Goal: Contribute content: Contribute content

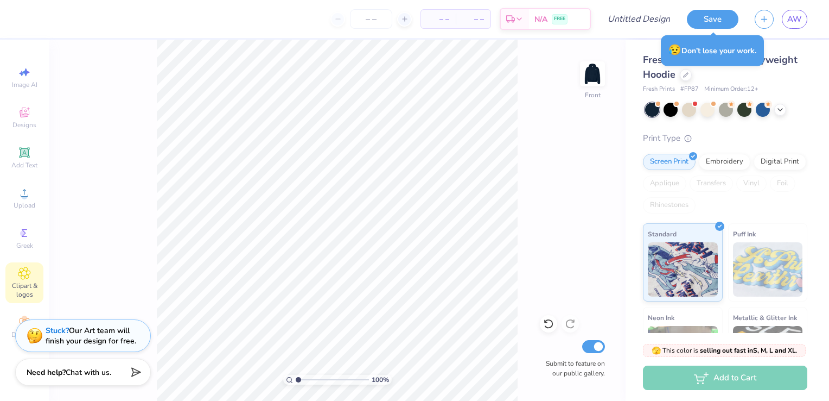
click at [27, 283] on span "Clipart & logos" at bounding box center [24, 289] width 38 height 17
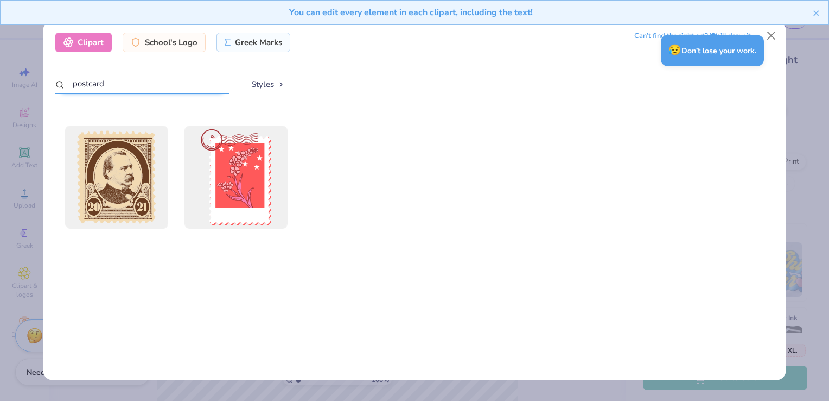
click at [144, 79] on input "postcard" at bounding box center [142, 84] width 174 height 20
type input "p"
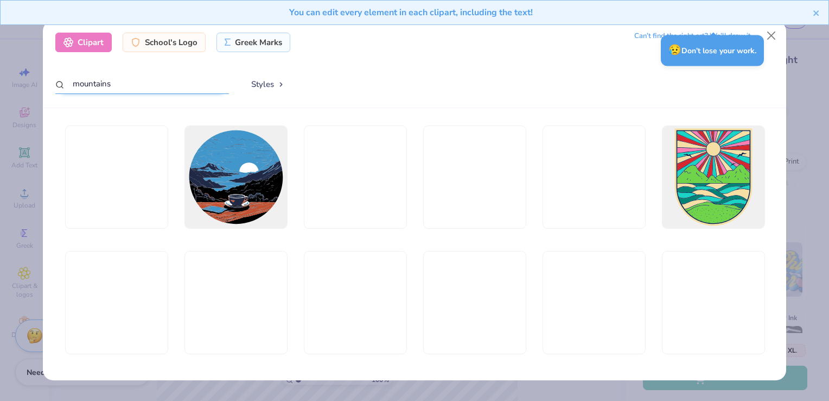
type input "mountains"
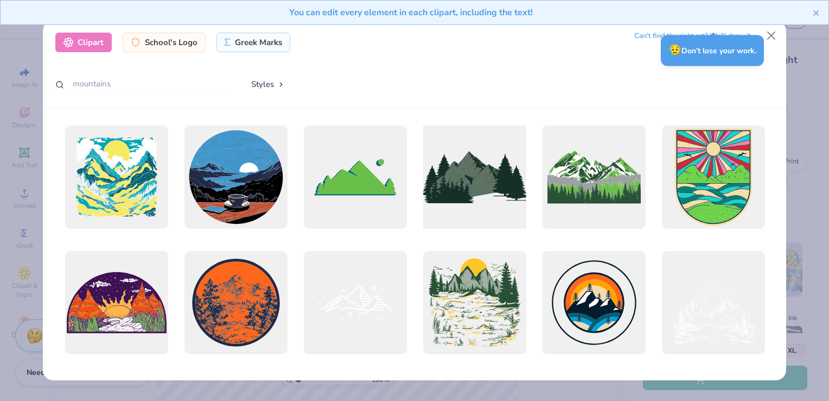
click at [487, 214] on div at bounding box center [474, 176] width 113 height 113
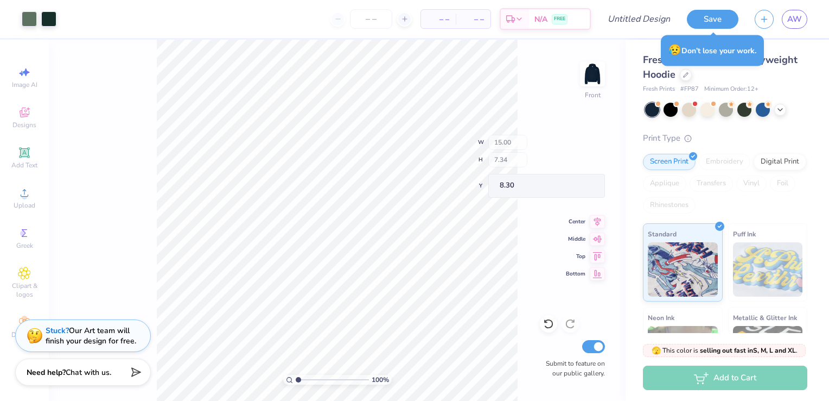
type input "8.30"
click at [50, 15] on div at bounding box center [48, 17] width 15 height 15
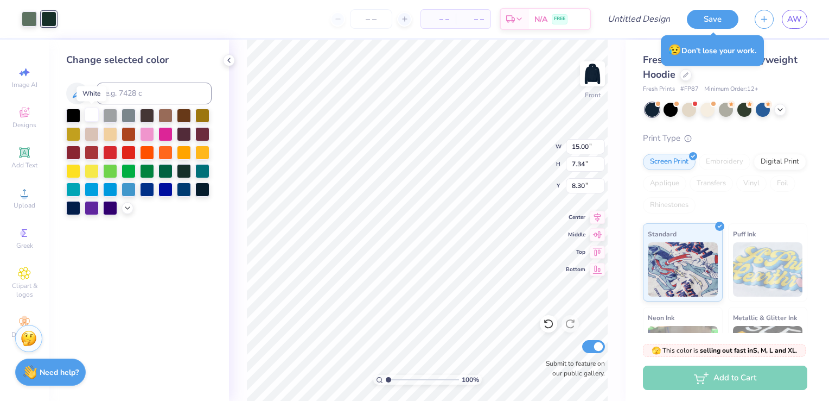
click at [91, 114] on div at bounding box center [92, 114] width 14 height 14
click at [36, 24] on div at bounding box center [29, 17] width 15 height 15
click at [195, 189] on div at bounding box center [202, 188] width 14 height 14
click at [145, 134] on div at bounding box center [147, 133] width 14 height 14
click at [90, 118] on div at bounding box center [92, 114] width 14 height 14
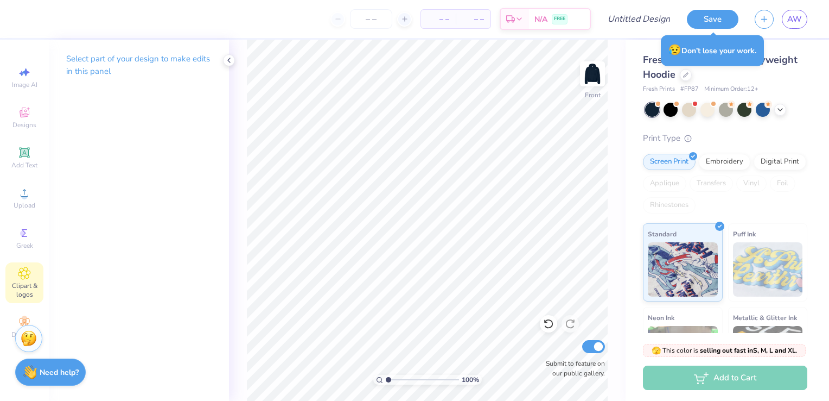
click at [20, 283] on span "Clipart & logos" at bounding box center [24, 289] width 38 height 17
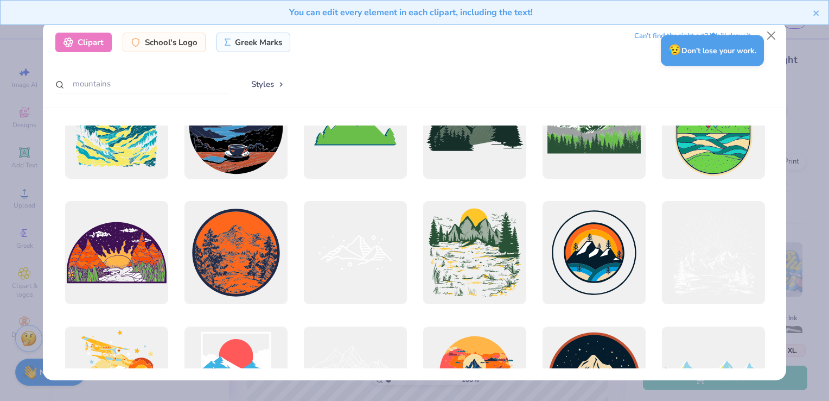
scroll to position [54, 0]
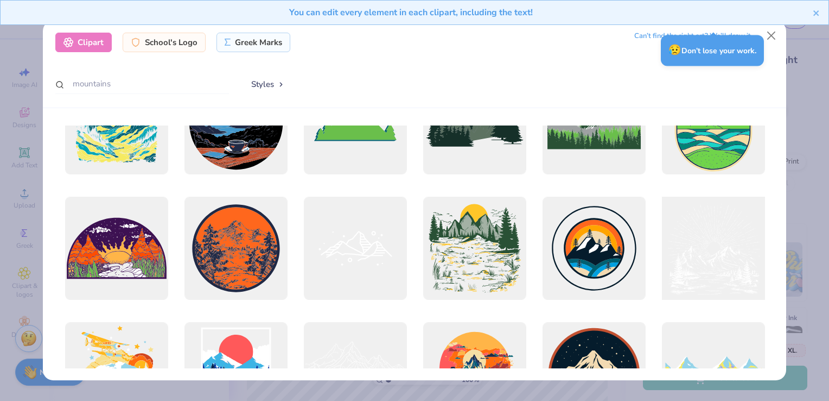
click at [730, 244] on div at bounding box center [713, 248] width 113 height 113
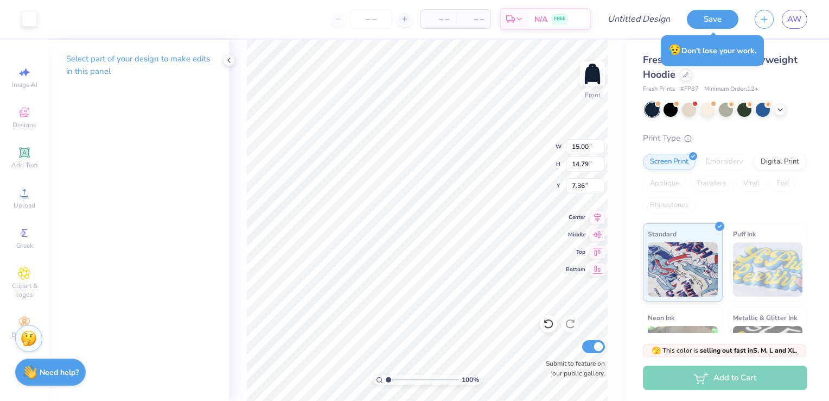
type input "5.94"
click at [584, 79] on img at bounding box center [593, 74] width 22 height 22
click at [604, 66] on img at bounding box center [592, 73] width 43 height 43
click at [26, 282] on span "Clipart & logos" at bounding box center [24, 289] width 38 height 17
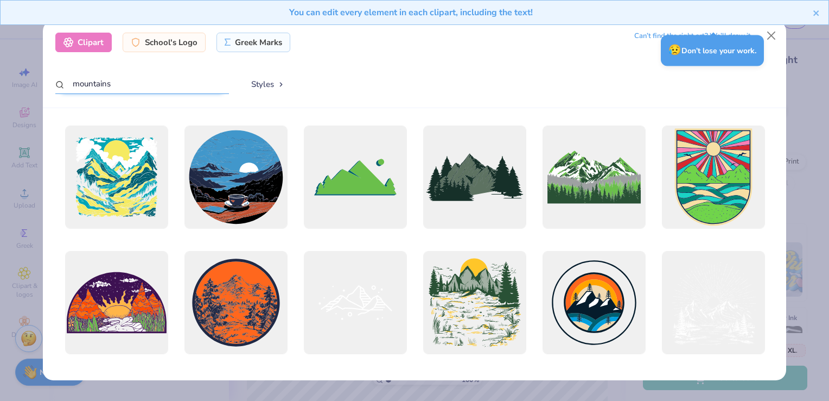
drag, startPoint x: 122, startPoint y: 86, endPoint x: 67, endPoint y: 85, distance: 55.4
click at [67, 85] on input "mountains" at bounding box center [142, 84] width 174 height 20
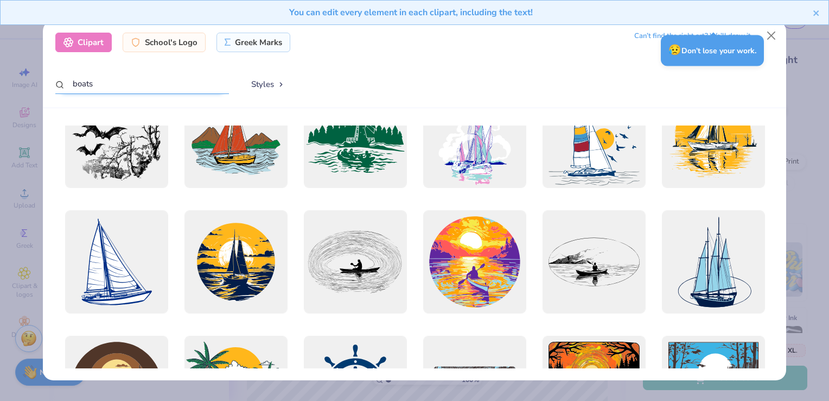
scroll to position [543, 0]
type input "boats"
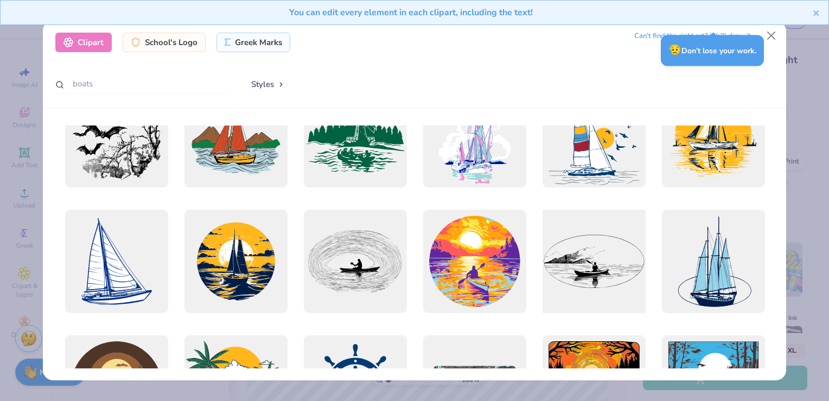
click at [600, 269] on div at bounding box center [593, 261] width 113 height 113
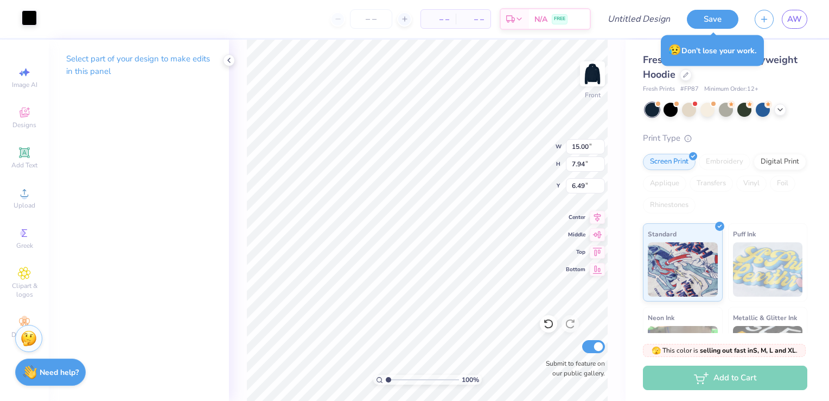
type input "6.49"
click at [28, 21] on div at bounding box center [29, 17] width 15 height 15
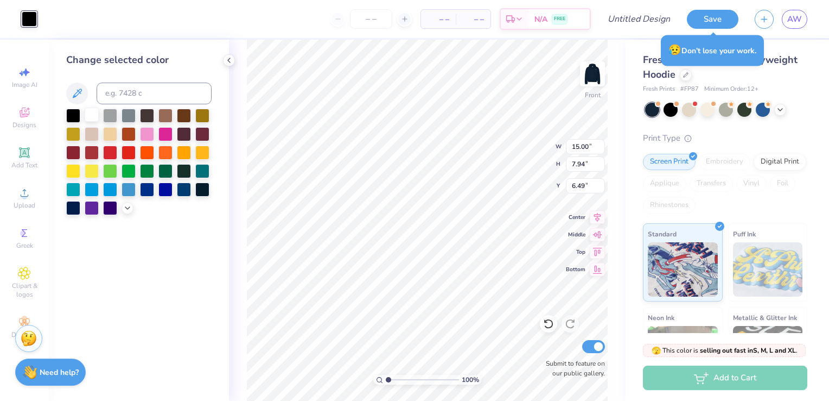
click at [91, 116] on div at bounding box center [92, 114] width 14 height 14
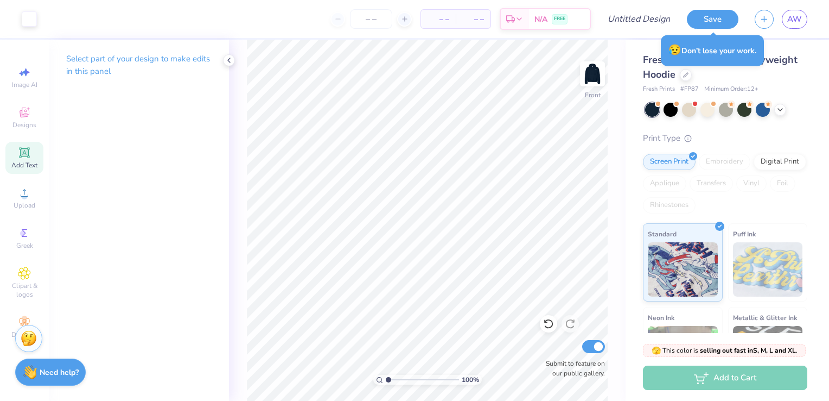
click at [34, 151] on div "Add Text" at bounding box center [24, 158] width 38 height 32
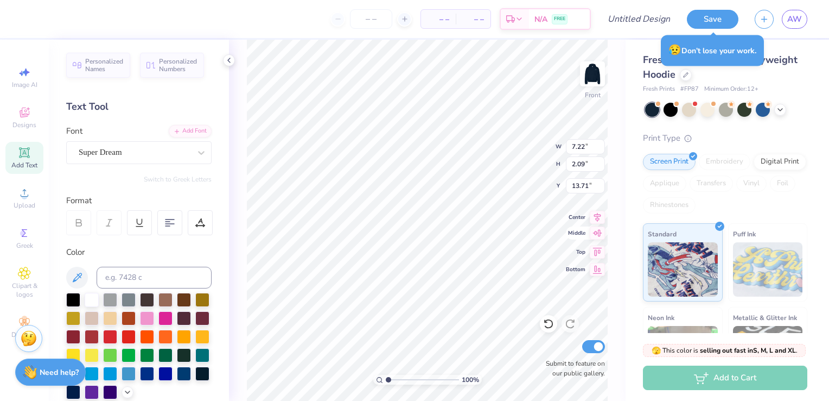
scroll to position [9, 1]
type textarea "T"
type textarea "Alpha Gamma Delta"
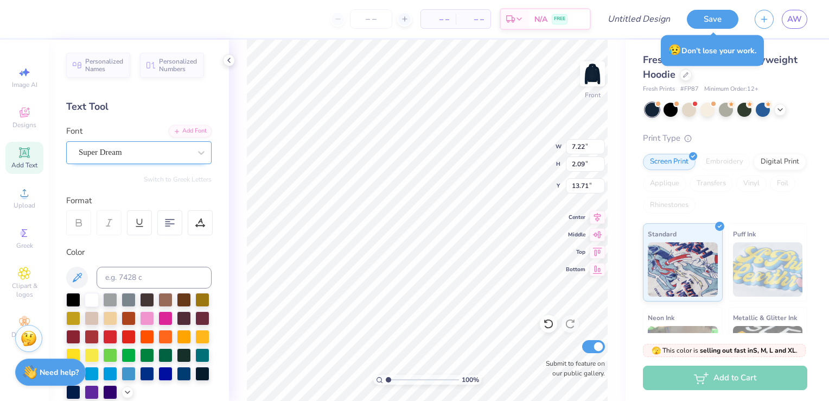
click at [149, 151] on div "Super Dream" at bounding box center [135, 152] width 114 height 17
drag, startPoint x: 195, startPoint y: 204, endPoint x: 167, endPoint y: 211, distance: 29.2
drag, startPoint x: 167, startPoint y: 211, endPoint x: 152, endPoint y: 150, distance: 62.7
click at [153, 142] on div "Super Dream" at bounding box center [138, 152] width 145 height 23
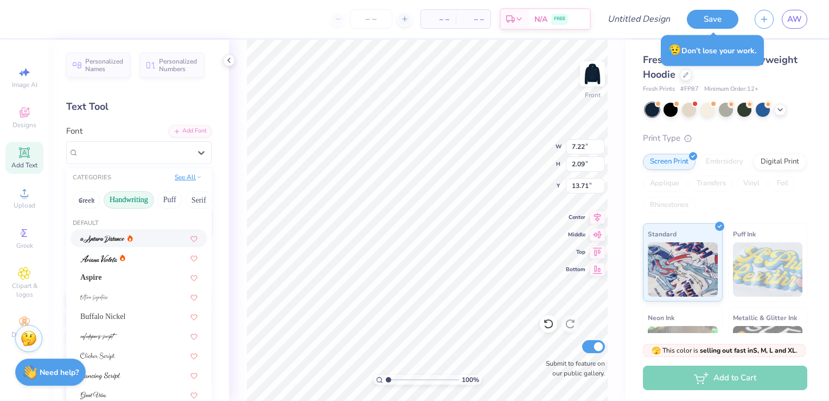
click at [186, 179] on button "See All" at bounding box center [189, 177] width 34 height 11
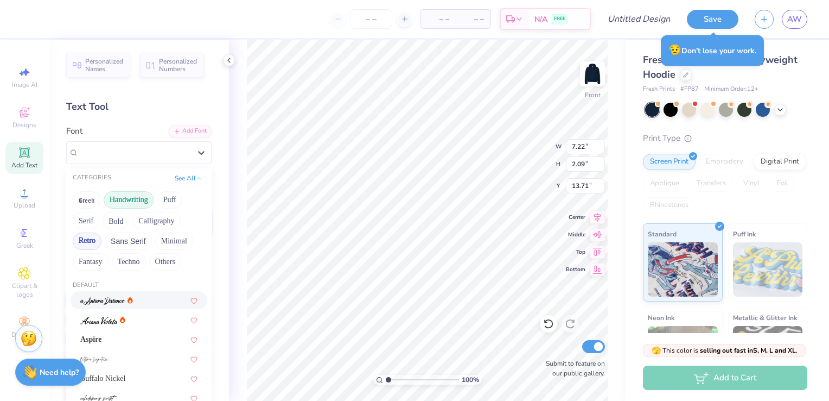
click at [91, 240] on button "Retro" at bounding box center [87, 240] width 29 height 17
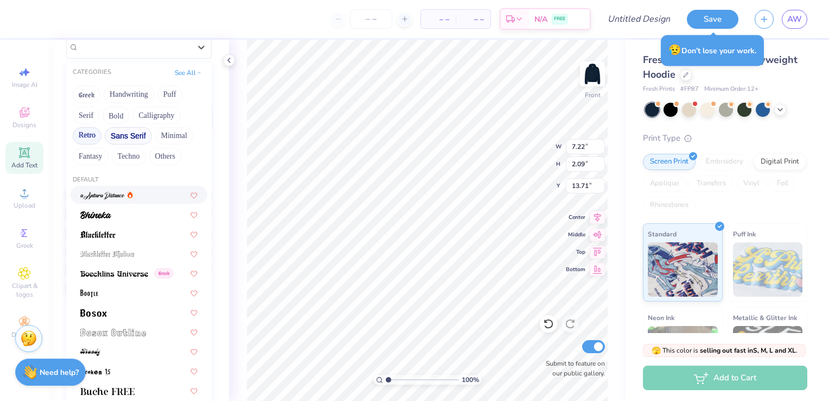
scroll to position [109, 0]
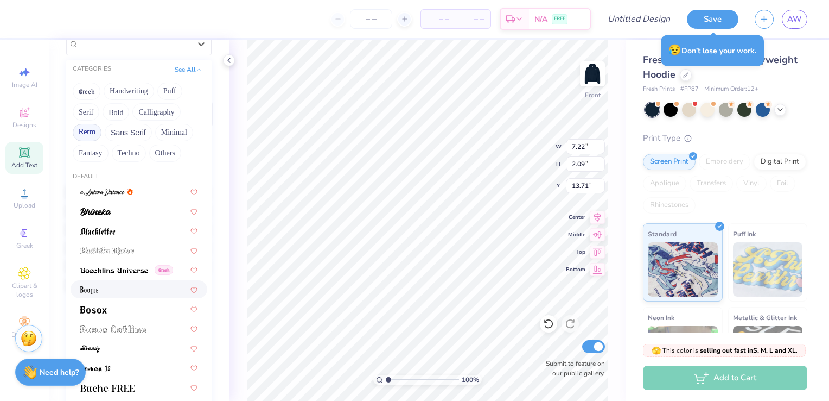
click at [112, 288] on div at bounding box center [138, 288] width 117 height 11
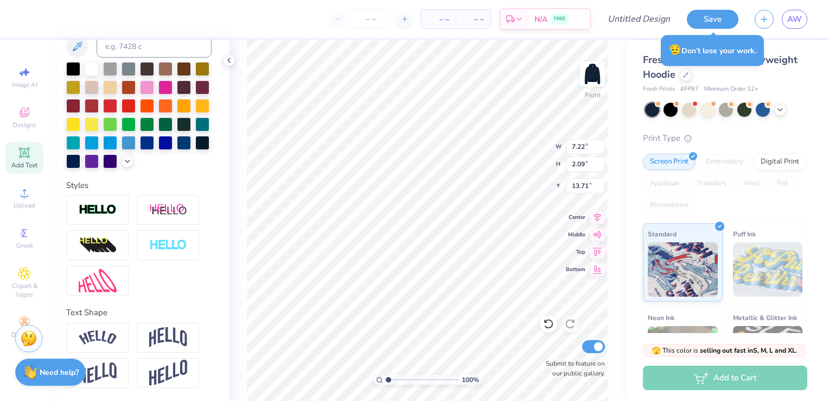
scroll to position [248, 0]
click at [177, 331] on img at bounding box center [168, 337] width 38 height 21
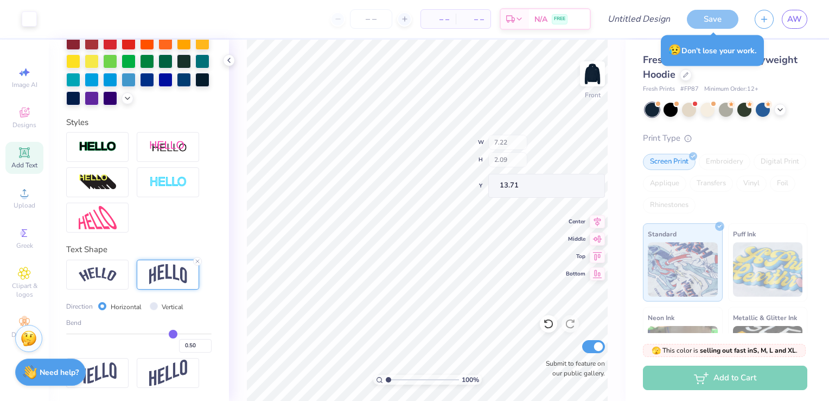
scroll to position [282, 0]
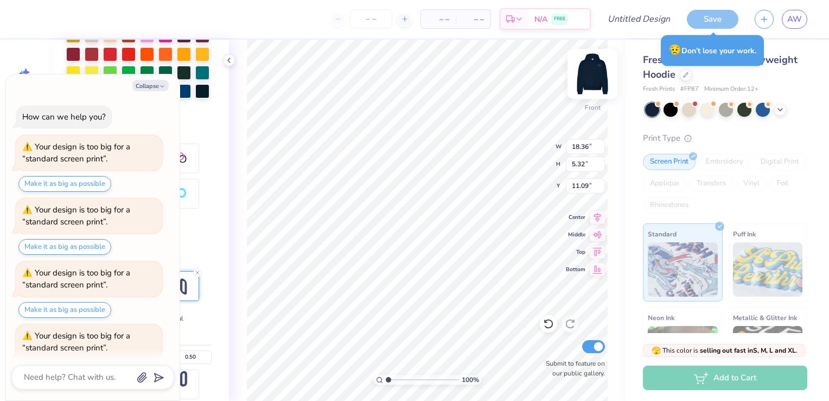
type textarea "x"
type input "11.09"
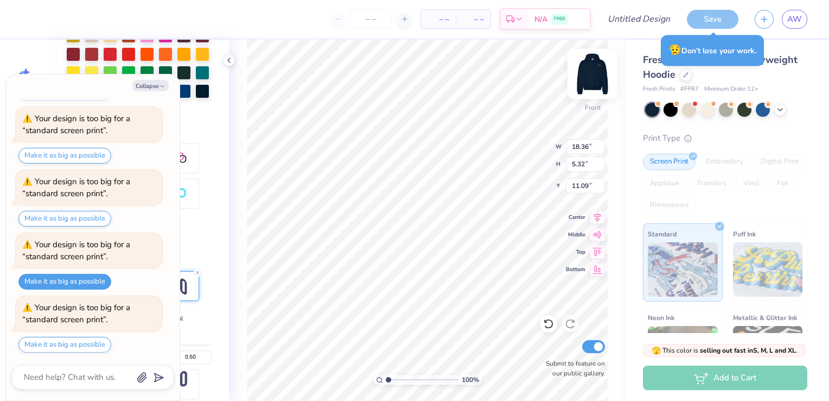
type textarea "x"
type input "15.00"
type input "7.94"
type input "6.49"
type textarea "x"
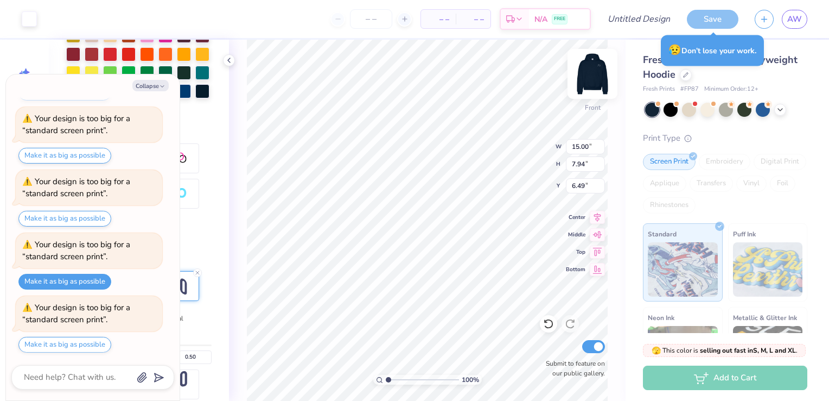
type input "18.36"
type input "5.32"
type input "5.00"
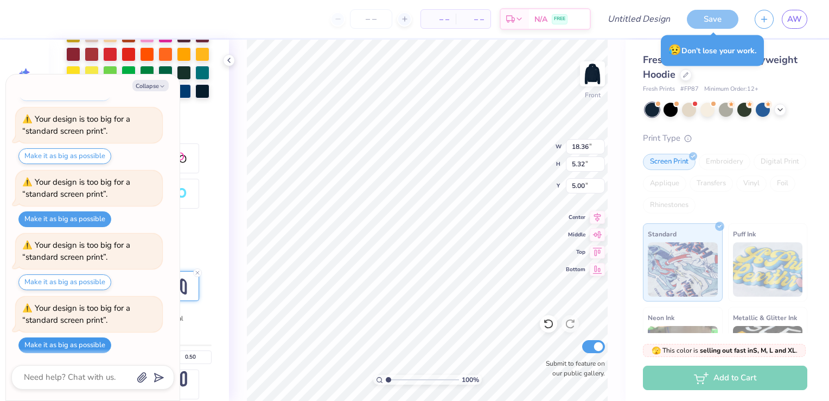
click at [88, 342] on button "Make it as big as possible" at bounding box center [64, 345] width 93 height 16
type textarea "x"
type input "15.00"
type input "4.35"
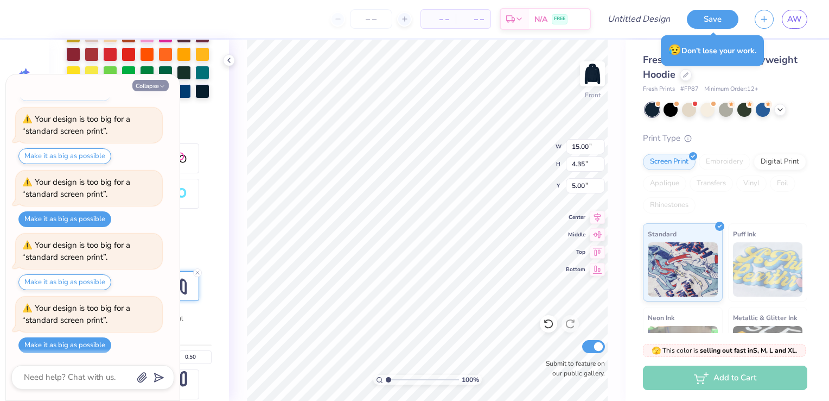
click at [161, 87] on icon "button" at bounding box center [162, 86] width 7 height 7
type textarea "x"
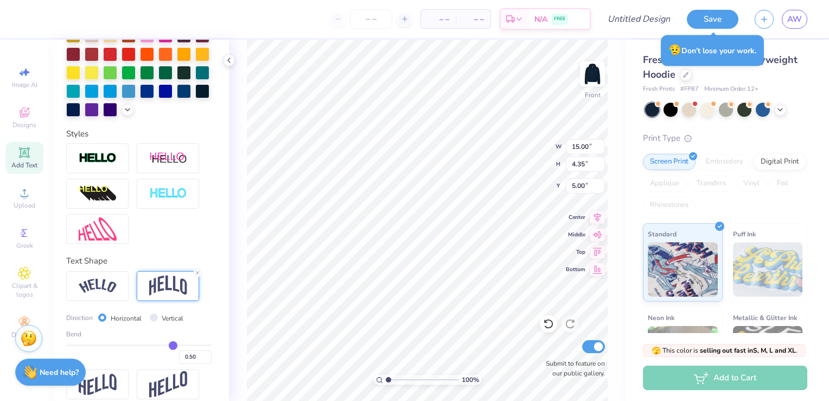
type input "5.90"
type input "0.42"
drag, startPoint x: 162, startPoint y: 363, endPoint x: 213, endPoint y: 361, distance: 51.6
type input "0.42"
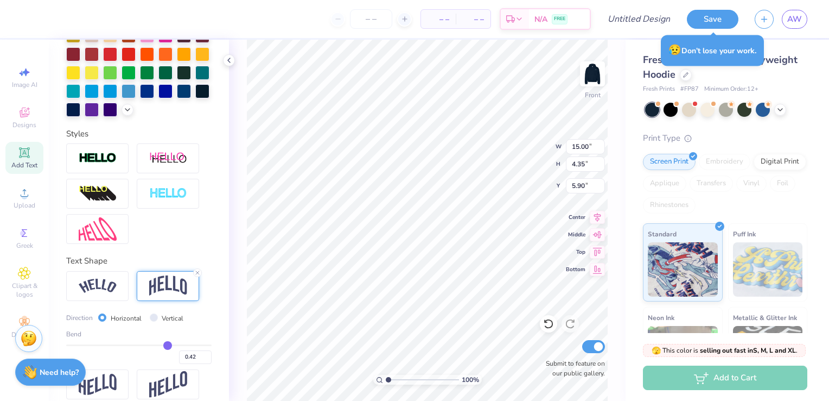
click at [162, 346] on input "range" at bounding box center [138, 345] width 145 height 2
type input "3.81"
type input "6.17"
type input "0.43"
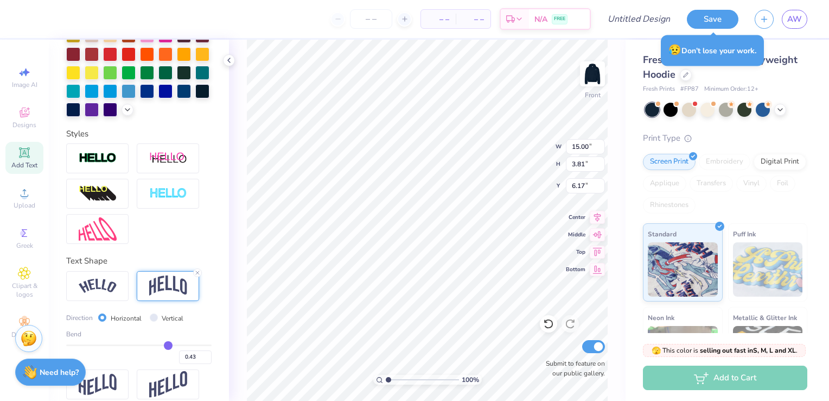
type input "0.44"
type input "0.45"
type input "4.01"
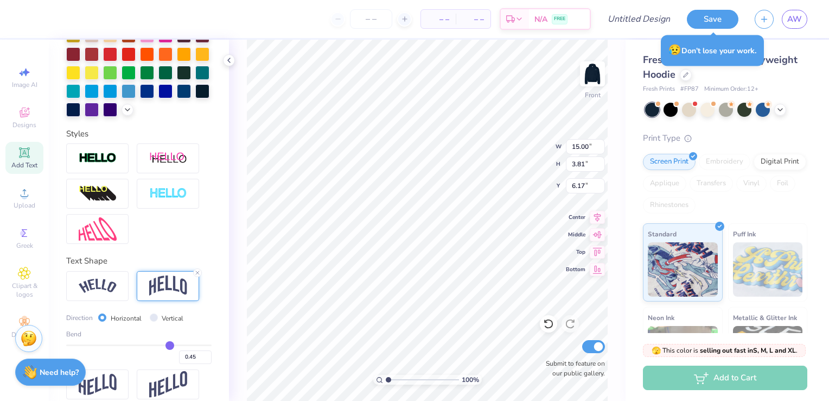
type input "6.07"
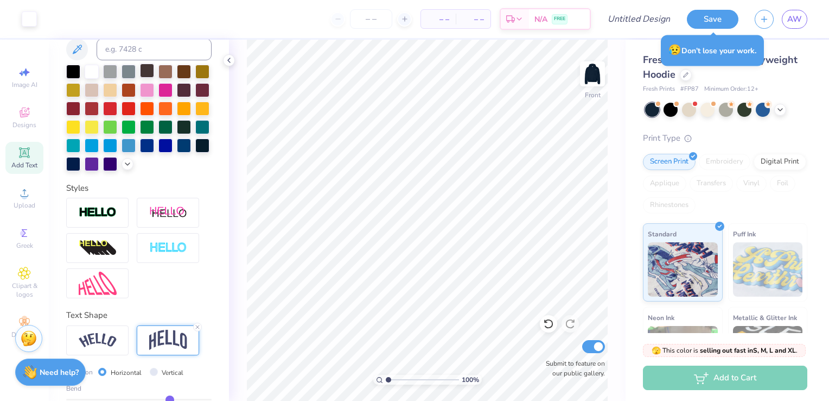
scroll to position [119, 0]
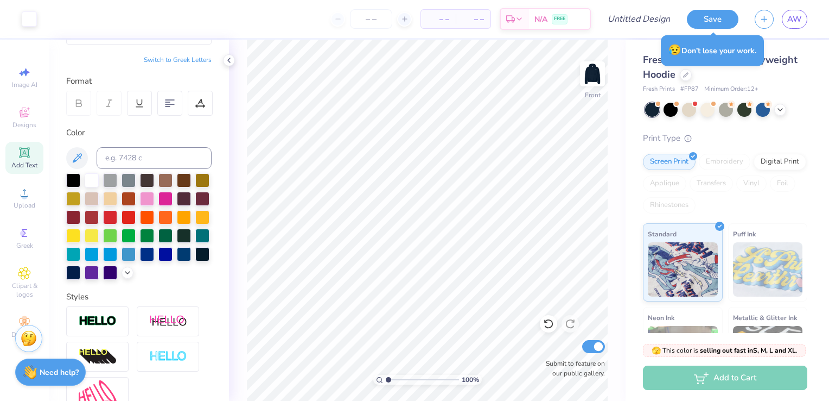
click at [17, 162] on span "Add Text" at bounding box center [24, 165] width 26 height 9
type textarea "T"
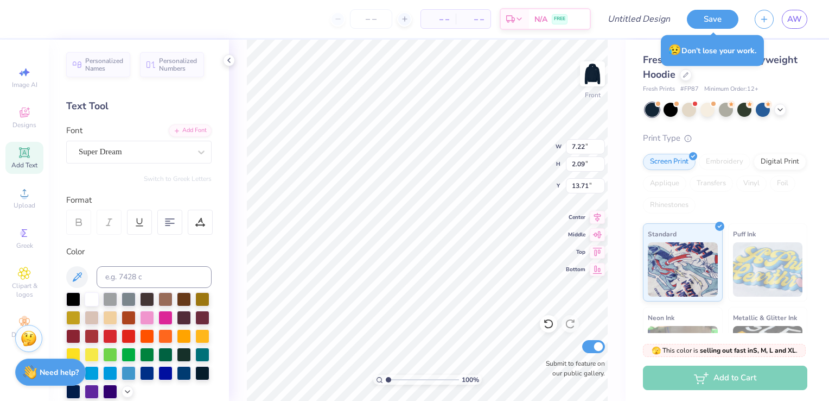
scroll to position [0, 0]
type textarea "Loving. Leading. Lasting."
click at [124, 152] on div "Super Dream" at bounding box center [135, 152] width 114 height 17
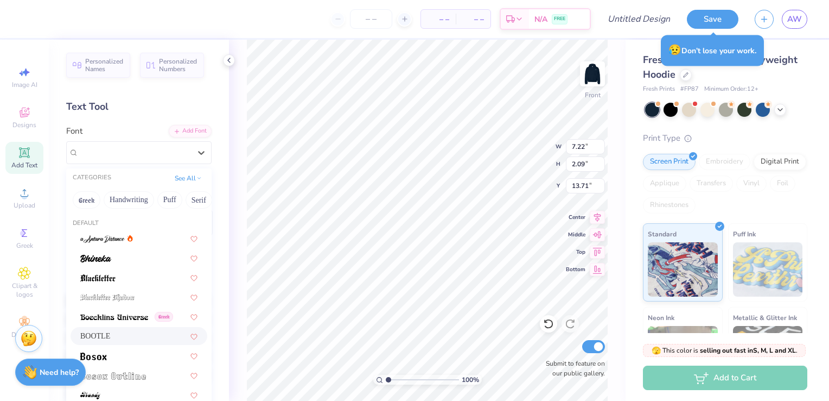
click at [116, 339] on div "BOOTLE" at bounding box center [138, 335] width 117 height 11
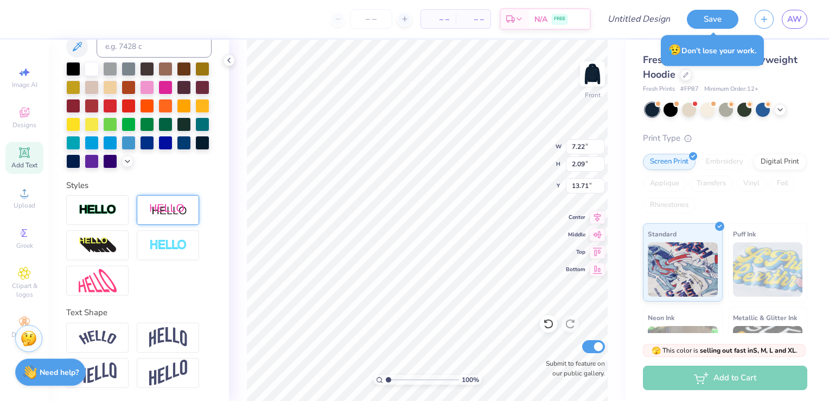
scroll to position [248, 0]
click at [171, 341] on img at bounding box center [168, 337] width 38 height 21
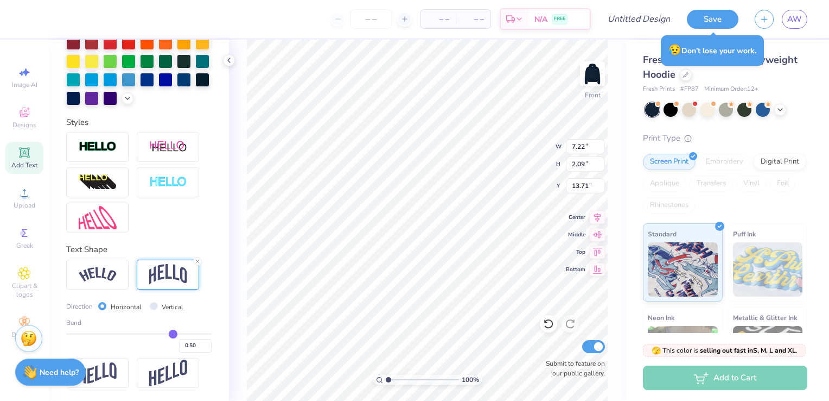
scroll to position [311, 0]
type input "0.45"
type input "0.4"
type input "0.44"
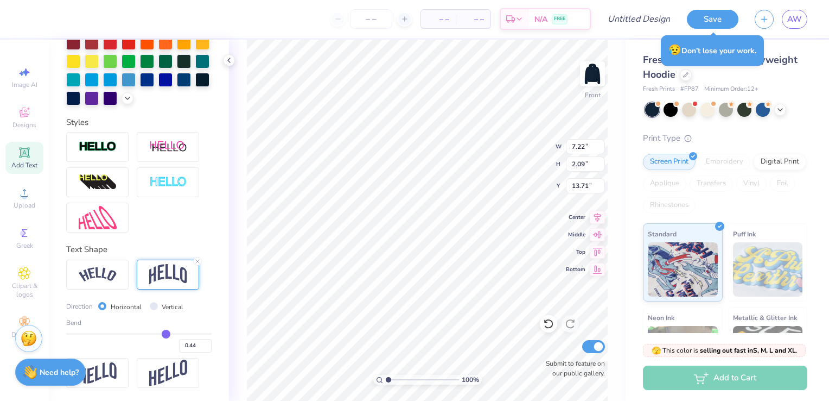
type input "0.38"
type input "0.33"
type input "0.31"
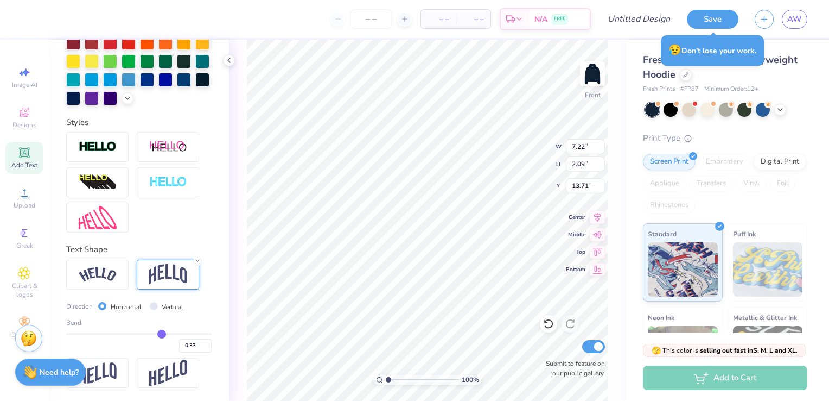
type input "0.31"
type input "0.29"
type input "0.28"
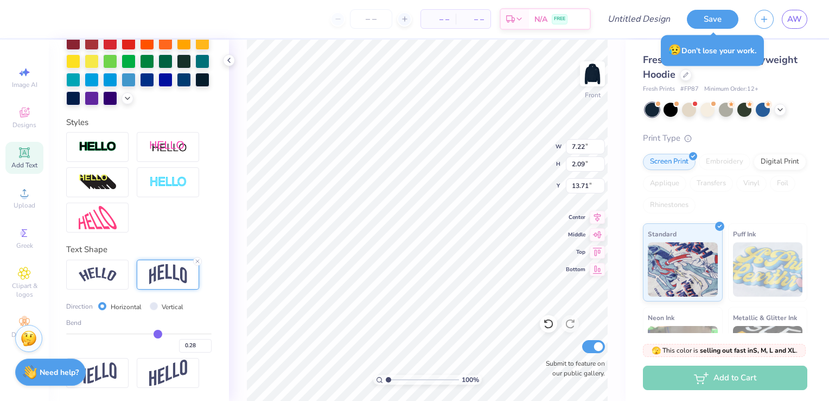
type input "0.27"
type input "0.25"
type input "0.23"
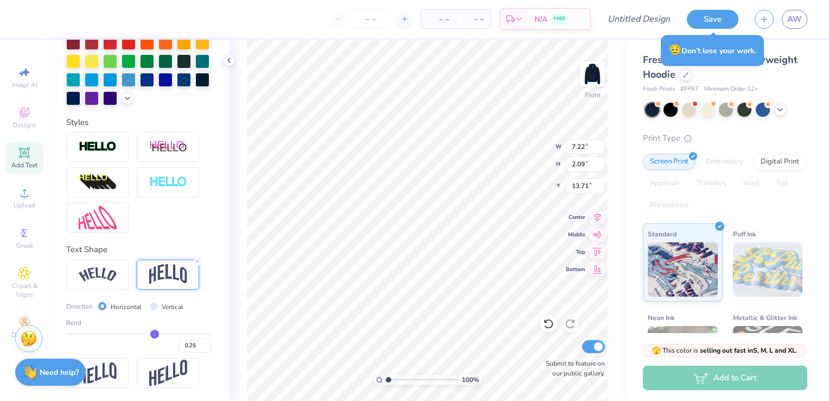
type input "0.23"
type input "0.21"
type input "0.18"
type input "0.19"
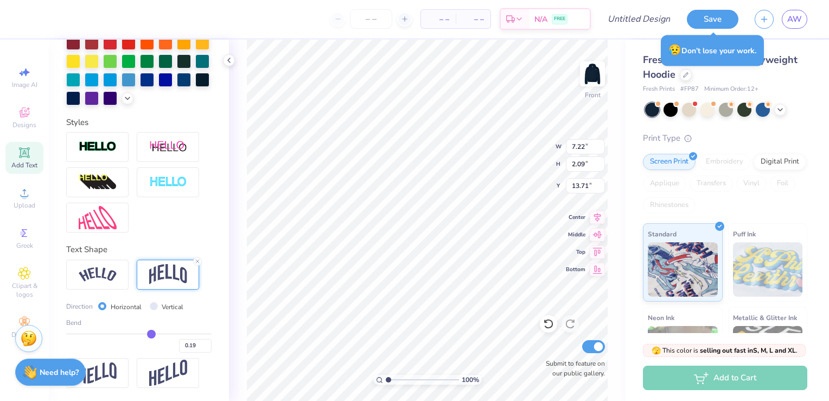
type input "0.17"
type input "0.12"
type input "0.11"
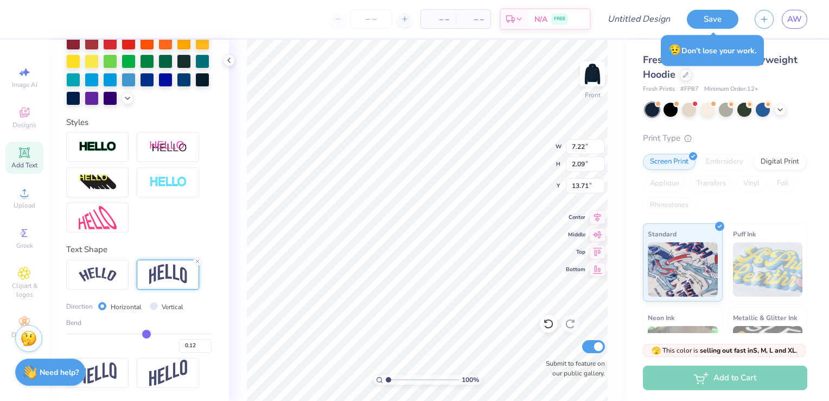
type input "0.11"
type input "0.1"
type input "0.10"
type input "0.09"
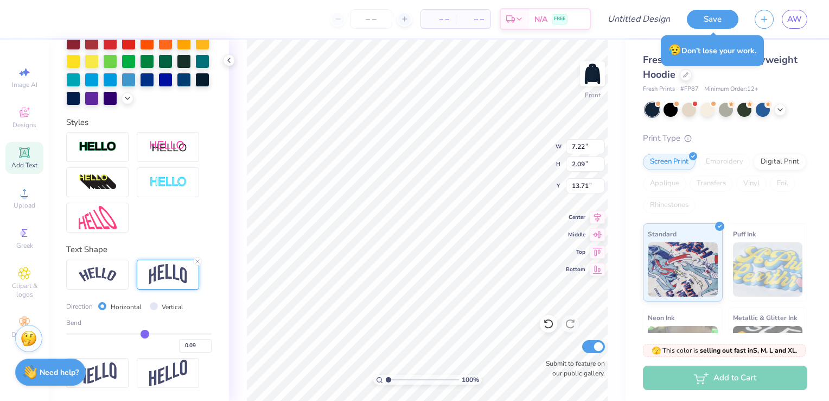
type input "0.08"
type input "0.07"
type input "0.06"
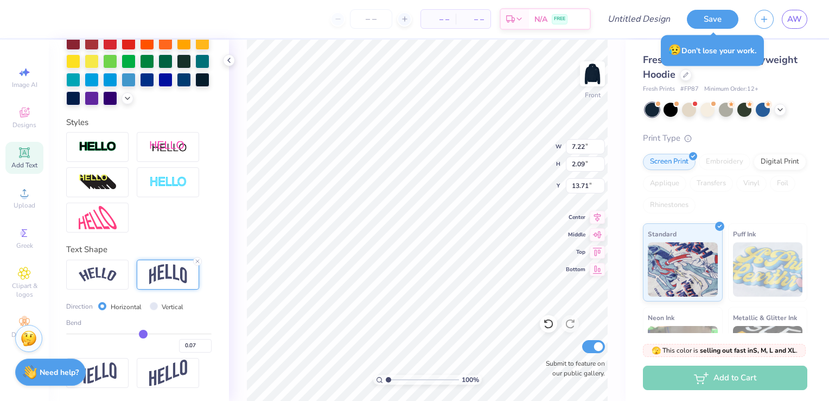
type input "0.06"
type input "0.05"
type input "0.04"
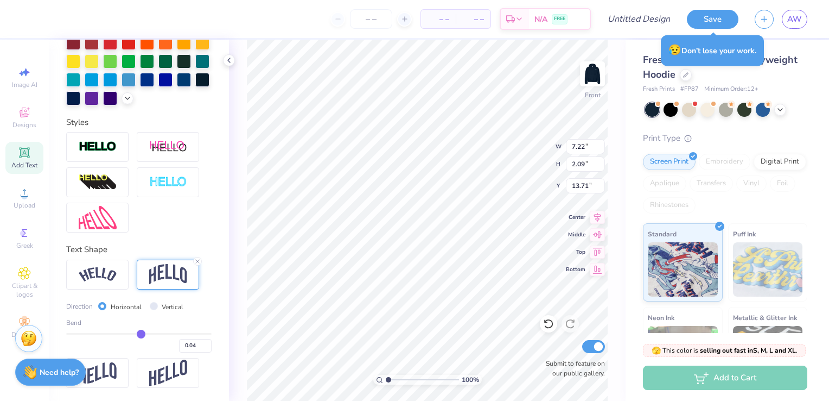
type input "0.02"
type input "0.01"
type input "0"
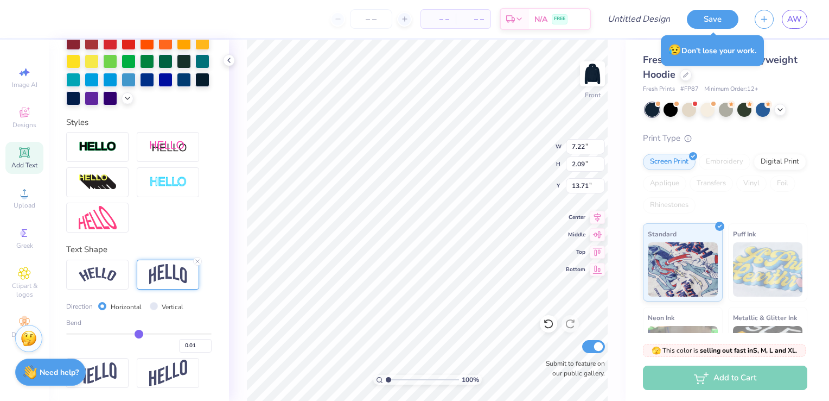
type input "0.00"
type input "-0.01"
type input "-0.02"
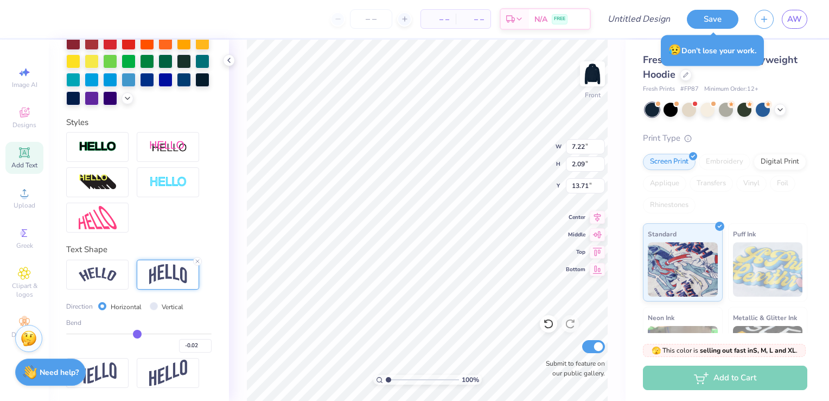
type input "-0.03"
type input "-0.04"
type input "-0.05"
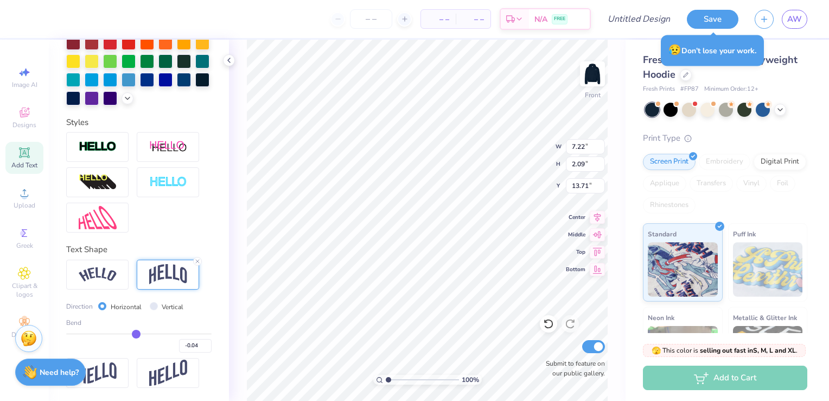
type input "-0.05"
type input "-0.06"
type input "-0.07"
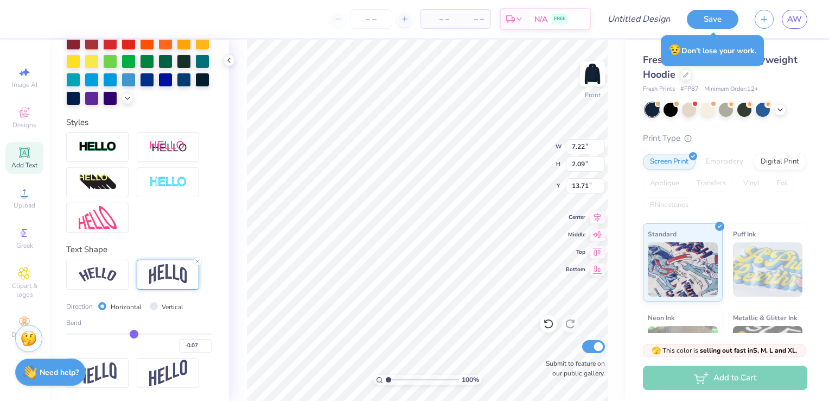
type input "-0.08"
type input "-0.09"
type input "-0.1"
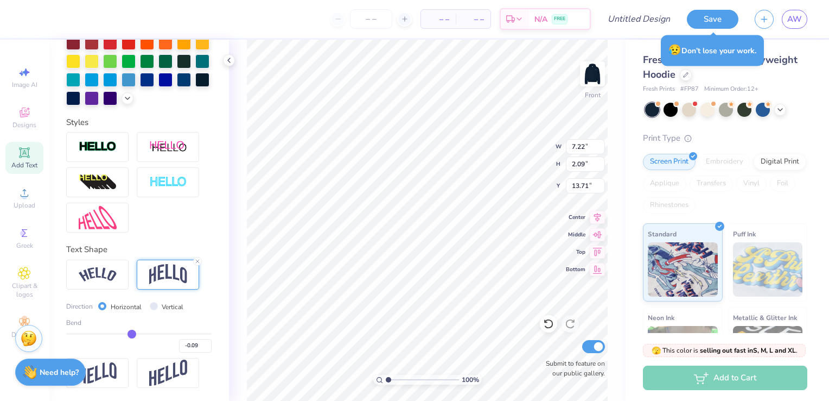
type input "-0.10"
type input "-0.11"
type input "-0.12"
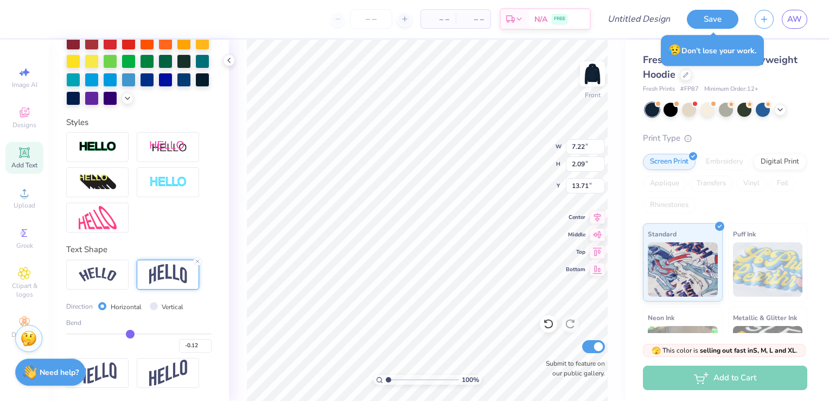
type input "-0.14"
type input "-0.18"
type input "-0.2"
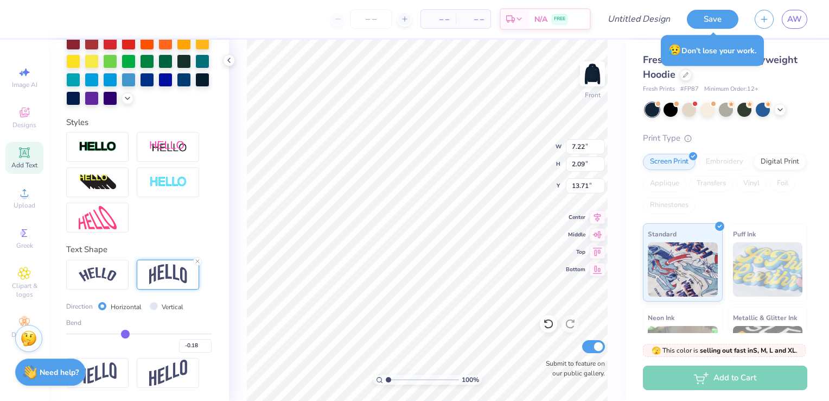
type input "-0.20"
type input "-0.21"
type input "-0.22"
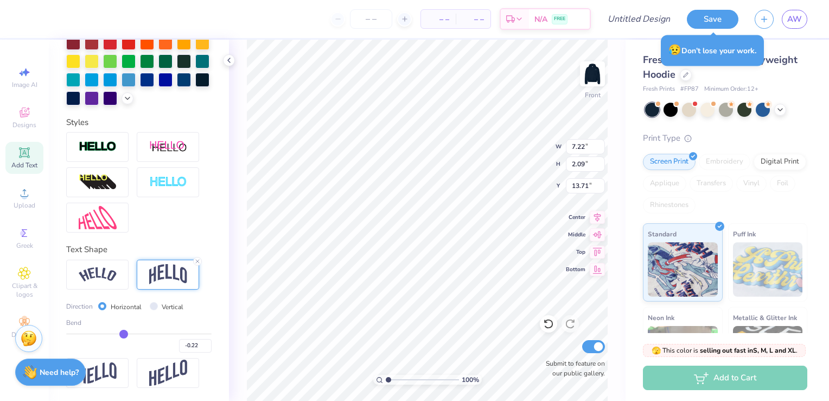
type input "-0.23"
type input "-0.24"
type input "-0.25"
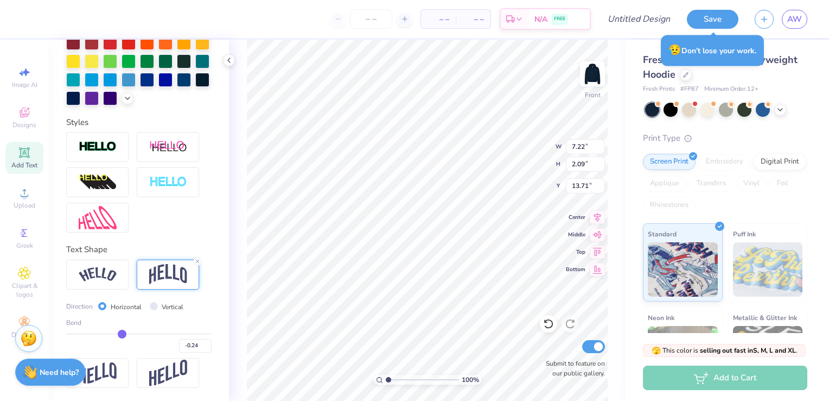
type input "-0.25"
type input "-0.27"
type input "-0.28"
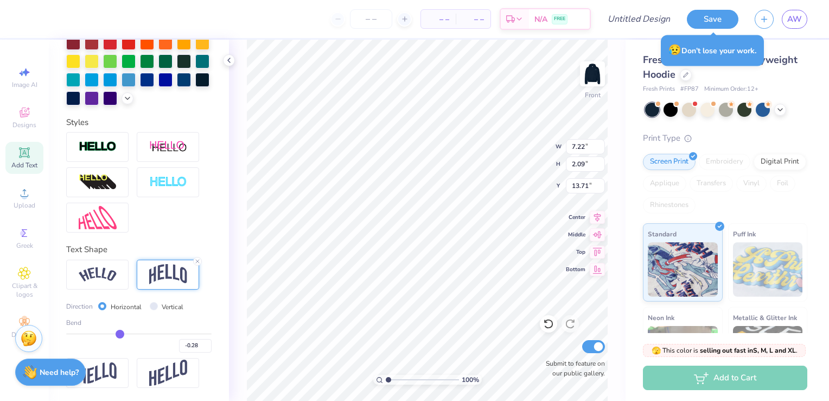
type input "-0.29"
type input "-0.3"
type input "-0.30"
type input "-0.31"
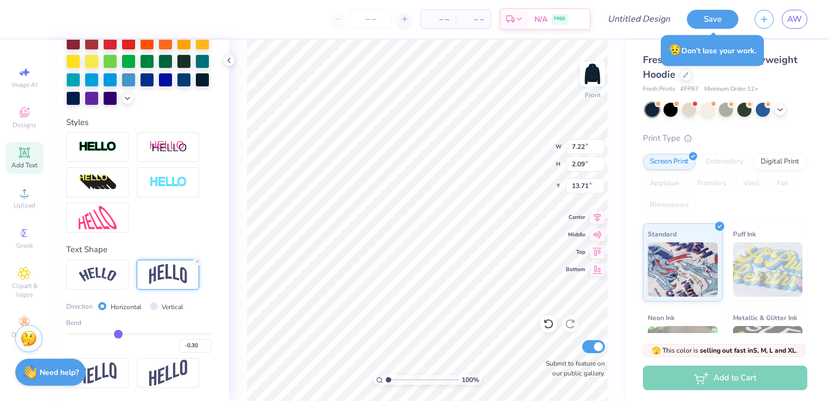
type input "-0.31"
type input "-0.32"
type input "-0.33"
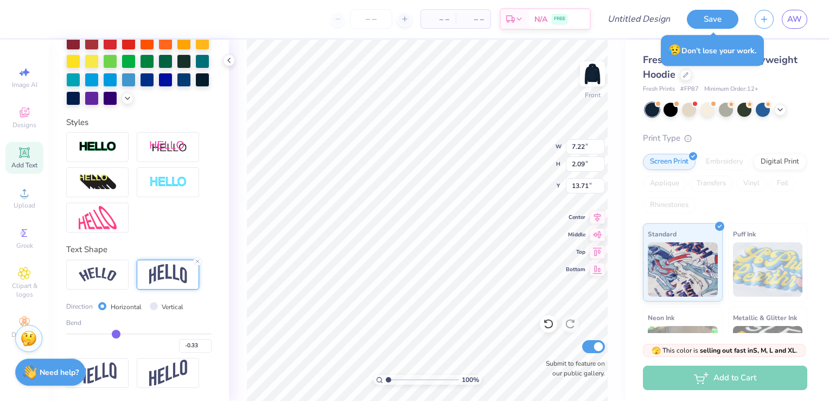
type input "-0.34"
type input "-0.35"
type input "-0.36"
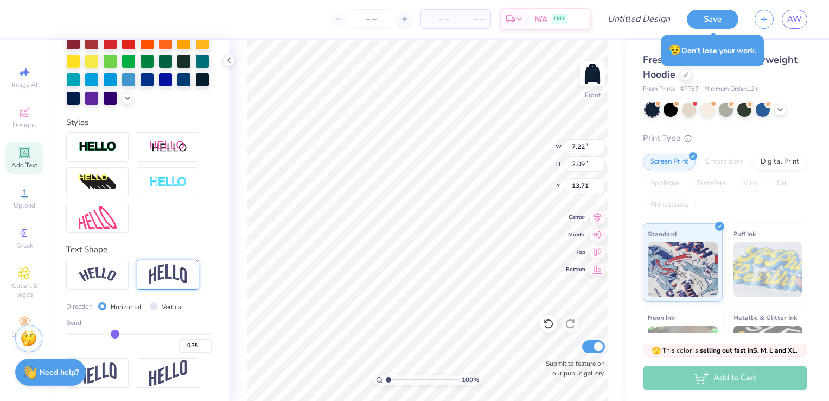
type input "-0.36"
type input "-0.37"
type input "-0.38"
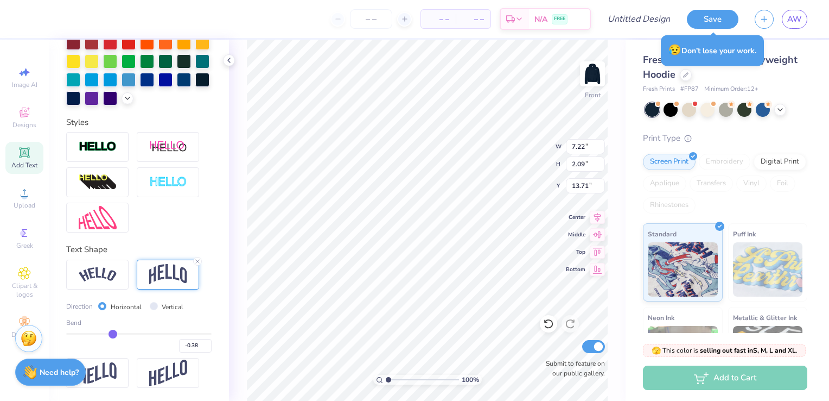
type input "-0.39"
type input "-0.4"
type input "-0.40"
type input "-0.42"
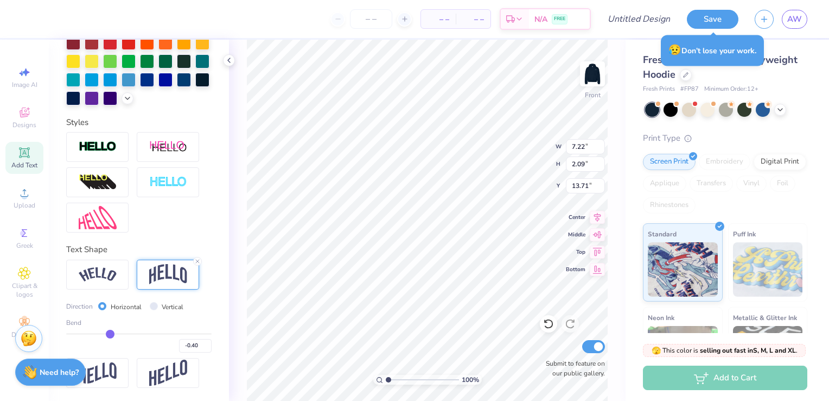
type input "-0.42"
type input "-0.43"
type input "-0.44"
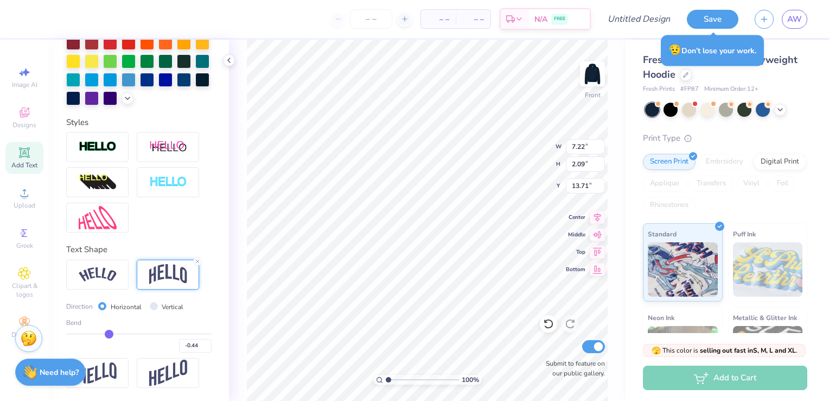
type input "-0.44"
type input "-0.41"
type input "-0.4"
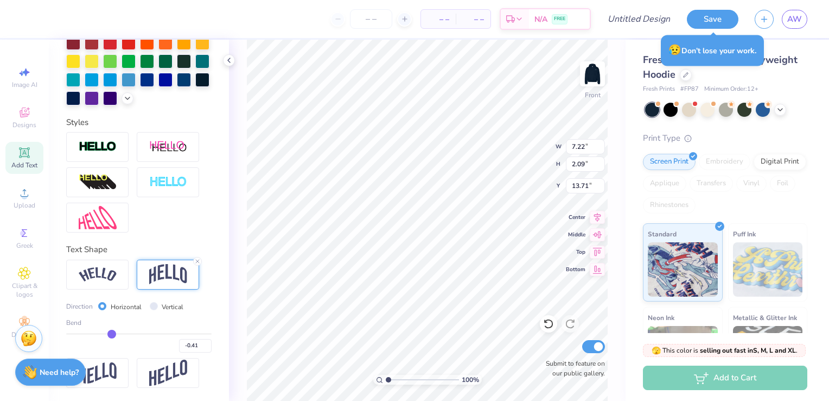
type input "-0.40"
drag, startPoint x: 164, startPoint y: 333, endPoint x: 109, endPoint y: 336, distance: 54.9
type input "-0.4"
click at [109, 334] on input "range" at bounding box center [138, 334] width 145 height 2
type textarea "Loving. Leading. Lastin g."
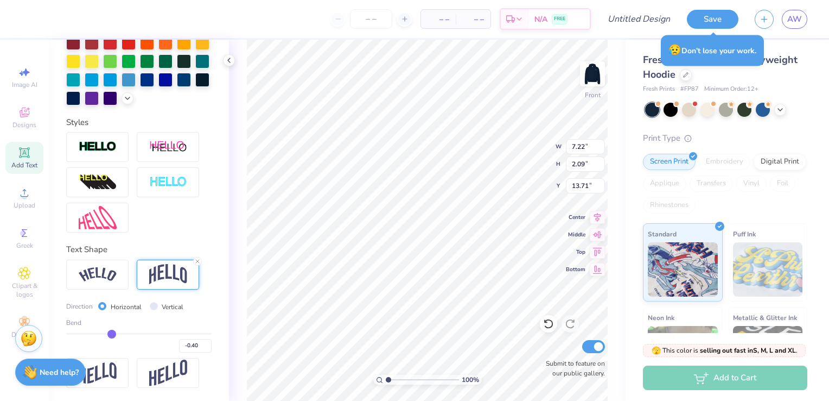
scroll to position [9, 1]
type input "13.25"
type input "3.12"
type input "14.31"
type textarea "Loving. Leading. Lasting."
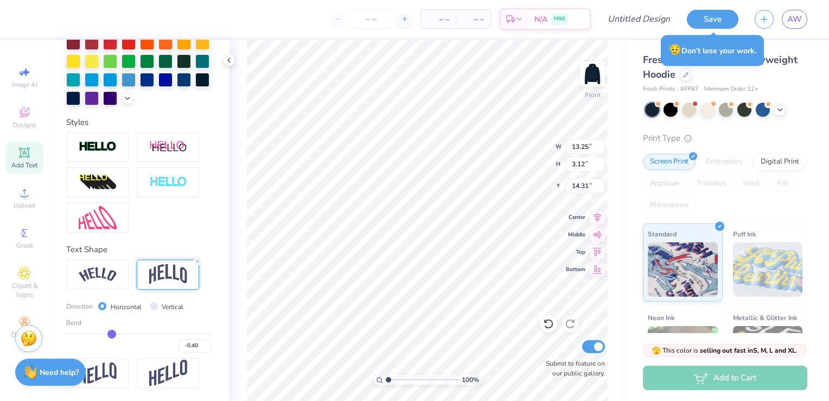
scroll to position [9, 6]
type input "8.77"
type input "1.99"
type input "15.51"
type input "-0.42"
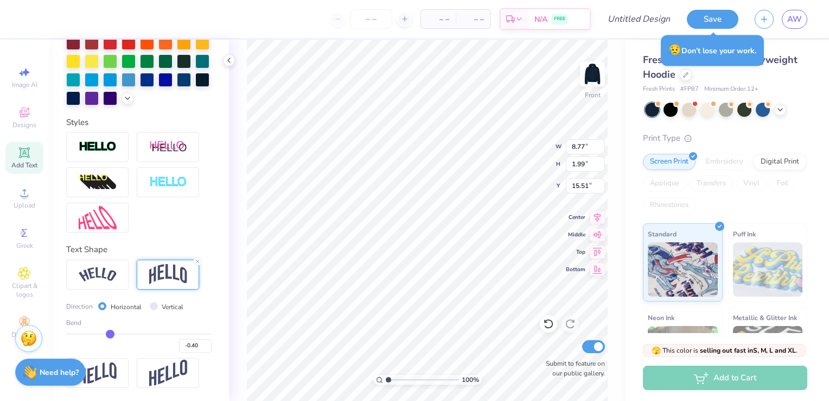
type input "-0.42"
type input "-0.41"
type input "-0.4"
type input "-0.40"
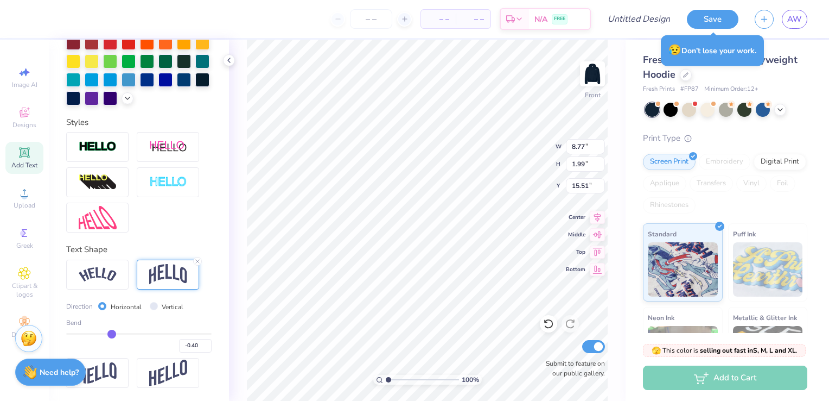
type input "-0.39"
type input "-0.38"
type input "-0.37"
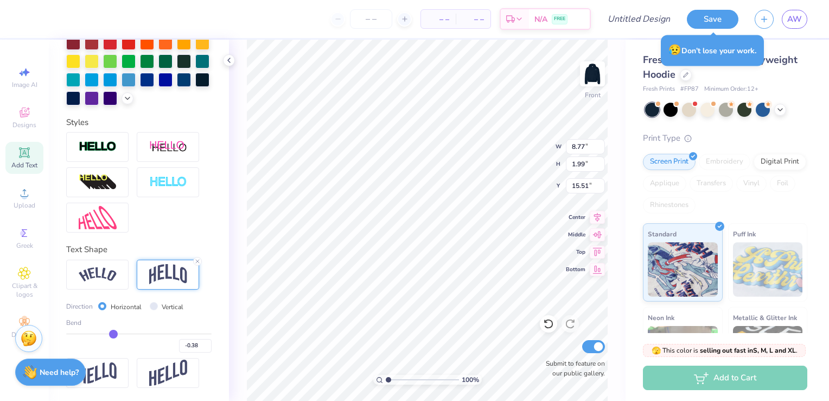
type input "-0.37"
type input "-0.36"
type input "-0.35"
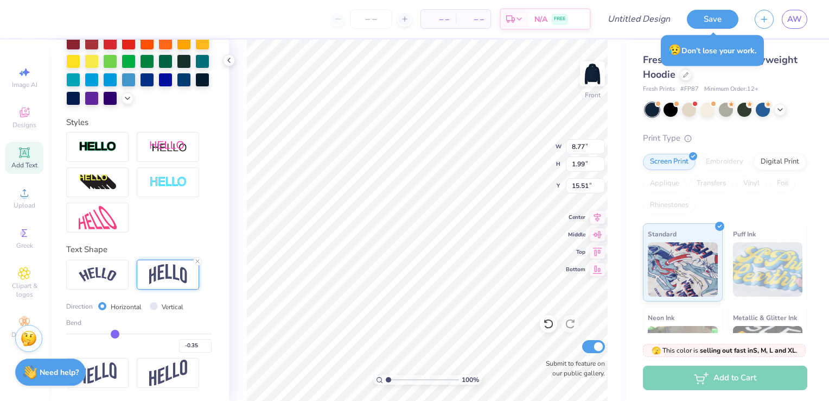
type input "-0.34"
type input "-0.33"
type input "-0.32"
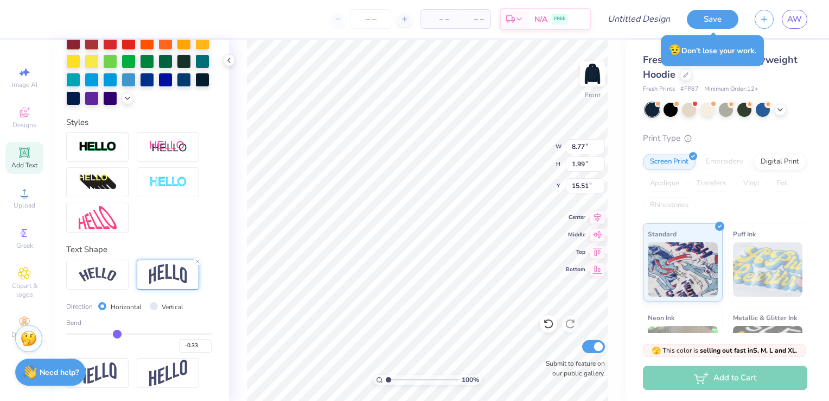
type input "-0.32"
type input "-0.31"
drag, startPoint x: 107, startPoint y: 332, endPoint x: 120, endPoint y: 335, distance: 13.6
click at [120, 334] on input "range" at bounding box center [138, 334] width 145 height 2
click at [125, 334] on input "range" at bounding box center [138, 334] width 145 height 2
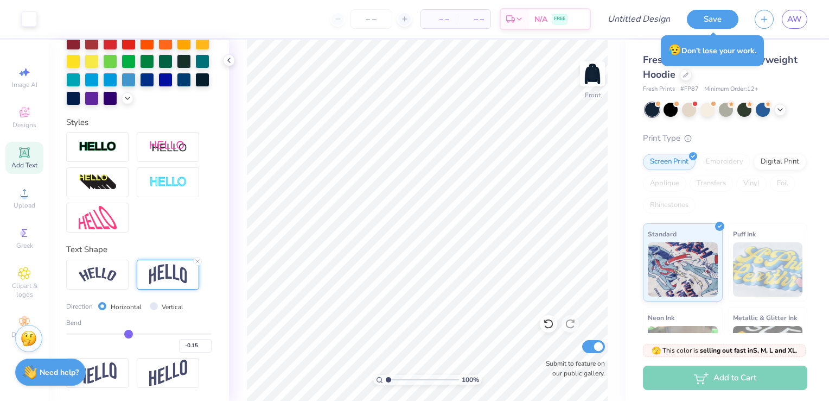
click at [18, 151] on icon at bounding box center [24, 152] width 13 height 13
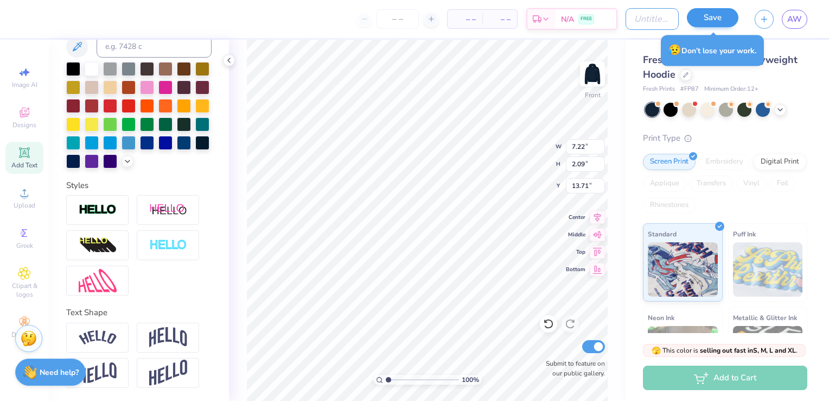
click at [662, 24] on input "Design Title" at bounding box center [652, 19] width 53 height 22
click at [711, 17] on button "Save" at bounding box center [713, 17] width 52 height 19
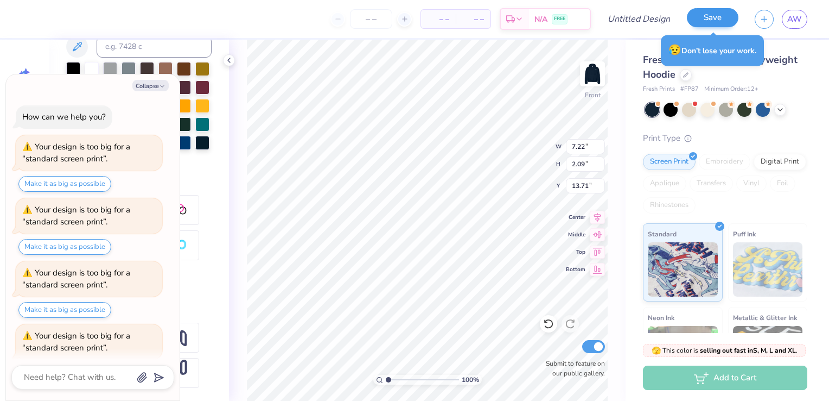
scroll to position [183, 0]
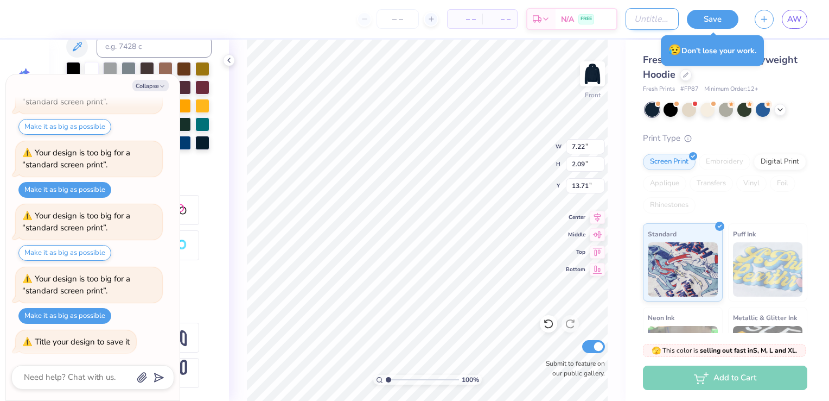
click at [656, 13] on input "Design Title" at bounding box center [652, 19] width 53 height 22
click at [695, 20] on button "Save" at bounding box center [713, 17] width 52 height 19
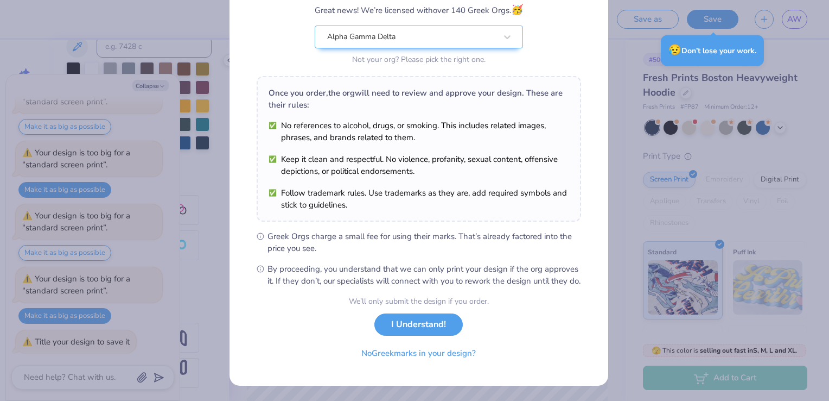
scroll to position [248, 0]
click at [403, 325] on button "I Understand!" at bounding box center [418, 321] width 88 height 22
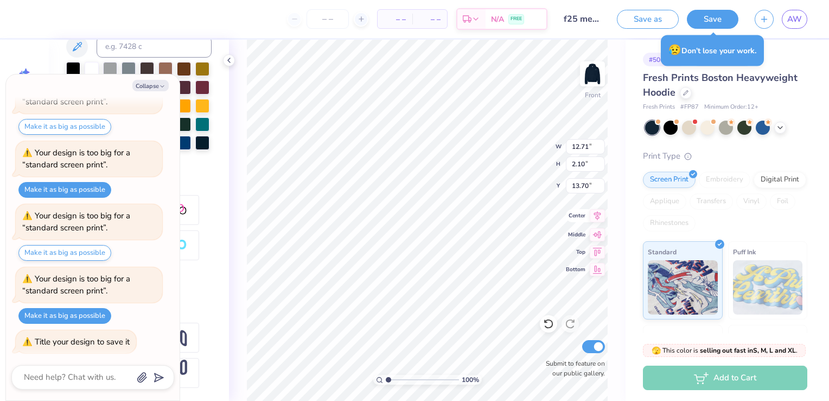
scroll to position [9, 1]
click at [150, 88] on button "Collapse" at bounding box center [150, 85] width 36 height 11
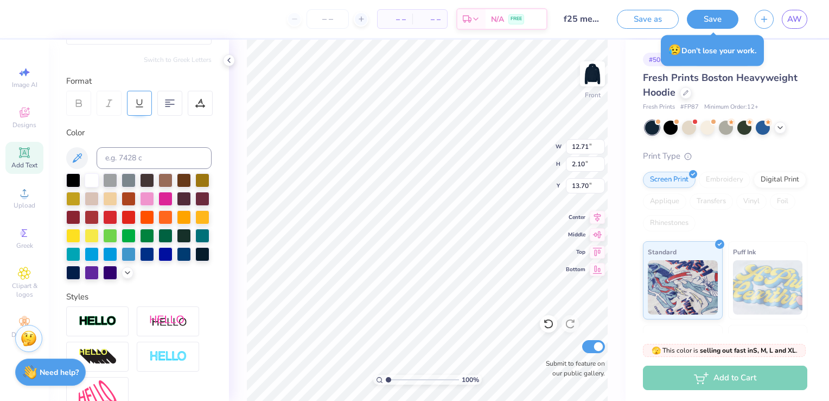
scroll to position [85, 0]
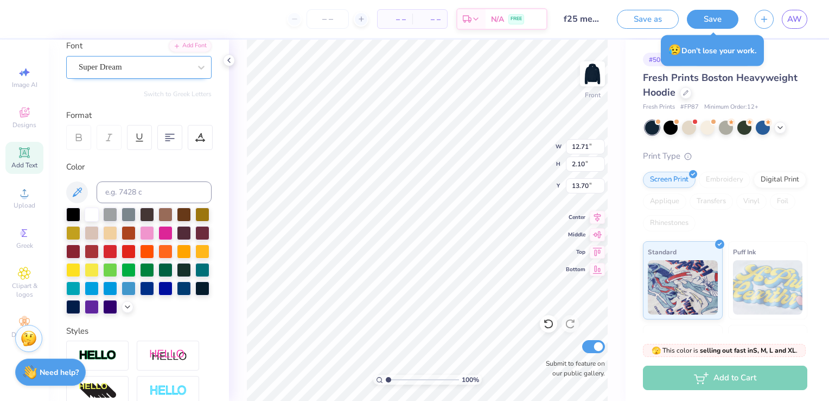
click at [132, 62] on div "Super Dream" at bounding box center [135, 67] width 114 height 17
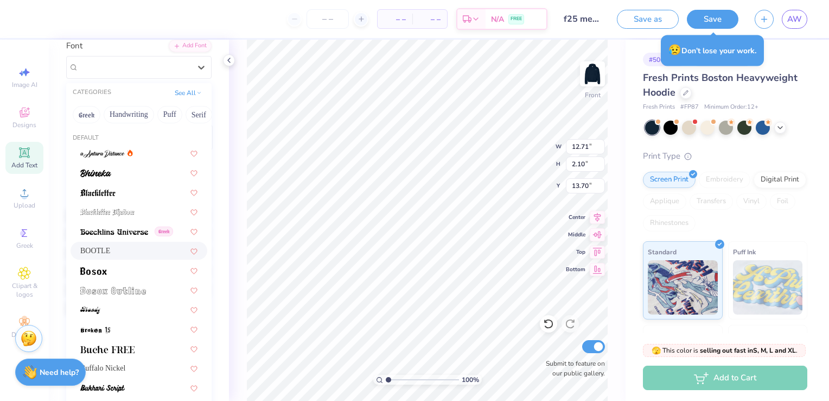
click at [106, 248] on div "BOOTLE" at bounding box center [138, 250] width 117 height 11
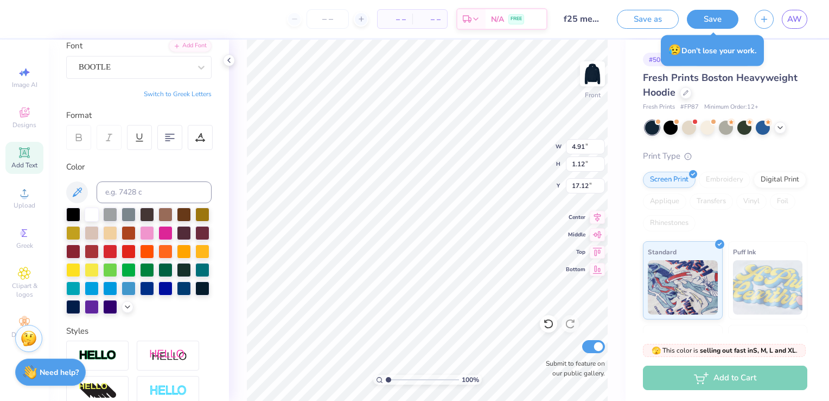
scroll to position [9, 1]
click at [602, 68] on img at bounding box center [592, 73] width 43 height 43
click at [588, 76] on img at bounding box center [592, 73] width 43 height 43
drag, startPoint x: 392, startPoint y: 379, endPoint x: 430, endPoint y: 376, distance: 37.6
click at [430, 376] on input "range" at bounding box center [422, 379] width 73 height 10
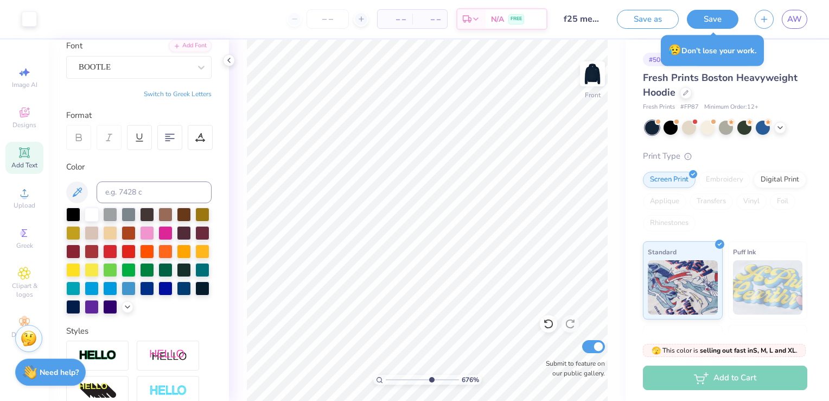
click at [380, 380] on icon at bounding box center [379, 379] width 7 height 7
click at [591, 84] on img at bounding box center [592, 73] width 43 height 43
drag, startPoint x: 388, startPoint y: 379, endPoint x: 401, endPoint y: 377, distance: 13.1
click at [401, 377] on input "range" at bounding box center [422, 379] width 73 height 10
click at [544, 322] on icon at bounding box center [548, 323] width 11 height 11
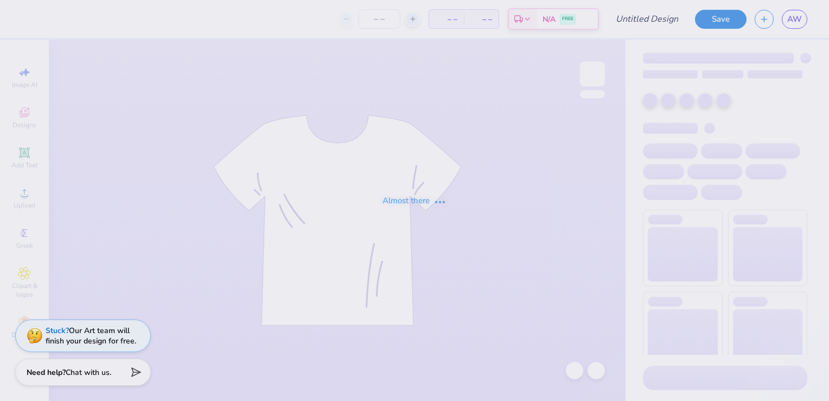
type input "f25 merch"
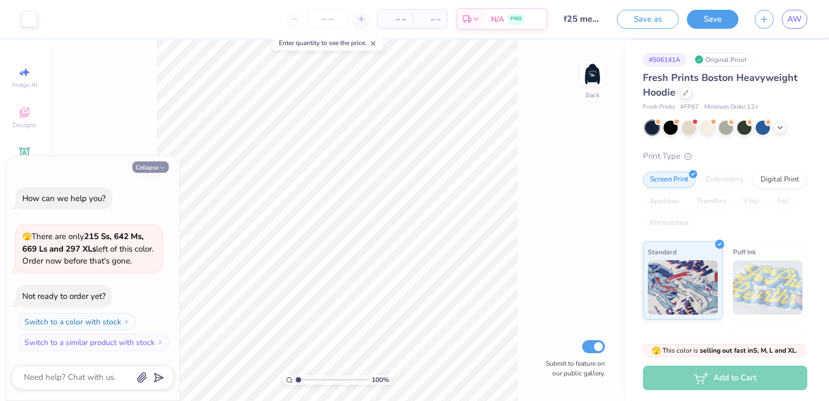
click at [153, 170] on button "Collapse" at bounding box center [150, 166] width 36 height 11
type textarea "x"
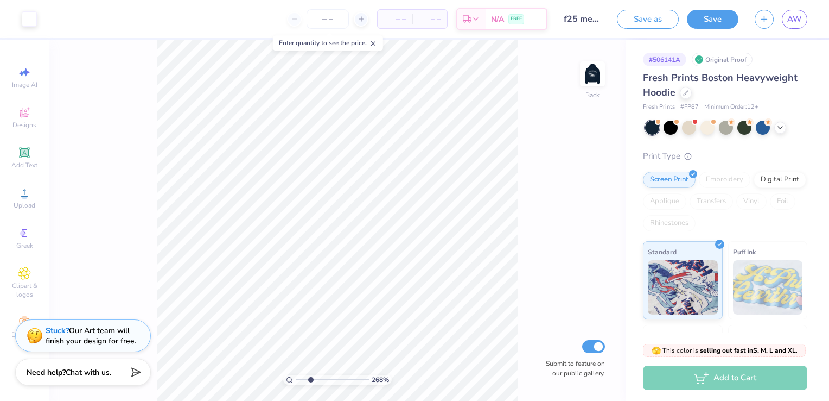
drag, startPoint x: 299, startPoint y: 379, endPoint x: 310, endPoint y: 379, distance: 11.9
click at [310, 379] on input "range" at bounding box center [332, 379] width 73 height 10
drag, startPoint x: 297, startPoint y: 378, endPoint x: 308, endPoint y: 369, distance: 14.3
click at [308, 374] on input "range" at bounding box center [332, 379] width 73 height 10
drag, startPoint x: 299, startPoint y: 381, endPoint x: 321, endPoint y: 374, distance: 23.9
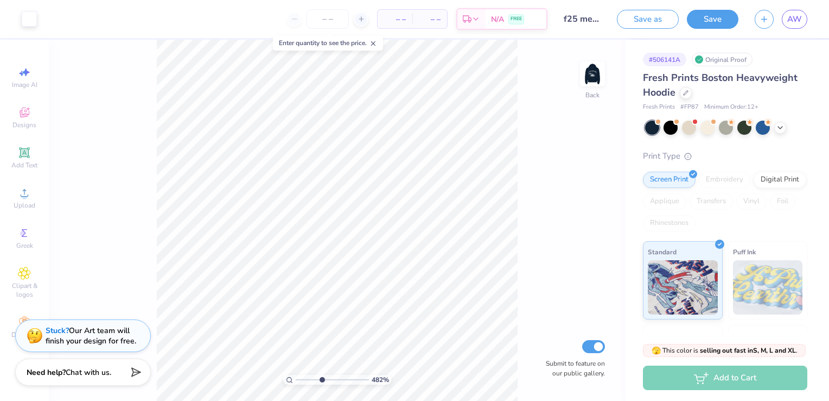
click at [321, 374] on input "range" at bounding box center [332, 379] width 73 height 10
drag, startPoint x: 319, startPoint y: 379, endPoint x: 306, endPoint y: 380, distance: 13.1
type input "2.14"
click at [306, 381] on input "range" at bounding box center [332, 379] width 73 height 10
click at [308, 378] on input "range" at bounding box center [332, 379] width 73 height 10
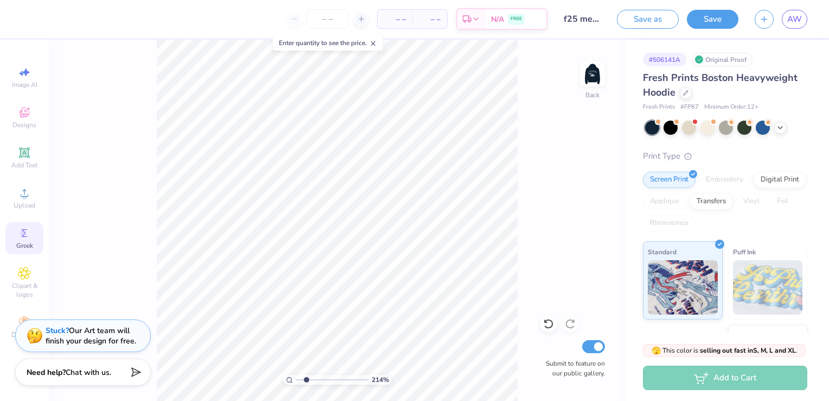
click at [39, 234] on div "Greek" at bounding box center [24, 238] width 38 height 32
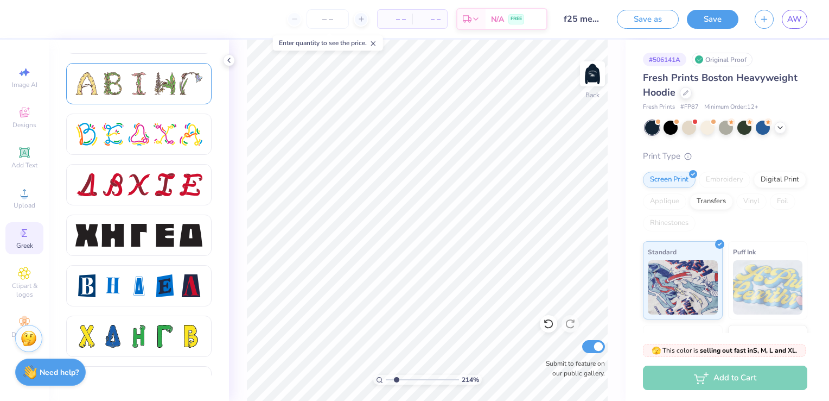
scroll to position [1303, 0]
click at [176, 238] on div at bounding box center [138, 234] width 127 height 23
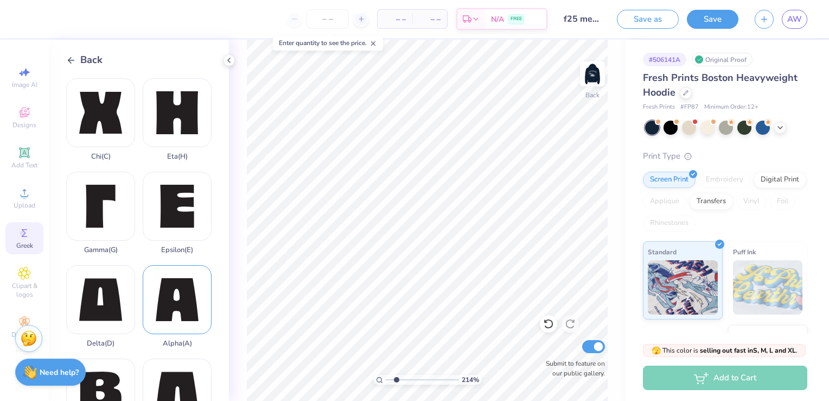
click at [163, 283] on div "Alpha ( A )" at bounding box center [177, 306] width 69 height 82
click at [117, 217] on div "Gamma ( G )" at bounding box center [100, 213] width 69 height 82
click at [98, 293] on div "Delta ( D )" at bounding box center [100, 306] width 69 height 82
type input "1.22"
type input "1.20"
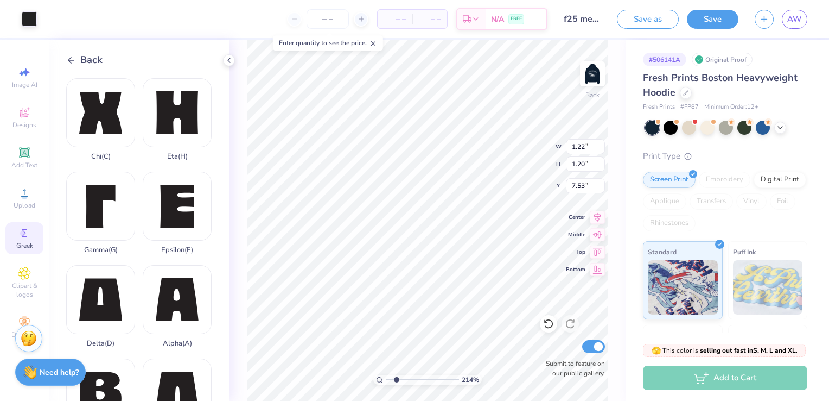
type input "5.34"
click at [35, 24] on div at bounding box center [29, 17] width 15 height 15
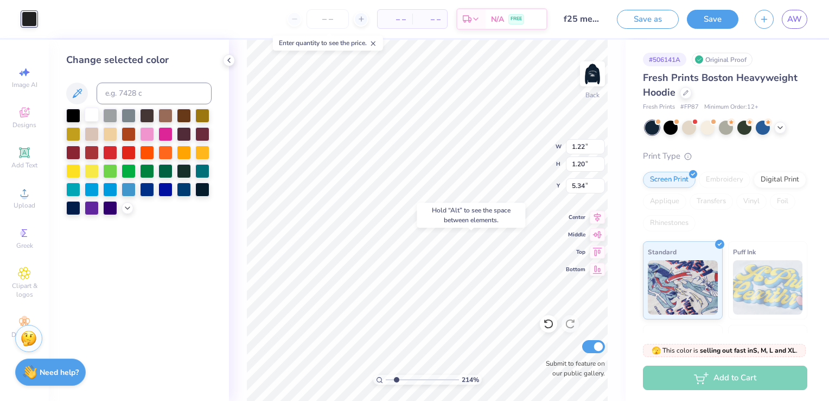
click at [94, 122] on div at bounding box center [92, 114] width 14 height 14
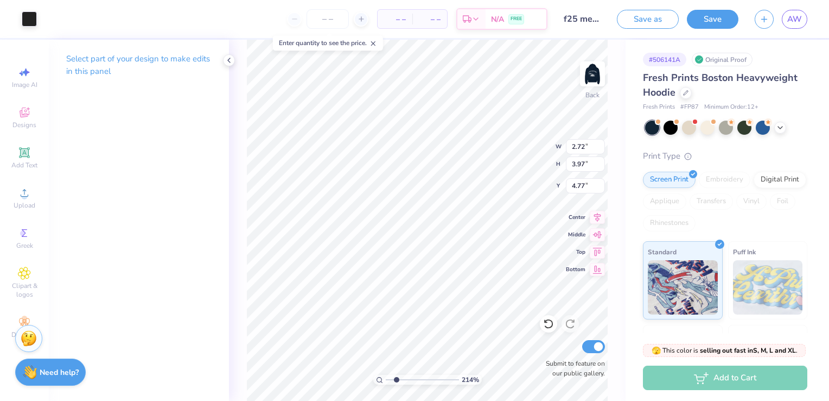
type input "0.91"
type input "1.33"
type input "5.28"
click at [26, 21] on div at bounding box center [29, 17] width 15 height 15
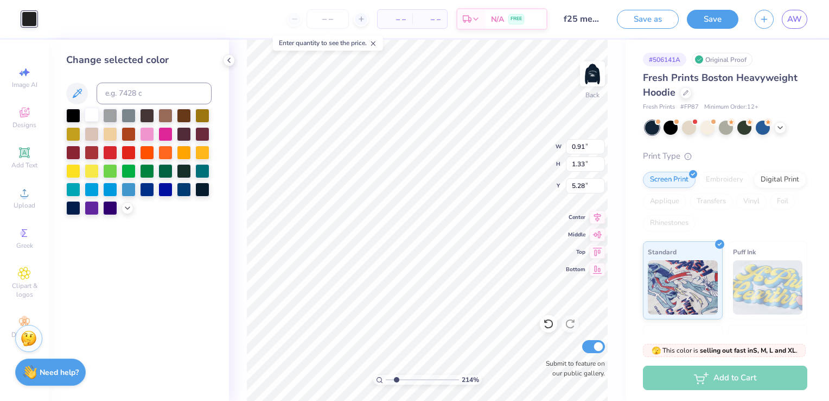
click at [93, 115] on div at bounding box center [92, 114] width 14 height 14
type input "0.76"
type input "1.11"
type input "5.34"
type input "0.85"
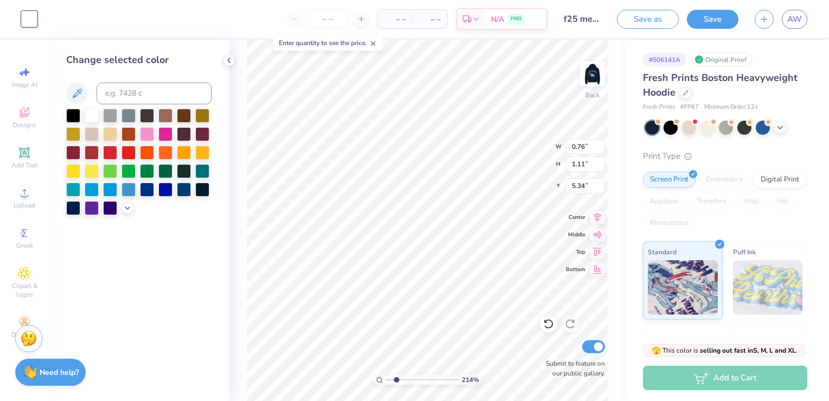
type input "1.24"
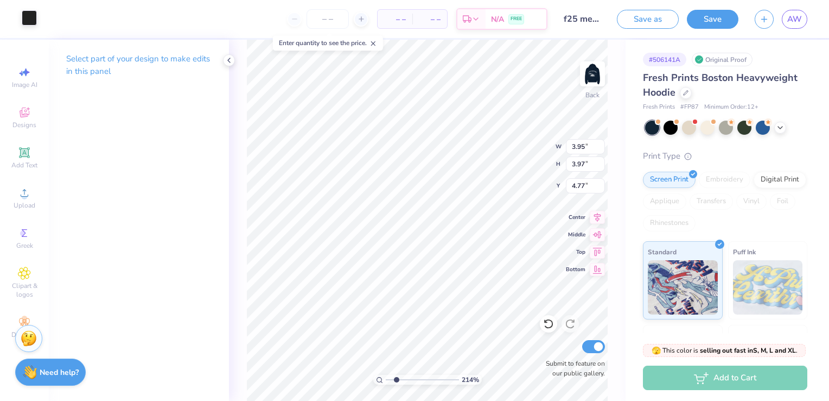
click at [23, 14] on div at bounding box center [29, 17] width 15 height 15
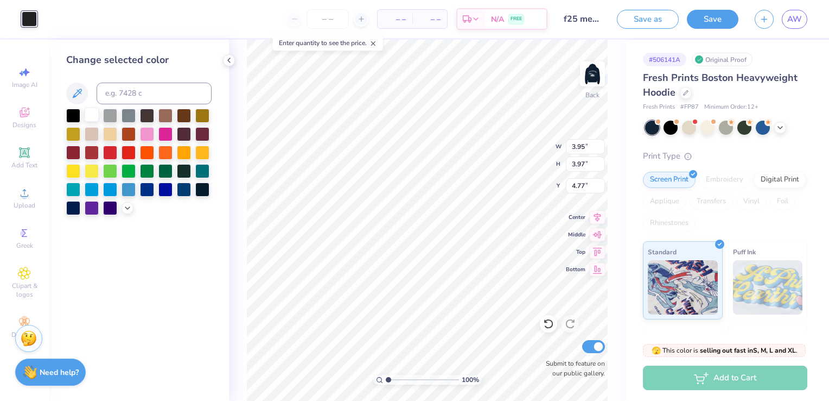
click at [91, 116] on div at bounding box center [92, 114] width 14 height 14
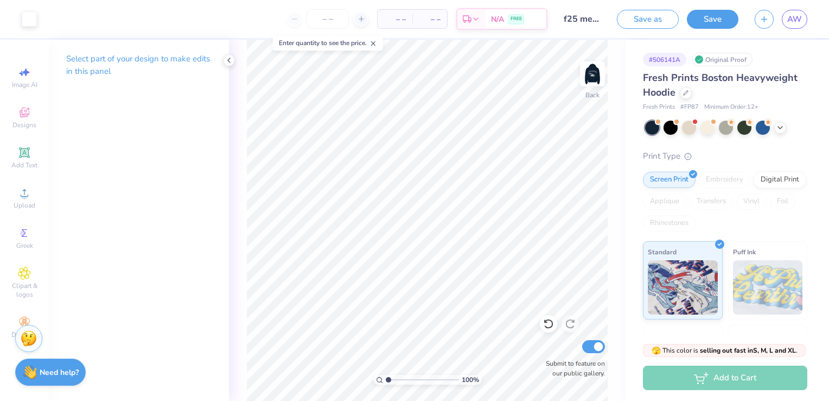
click at [377, 45] on icon at bounding box center [374, 44] width 8 height 8
click at [231, 55] on div at bounding box center [229, 60] width 12 height 12
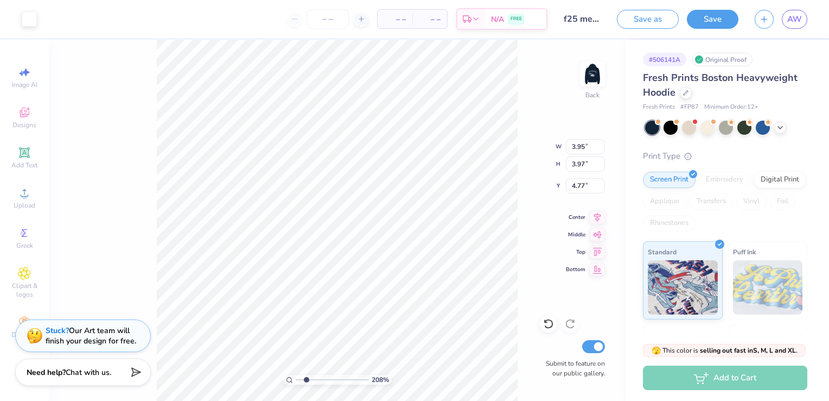
drag, startPoint x: 300, startPoint y: 378, endPoint x: 306, endPoint y: 378, distance: 6.0
type input "2.08"
click at [306, 378] on input "range" at bounding box center [332, 379] width 73 height 10
type input "1.15"
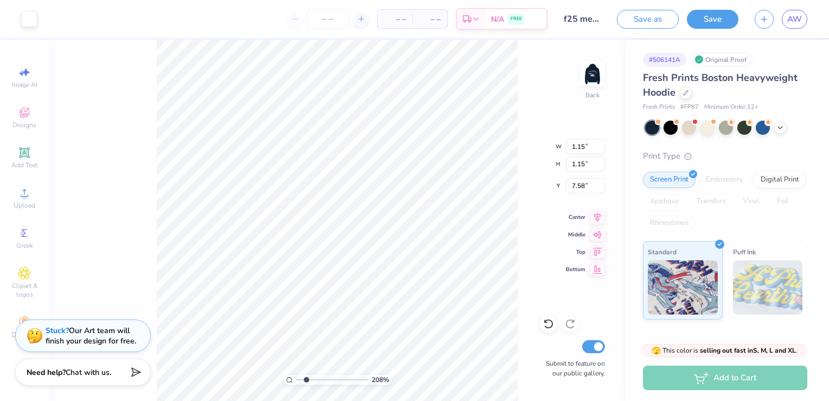
type input "5.34"
type input "1.16"
type input "1.22"
type input "1.23"
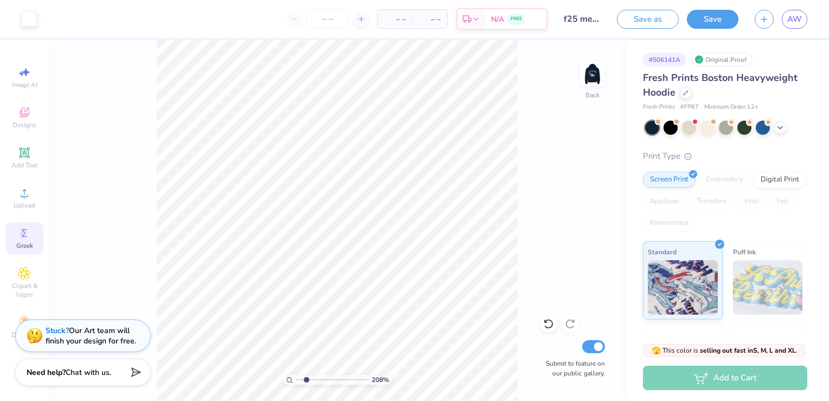
click at [31, 239] on div "Greek" at bounding box center [24, 238] width 38 height 32
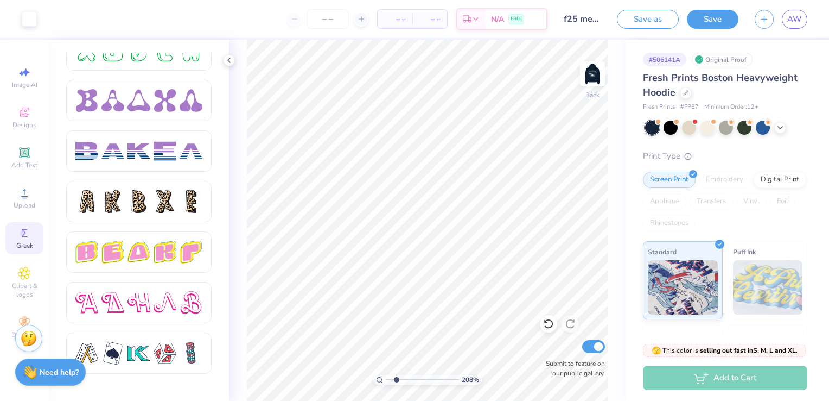
scroll to position [1685, 0]
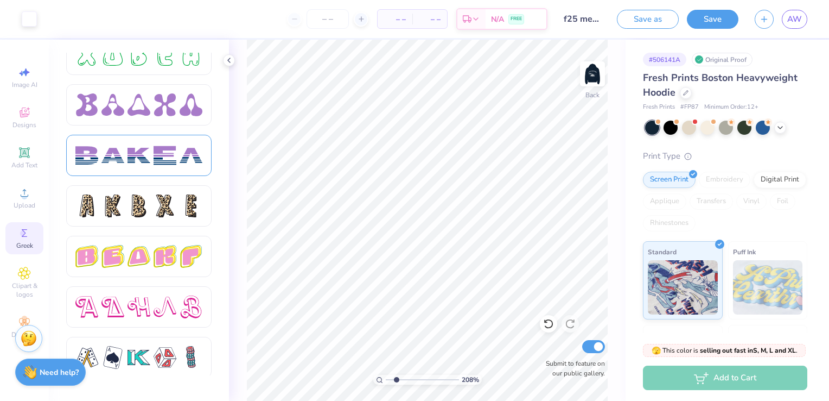
click at [163, 151] on div at bounding box center [165, 155] width 23 height 23
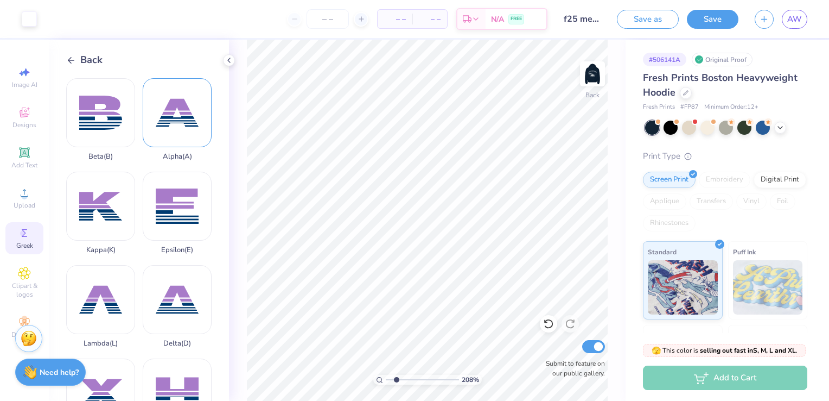
click at [158, 118] on div "Alpha ( A )" at bounding box center [177, 119] width 69 height 82
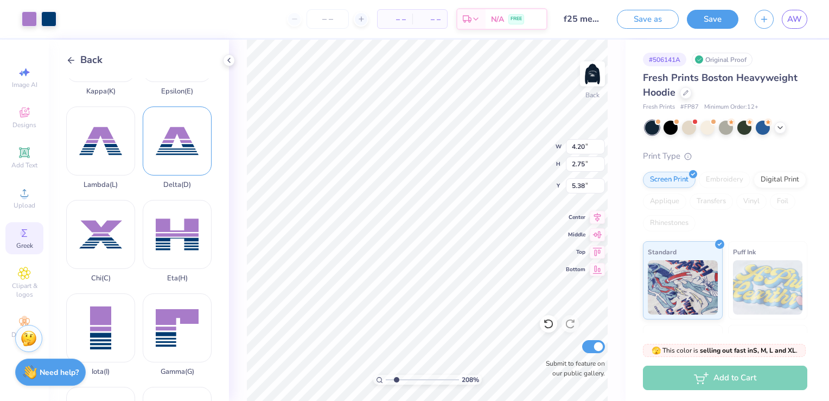
scroll to position [163, 0]
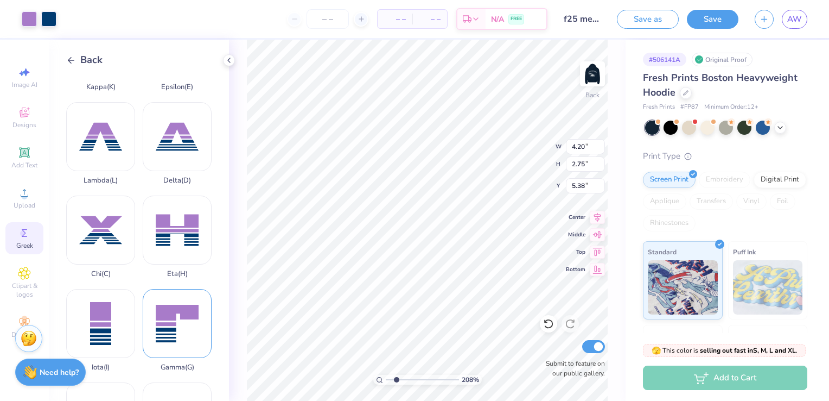
click at [173, 289] on div "Gamma ( G )" at bounding box center [177, 330] width 69 height 82
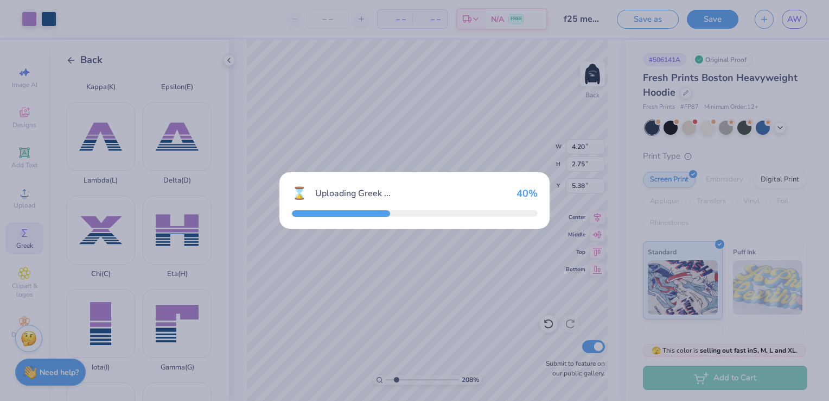
type input "3.13"
type input "2.74"
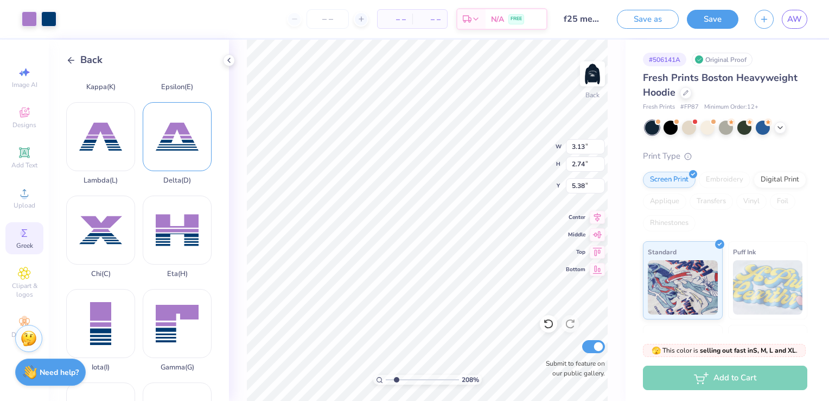
click at [183, 145] on div "Delta ( D )" at bounding box center [177, 143] width 69 height 82
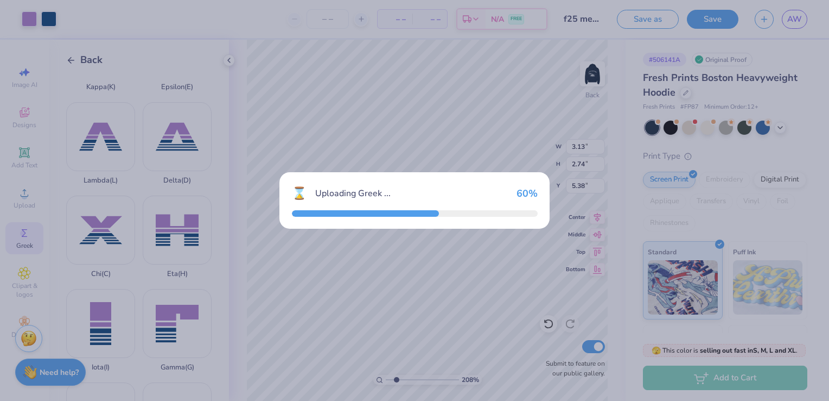
type input "4.20"
type input "2.75"
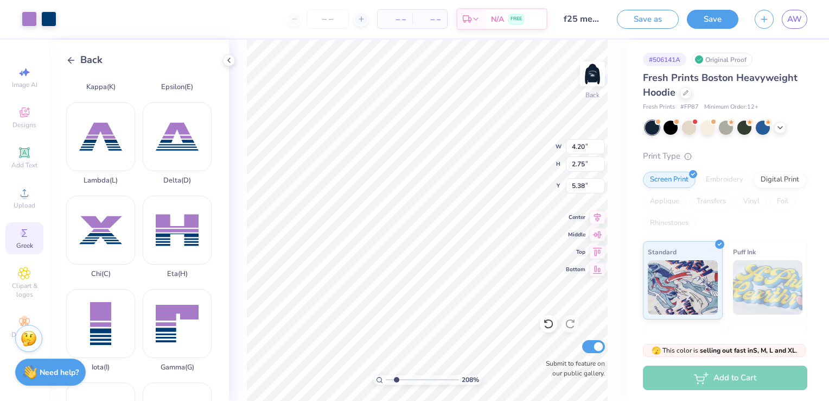
type input "7.61"
type input "1.79"
type input "1.17"
type input "9.19"
click at [35, 26] on div at bounding box center [29, 17] width 15 height 15
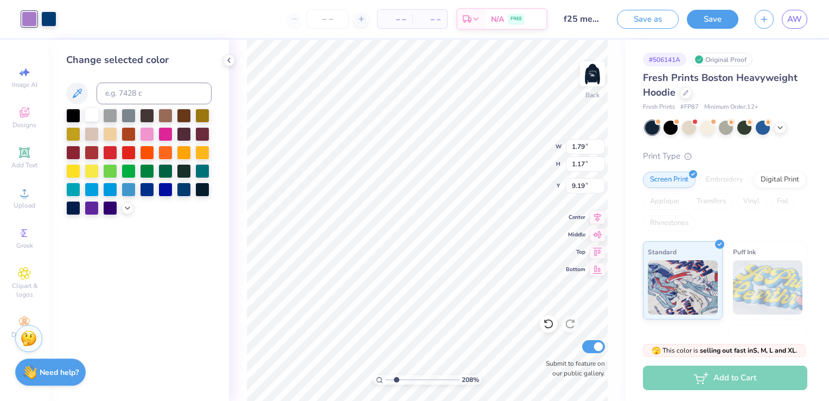
click at [93, 114] on div at bounding box center [92, 114] width 14 height 14
click at [50, 23] on div at bounding box center [48, 17] width 15 height 15
click at [85, 110] on div at bounding box center [92, 114] width 14 height 14
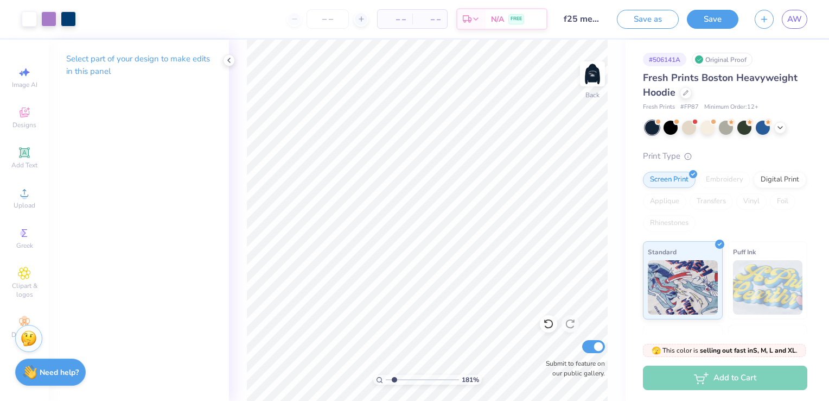
type input "1.81"
click at [394, 377] on input "range" at bounding box center [422, 379] width 73 height 10
type input "8.81"
type input "1.28"
type input "1.12"
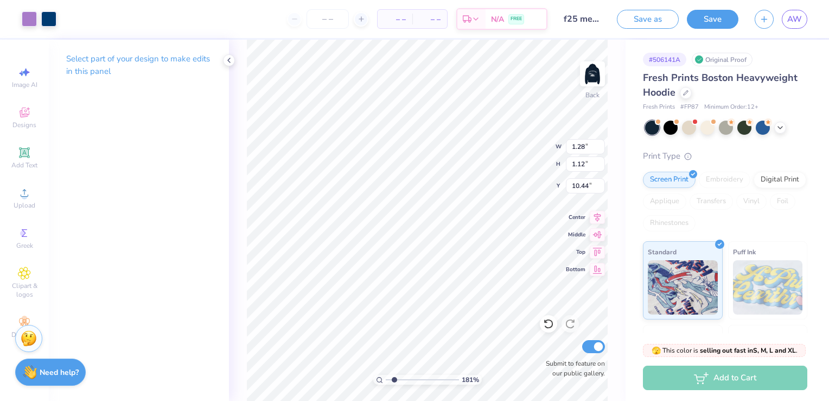
type input "9.24"
type input "1.40"
type input "1.23"
type input "9.13"
click at [33, 23] on div at bounding box center [29, 17] width 15 height 15
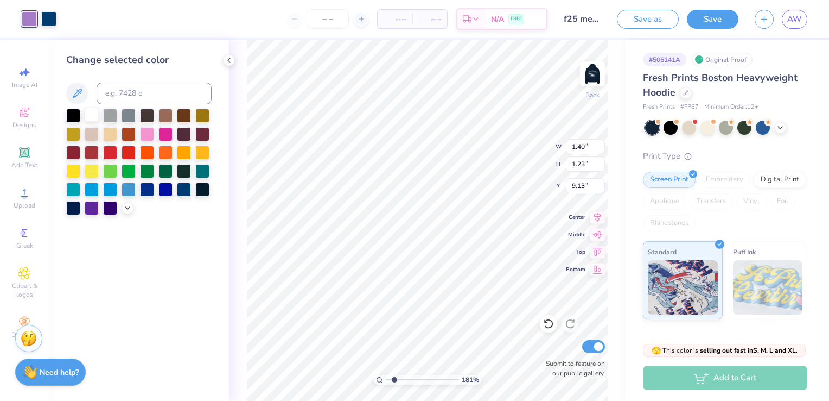
click at [96, 116] on div at bounding box center [92, 114] width 14 height 14
click at [50, 25] on div at bounding box center [48, 17] width 15 height 15
click at [88, 117] on div at bounding box center [92, 114] width 14 height 14
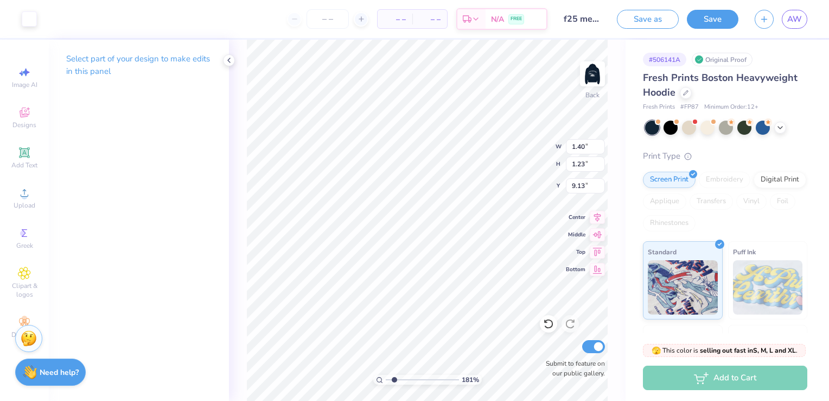
type input "1.28"
type input "1.12"
type input "9.24"
type input "1.29"
type input "1.13"
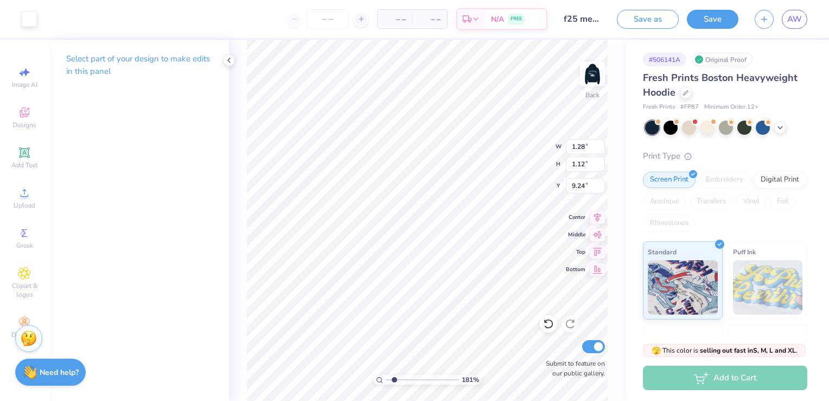
type input "9.23"
type input "1.38"
type input "1.21"
type input "9.15"
click at [583, 164] on input "1.21" at bounding box center [585, 163] width 39 height 15
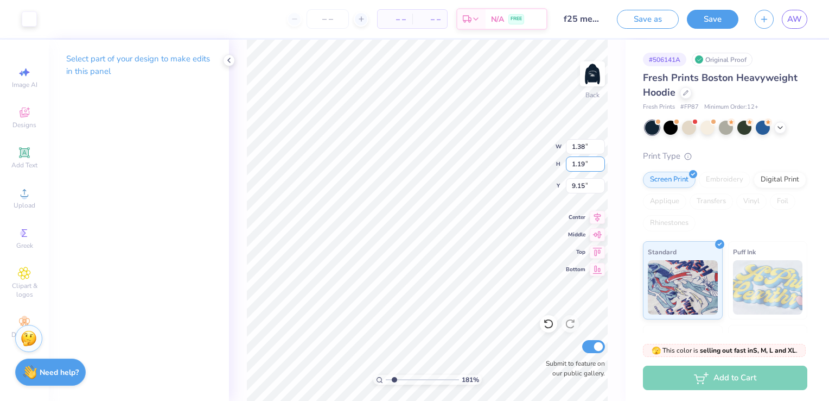
type input "1.19"
type input "1.36"
type input "9.16"
click at [583, 164] on input "1.19" at bounding box center [585, 163] width 39 height 15
type input "1.15"
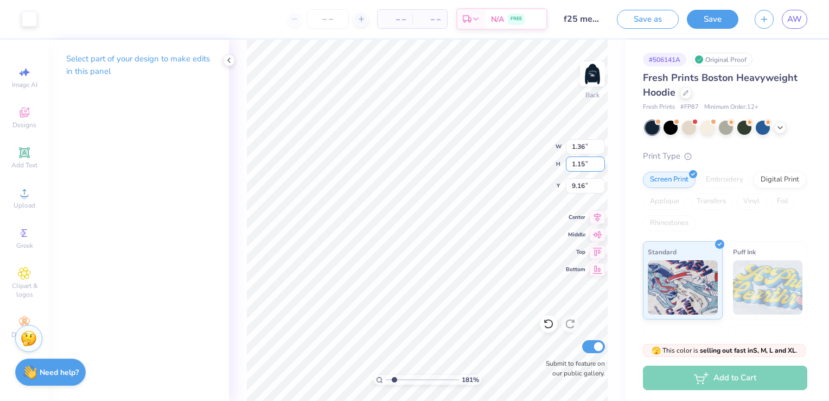
type input "1.31"
type input "9.18"
click at [30, 17] on div at bounding box center [29, 17] width 15 height 15
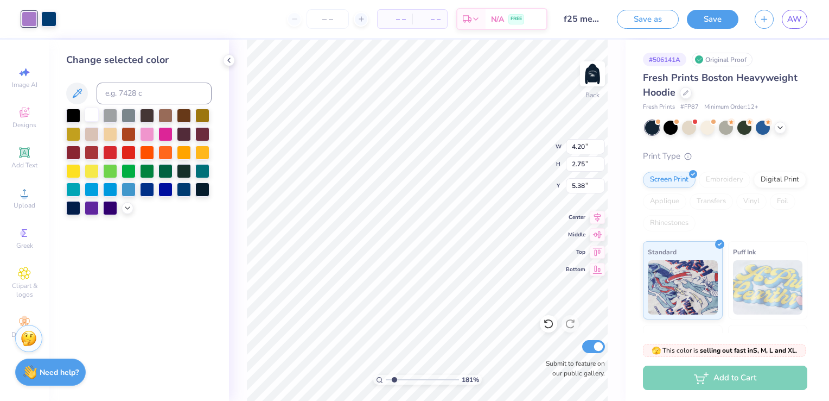
click at [88, 116] on div at bounding box center [92, 114] width 14 height 14
click at [50, 24] on div at bounding box center [48, 17] width 15 height 15
click at [93, 112] on div at bounding box center [92, 114] width 14 height 14
type input "1.83"
type input "1.20"
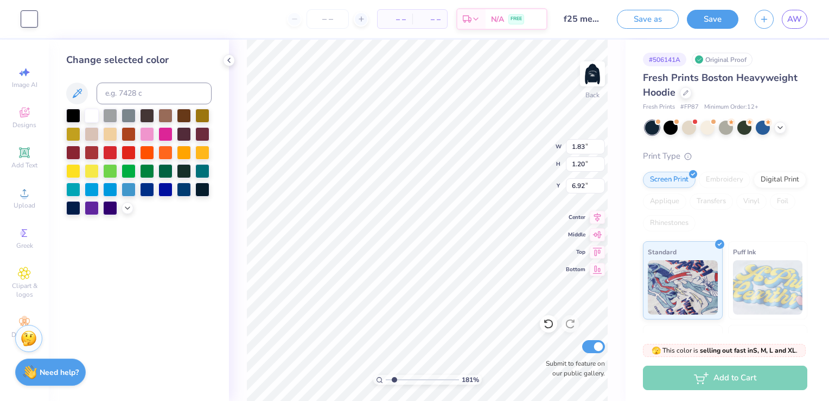
type input "9.16"
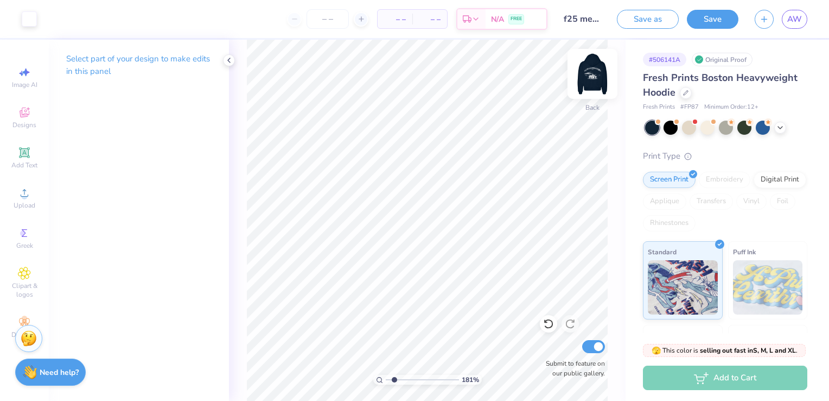
click at [587, 81] on img at bounding box center [592, 73] width 43 height 43
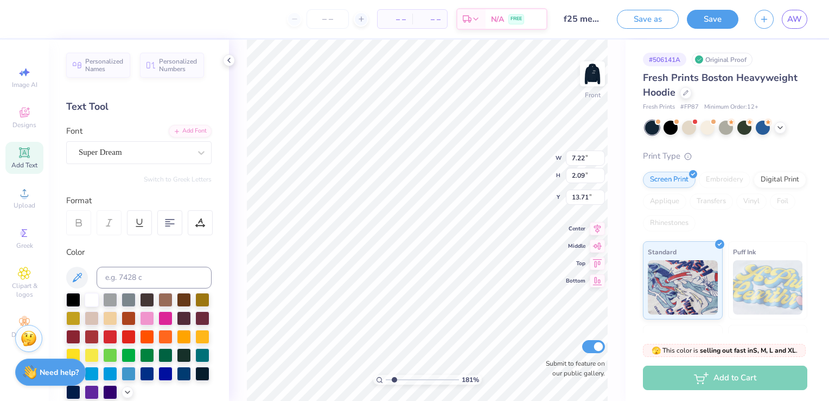
scroll to position [9, 1]
type textarea "T"
type textarea "est. 1904"
click at [132, 157] on div "Super Dream" at bounding box center [135, 152] width 114 height 17
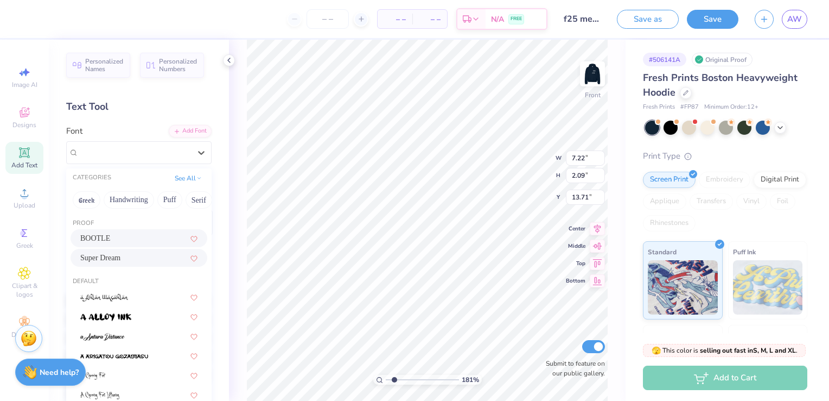
click at [122, 241] on div "BOOTLE" at bounding box center [138, 237] width 117 height 11
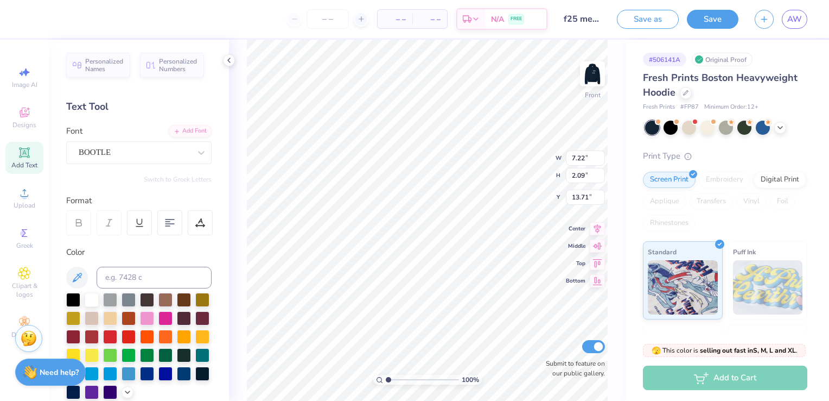
drag, startPoint x: 396, startPoint y: 377, endPoint x: 385, endPoint y: 377, distance: 10.3
type input "1"
click at [386, 377] on input "range" at bounding box center [422, 379] width 73 height 10
type input "5.14"
type input "1.17"
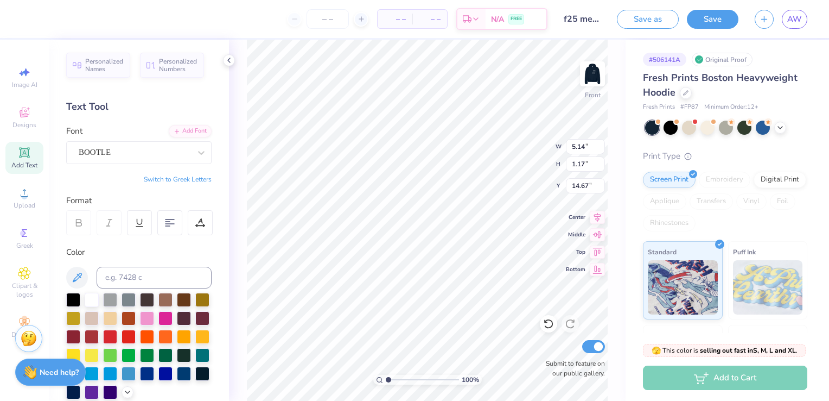
type input "17.35"
type input "1.61"
type input "0.37"
type input "16.84"
click at [595, 79] on img at bounding box center [592, 73] width 43 height 43
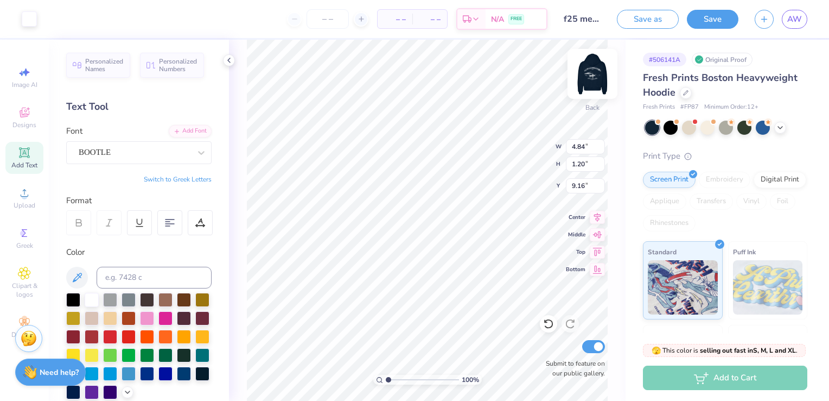
type input "3.54"
type input "3.85"
type input "0.95"
type input "3.56"
click at [589, 62] on img at bounding box center [592, 73] width 43 height 43
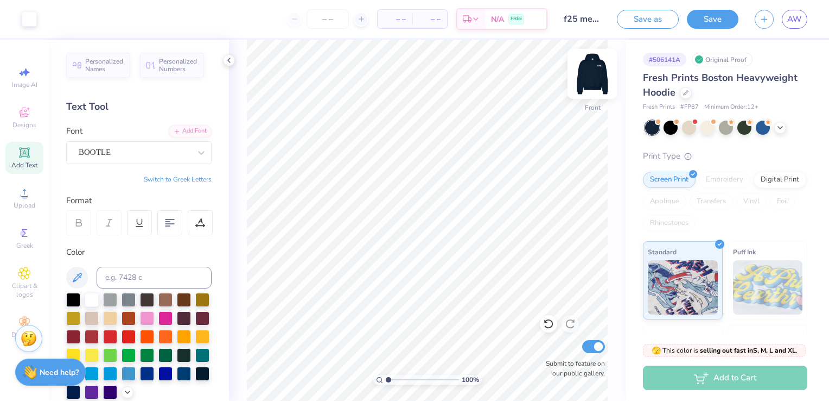
click at [606, 74] on img at bounding box center [592, 73] width 43 height 43
click at [586, 80] on img at bounding box center [592, 73] width 43 height 43
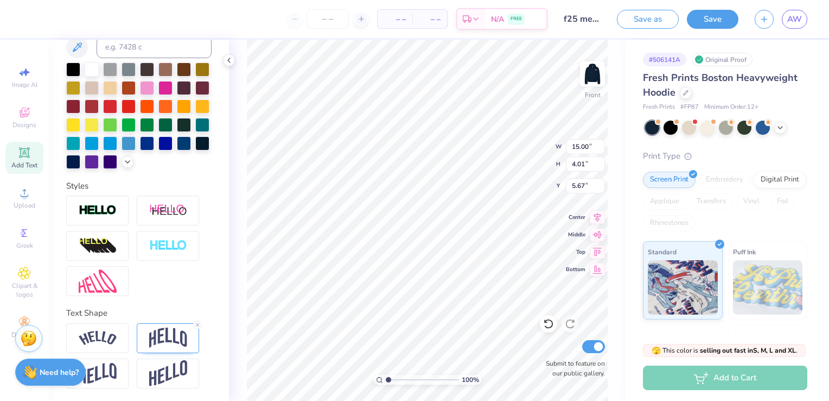
scroll to position [248, 0]
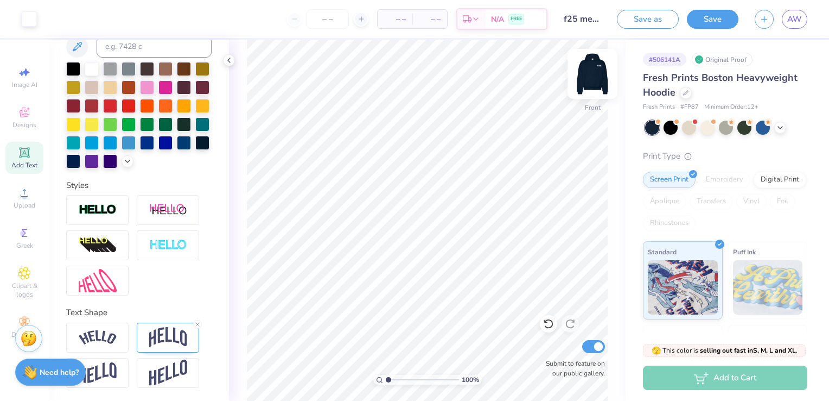
click at [606, 69] on img at bounding box center [592, 73] width 43 height 43
click at [22, 238] on icon at bounding box center [24, 232] width 13 height 13
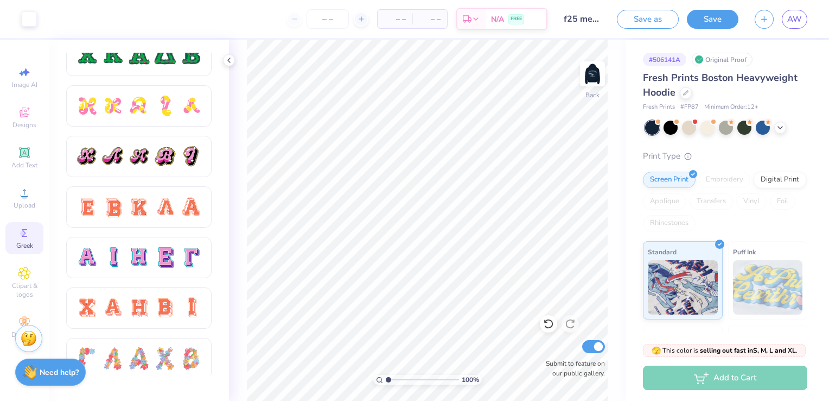
scroll to position [597, 0]
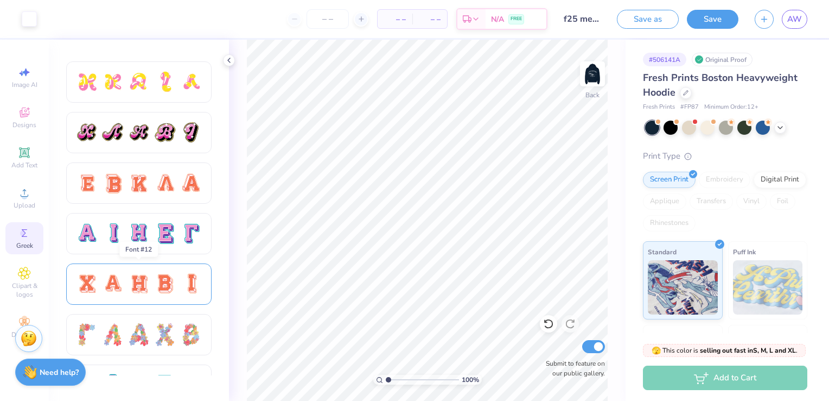
click at [191, 296] on div at bounding box center [138, 283] width 145 height 41
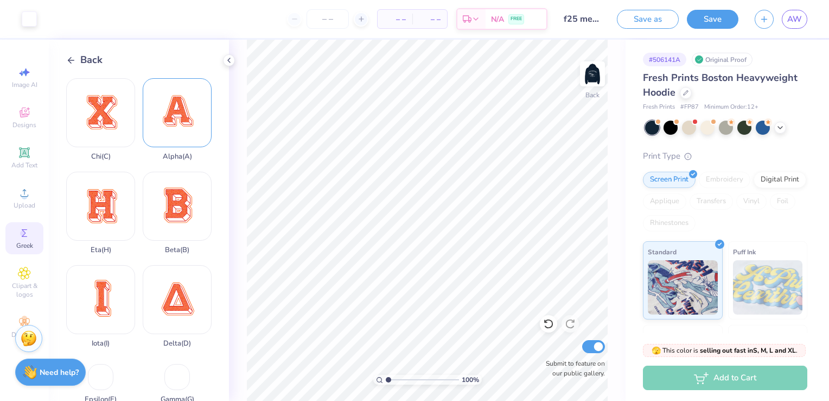
click at [200, 119] on div "Alpha ( A )" at bounding box center [177, 119] width 69 height 82
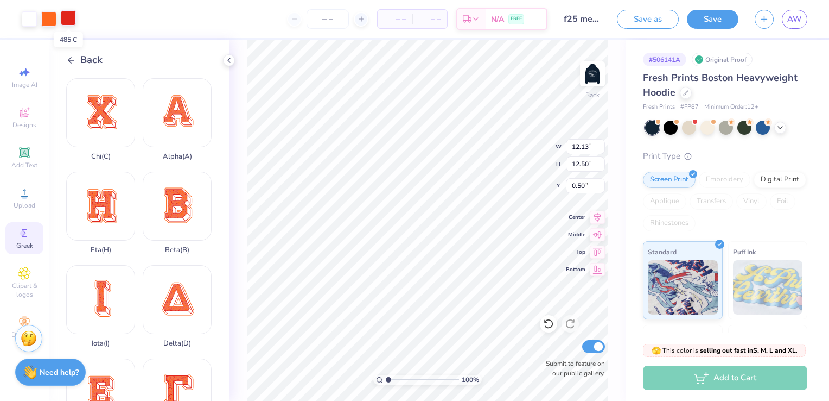
click at [69, 21] on div at bounding box center [68, 17] width 15 height 15
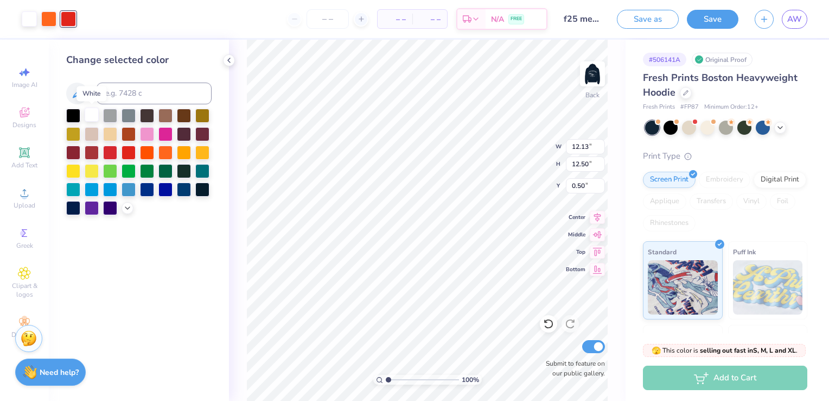
click at [94, 112] on div at bounding box center [92, 114] width 14 height 14
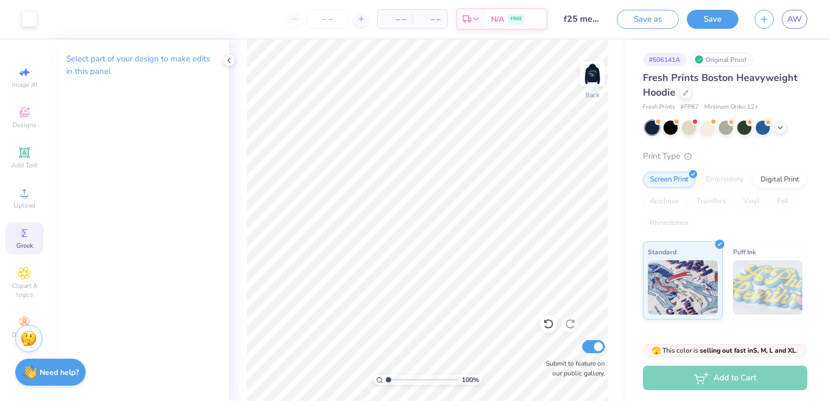
click at [25, 243] on span "Greek" at bounding box center [24, 245] width 17 height 9
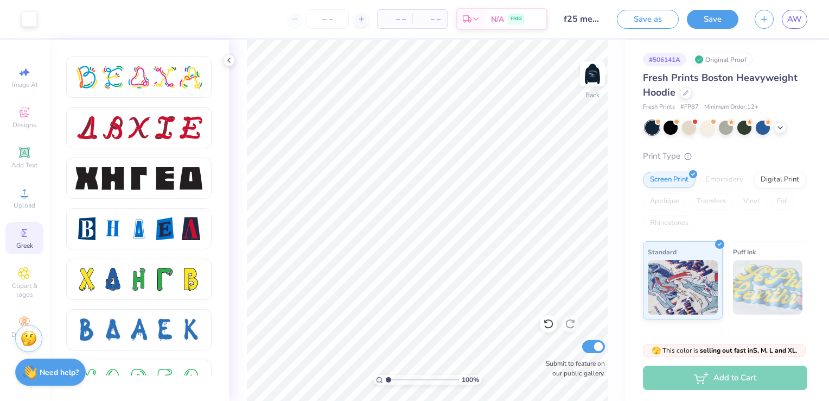
scroll to position [1196, 0]
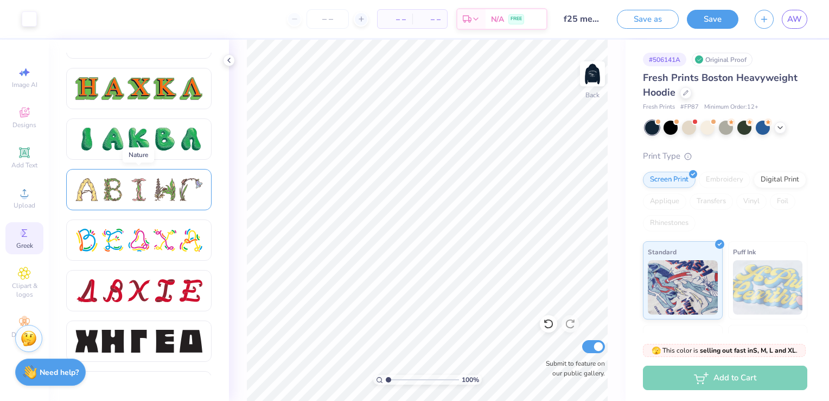
click at [172, 196] on div at bounding box center [165, 189] width 23 height 23
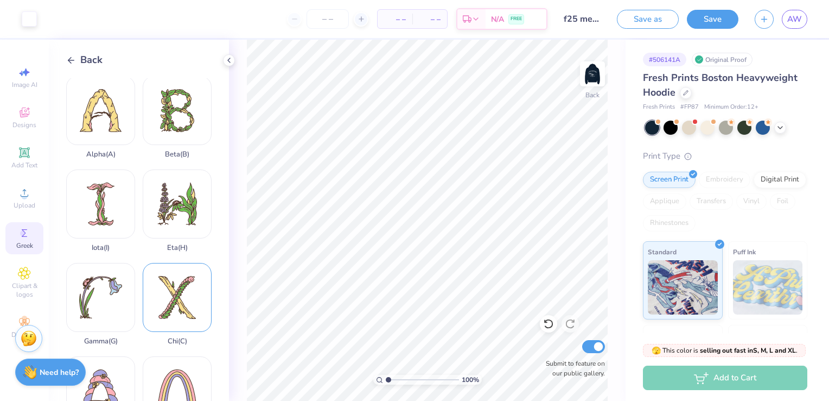
scroll to position [0, 0]
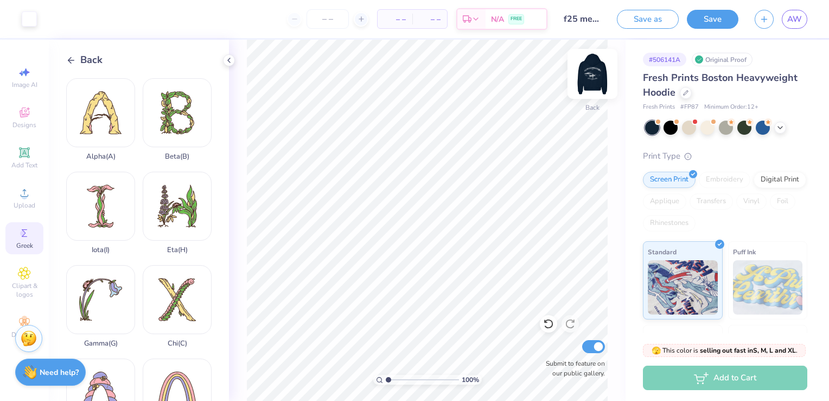
click at [604, 77] on img at bounding box center [592, 73] width 43 height 43
click at [83, 64] on span "Back" at bounding box center [91, 60] width 22 height 15
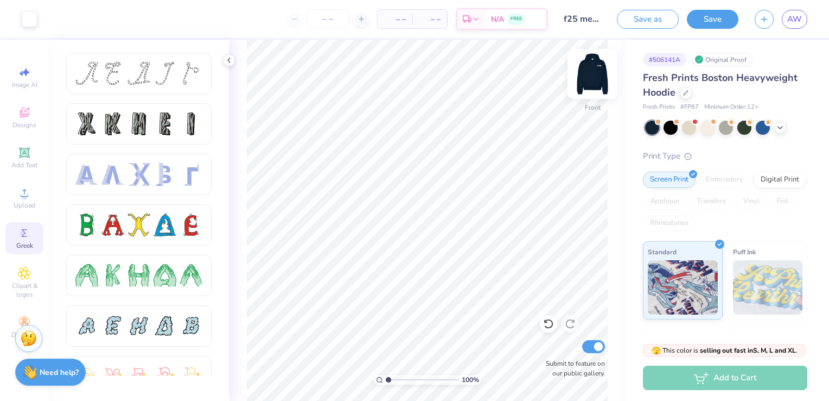
click at [585, 75] on img at bounding box center [592, 73] width 43 height 43
drag, startPoint x: 391, startPoint y: 379, endPoint x: 398, endPoint y: 377, distance: 7.8
click at [398, 377] on input "range" at bounding box center [422, 379] width 73 height 10
click at [380, 378] on icon at bounding box center [379, 379] width 7 height 7
type input "1"
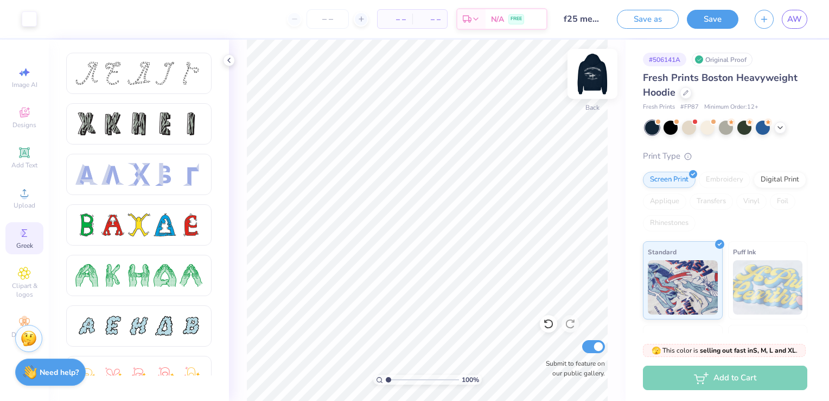
click at [601, 75] on img at bounding box center [592, 73] width 43 height 43
click at [595, 90] on img at bounding box center [592, 73] width 43 height 43
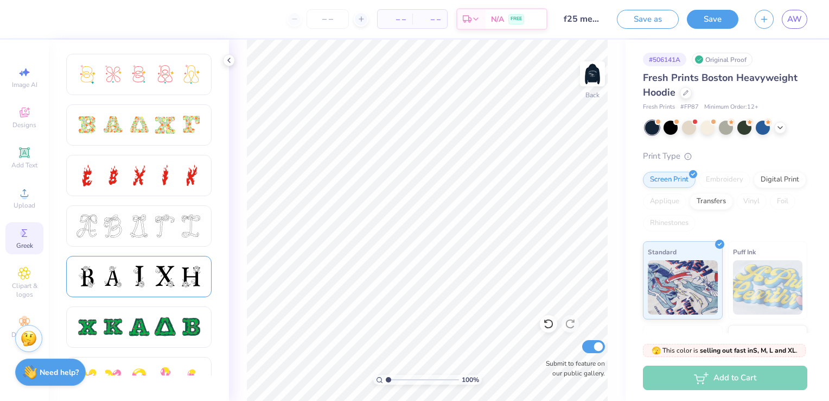
scroll to position [271, 0]
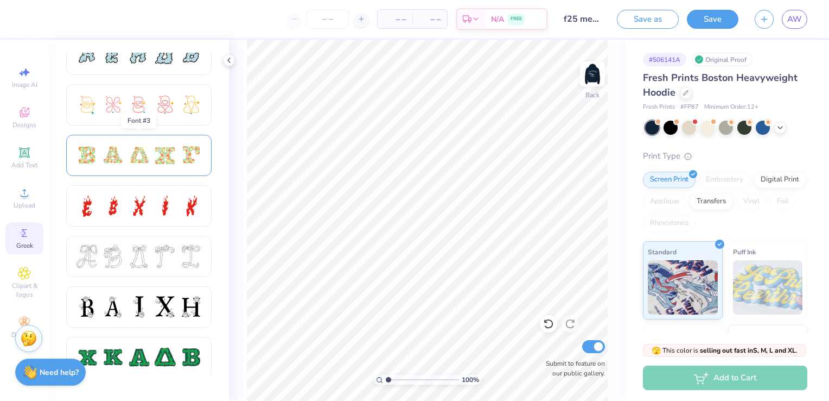
click at [167, 154] on div at bounding box center [165, 155] width 23 height 23
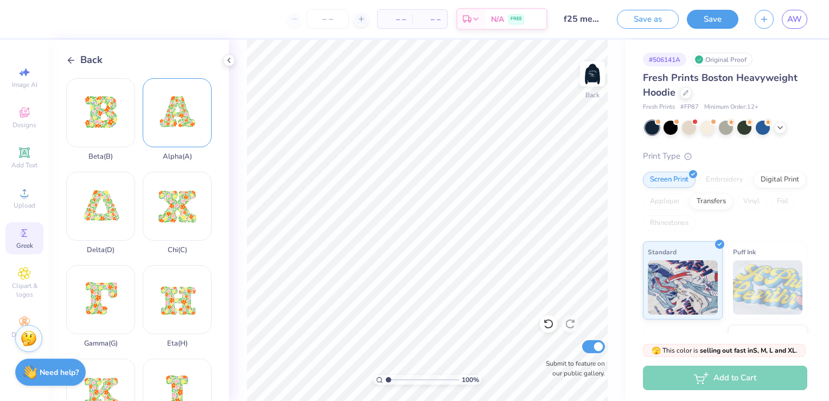
click at [173, 116] on div "Alpha ( A )" at bounding box center [177, 119] width 69 height 82
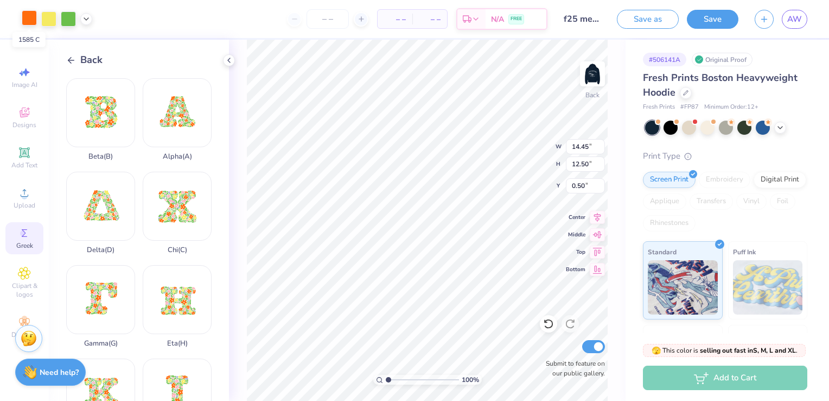
click at [29, 18] on div at bounding box center [29, 17] width 15 height 15
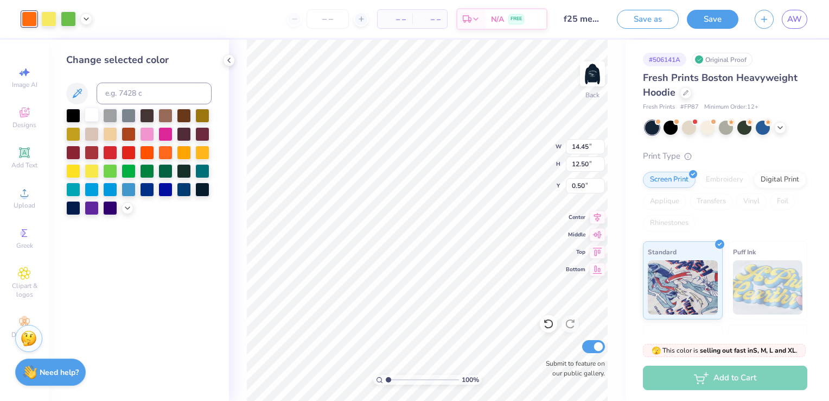
click at [90, 115] on div at bounding box center [92, 114] width 14 height 14
click at [48, 23] on div at bounding box center [48, 17] width 15 height 15
click at [87, 117] on div at bounding box center [92, 114] width 14 height 14
click at [72, 20] on div at bounding box center [68, 17] width 15 height 15
click at [93, 116] on div at bounding box center [92, 114] width 14 height 14
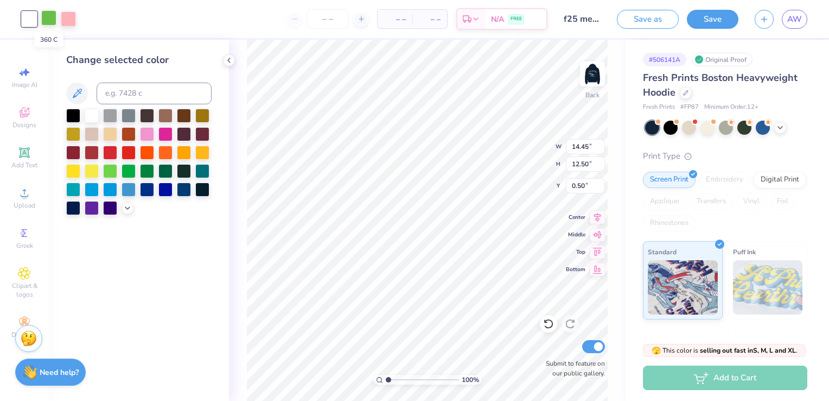
click at [53, 21] on div at bounding box center [48, 17] width 15 height 15
click at [93, 113] on div at bounding box center [92, 114] width 14 height 14
click at [48, 24] on div at bounding box center [48, 17] width 15 height 15
click at [91, 119] on div at bounding box center [92, 114] width 14 height 14
type input "1.70"
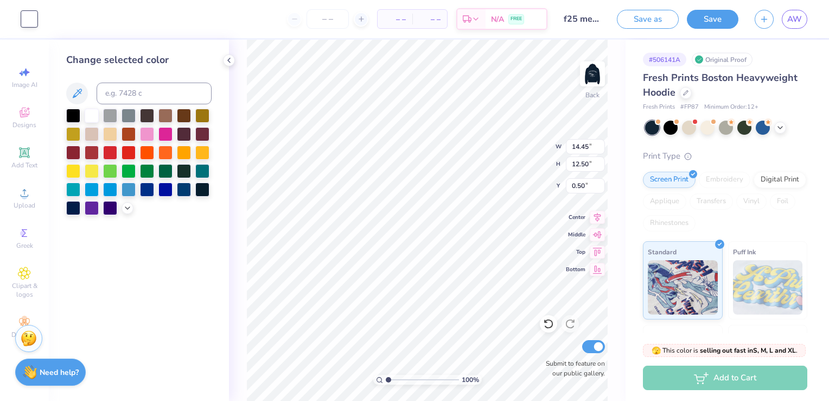
type input "1.47"
type input "4.99"
click at [232, 64] on icon at bounding box center [229, 60] width 9 height 9
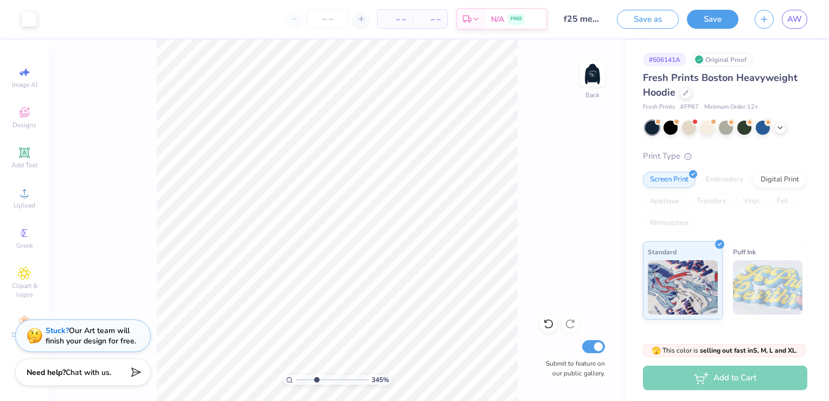
drag, startPoint x: 296, startPoint y: 381, endPoint x: 316, endPoint y: 374, distance: 20.6
click at [316, 374] on input "range" at bounding box center [332, 379] width 73 height 10
type input "2.5"
click at [309, 380] on input "range" at bounding box center [332, 379] width 73 height 10
type input "2.01"
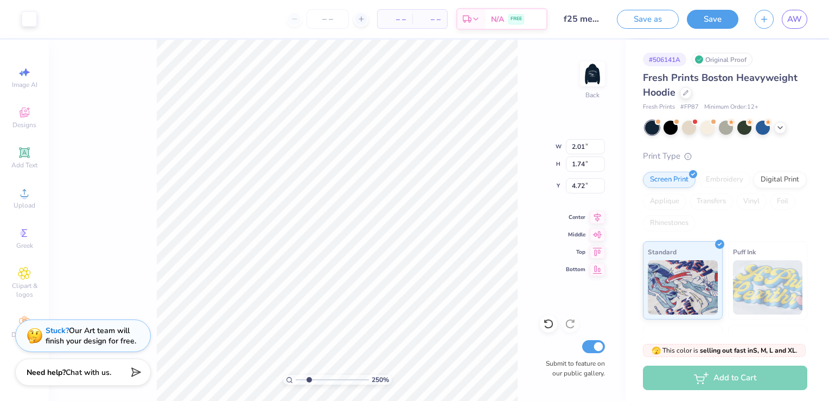
type input "1.74"
type input "4.72"
click at [585, 164] on input "1.74" at bounding box center [585, 163] width 39 height 15
type input "1.75"
type input "2.02"
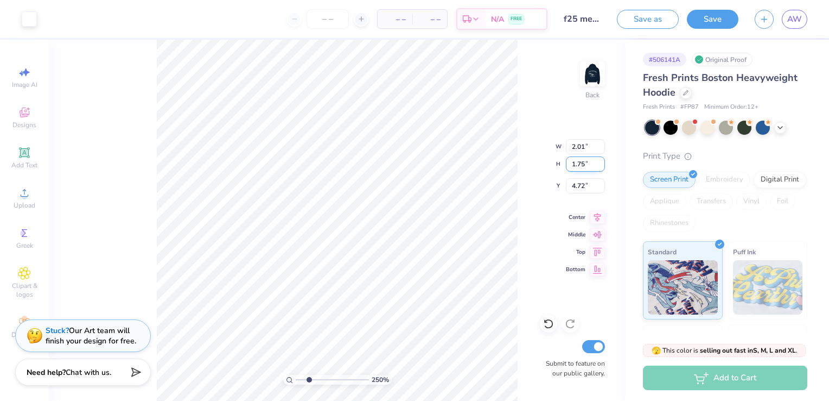
type input "4.71"
click at [35, 238] on div "Greek" at bounding box center [24, 238] width 38 height 32
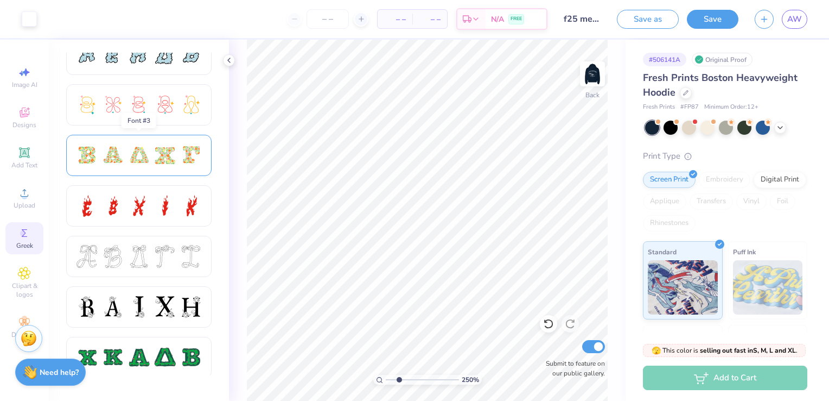
click at [137, 151] on div at bounding box center [139, 155] width 23 height 23
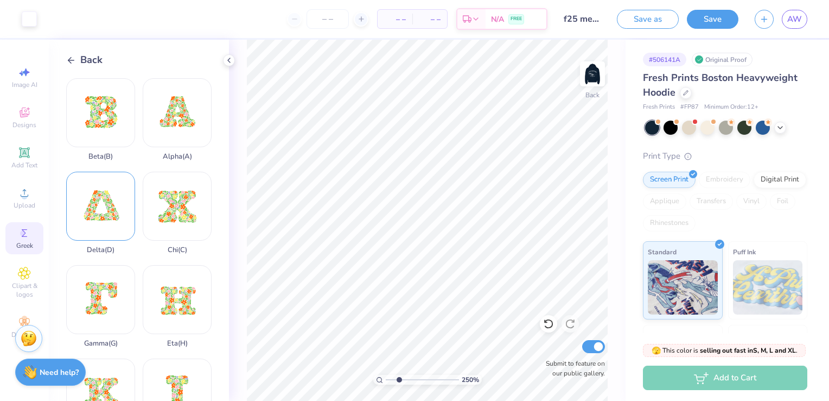
click at [107, 189] on div "Delta ( D )" at bounding box center [100, 213] width 69 height 82
click at [93, 296] on div "Gamma ( G )" at bounding box center [100, 306] width 69 height 82
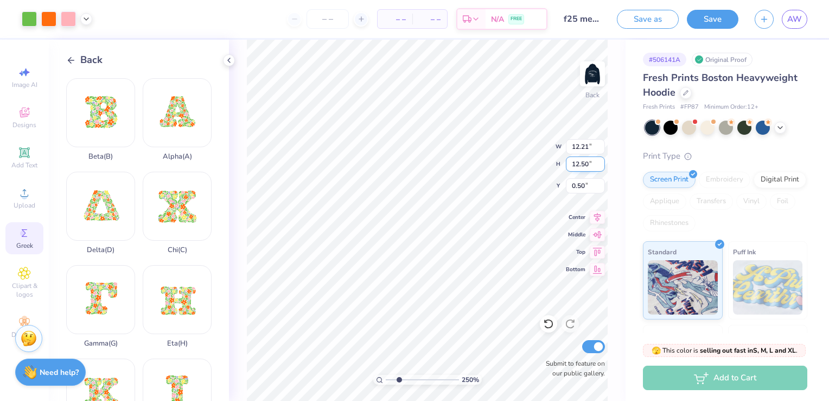
type input "4.93"
type input "5.05"
type input "14.65"
type input "12.50"
drag, startPoint x: 397, startPoint y: 379, endPoint x: 384, endPoint y: 379, distance: 13.0
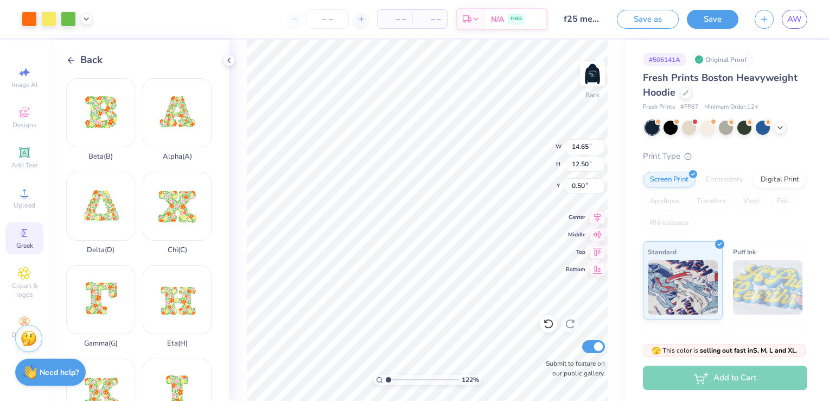
type input "1"
click at [386, 379] on input "range" at bounding box center [422, 379] width 73 height 10
type input "2.42"
type input "2.06"
type input "10.94"
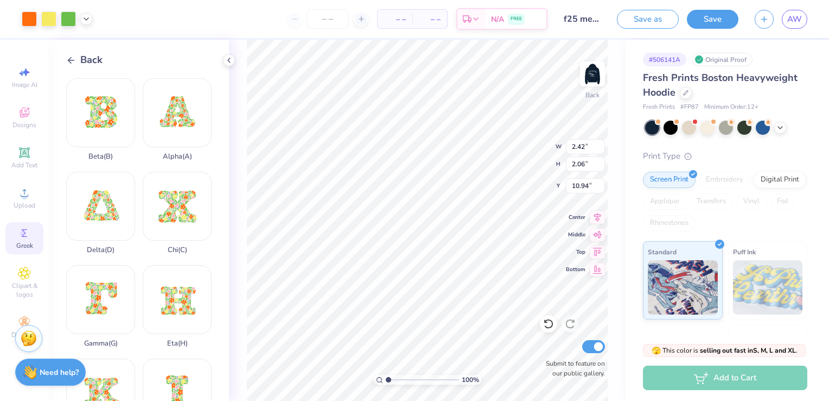
type input "4.93"
type input "5.05"
type input "0.50"
type input "2.48"
type input "2.54"
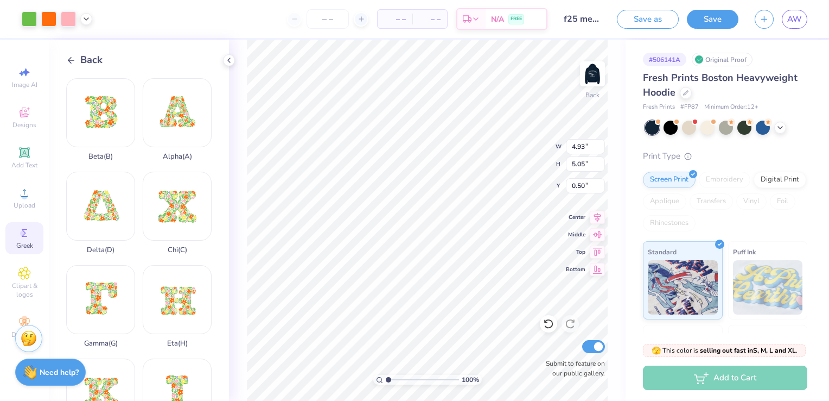
type input "3.01"
type input "2.02"
type input "1.75"
type input "4.71"
type input "2.48"
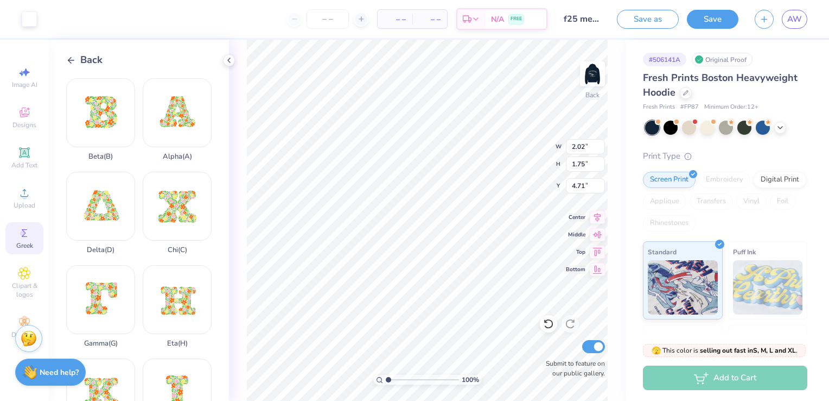
type input "2.54"
type input "3.01"
click at [575, 169] on input "2.54" at bounding box center [585, 163] width 39 height 15
type input "2"
type input "1.75"
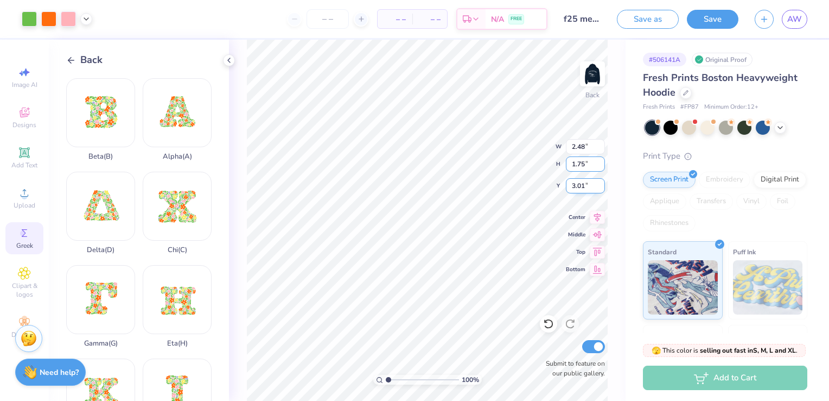
type input "1.71"
click at [28, 15] on div at bounding box center [29, 17] width 15 height 15
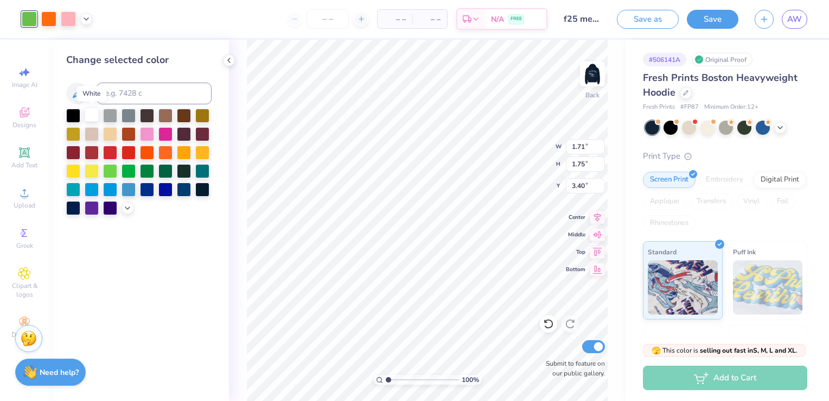
click at [94, 115] on div at bounding box center [92, 114] width 14 height 14
click at [48, 24] on div at bounding box center [48, 17] width 15 height 15
click at [96, 119] on div at bounding box center [92, 114] width 14 height 14
click at [50, 18] on div at bounding box center [48, 17] width 15 height 15
click at [92, 115] on div at bounding box center [92, 114] width 14 height 14
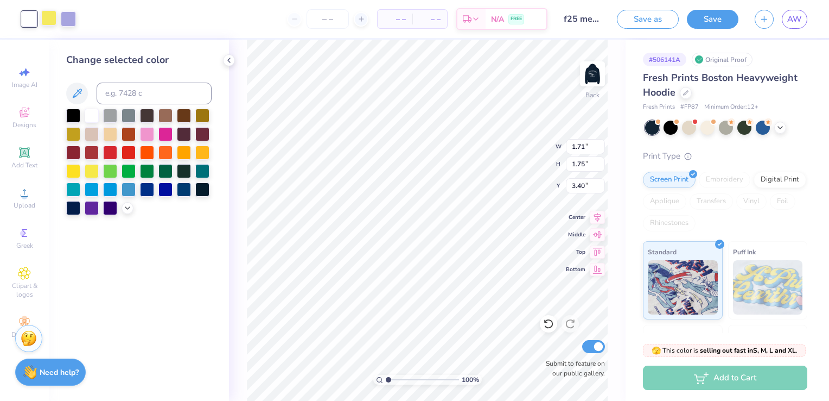
click at [54, 21] on div at bounding box center [48, 17] width 15 height 15
click at [91, 116] on div at bounding box center [92, 114] width 14 height 14
click at [53, 16] on div at bounding box center [48, 17] width 15 height 15
click at [96, 120] on div at bounding box center [92, 114] width 14 height 14
type input "5.00"
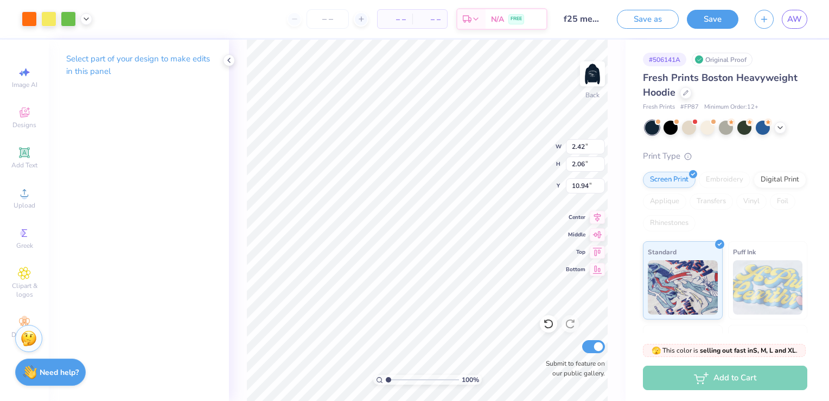
type input "5.72"
click at [582, 169] on input "2.06" at bounding box center [585, 163] width 39 height 15
click at [599, 166] on input "2.05" at bounding box center [585, 163] width 39 height 15
click at [599, 167] on input "2.04" at bounding box center [585, 163] width 39 height 15
click at [599, 167] on input "2.03" at bounding box center [585, 163] width 39 height 15
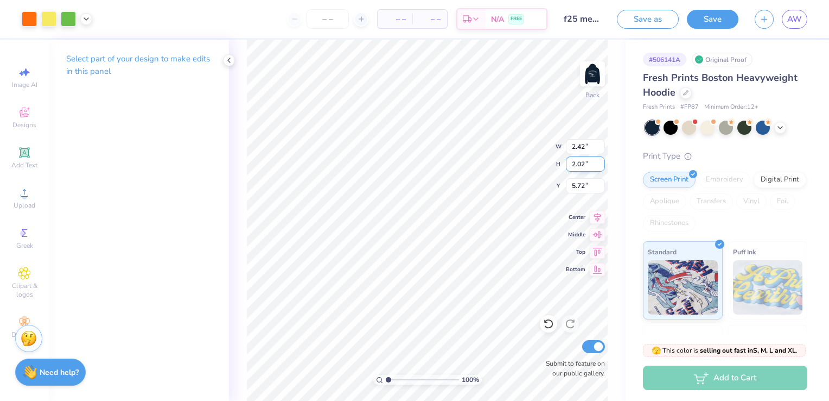
click at [599, 167] on input "2.02" at bounding box center [585, 163] width 39 height 15
click at [599, 167] on input "2.01" at bounding box center [585, 163] width 39 height 15
click at [600, 167] on input "2" at bounding box center [585, 163] width 39 height 15
click at [600, 167] on input "1.99" at bounding box center [585, 163] width 39 height 15
click at [600, 167] on input "1.98" at bounding box center [585, 163] width 39 height 15
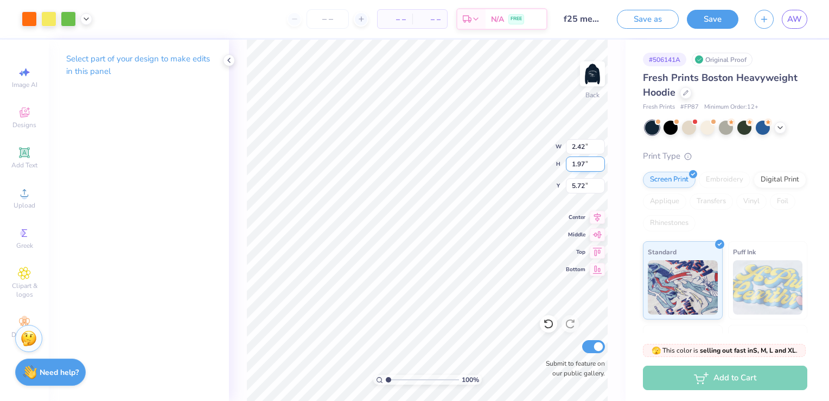
click at [600, 167] on input "1.97" at bounding box center [585, 163] width 39 height 15
click at [600, 167] on input "1.96" at bounding box center [585, 163] width 39 height 15
click at [600, 167] on input "1.95" at bounding box center [585, 163] width 39 height 15
click at [600, 167] on input "1.94" at bounding box center [585, 163] width 39 height 15
click at [600, 167] on input "1.93" at bounding box center [585, 163] width 39 height 15
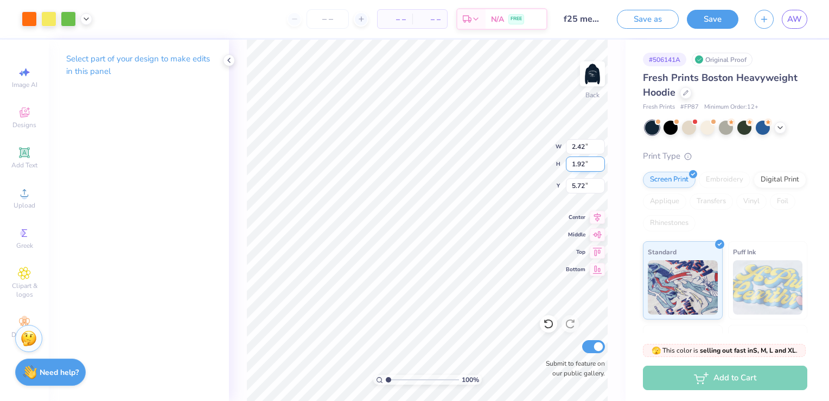
click at [600, 167] on input "1.92" at bounding box center [585, 163] width 39 height 15
click at [600, 167] on input "1.91" at bounding box center [585, 163] width 39 height 15
click at [600, 167] on input "1.9" at bounding box center [585, 163] width 39 height 15
click at [600, 167] on input "1.89" at bounding box center [585, 163] width 39 height 15
click at [600, 167] on input "1.88" at bounding box center [585, 163] width 39 height 15
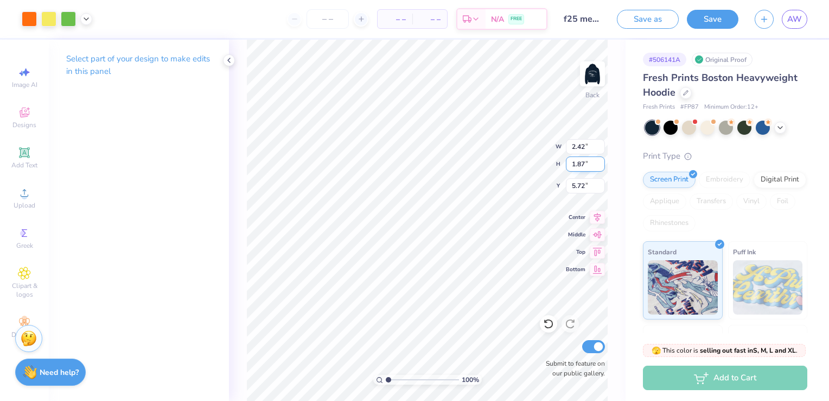
click at [600, 167] on input "1.87" at bounding box center [585, 163] width 39 height 15
click at [600, 167] on input "1.86" at bounding box center [585, 163] width 39 height 15
click at [600, 167] on input "1.85" at bounding box center [585, 163] width 39 height 15
click at [600, 167] on input "1.84" at bounding box center [585, 163] width 39 height 15
click at [600, 167] on input "1.83" at bounding box center [585, 163] width 39 height 15
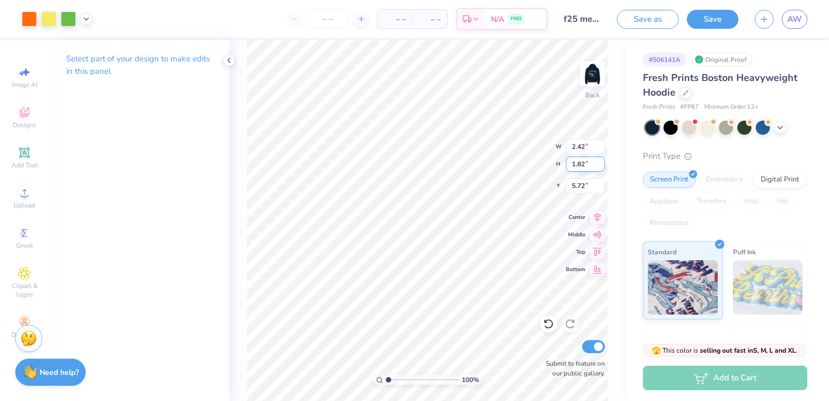
click at [600, 167] on input "1.82" at bounding box center [585, 163] width 39 height 15
click at [600, 167] on input "1.81" at bounding box center [585, 163] width 39 height 15
click at [600, 167] on input "1.8" at bounding box center [585, 163] width 39 height 15
click at [600, 167] on input "1.79" at bounding box center [585, 163] width 39 height 15
click at [600, 167] on input "1.78" at bounding box center [585, 163] width 39 height 15
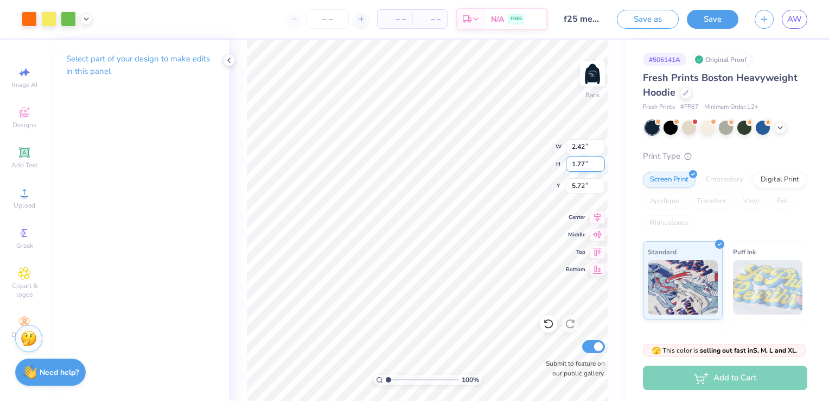
click at [600, 167] on input "1.77" at bounding box center [585, 163] width 39 height 15
click at [600, 167] on input "1.76" at bounding box center [585, 163] width 39 height 15
type input "1.75"
click at [600, 167] on input "1.75" at bounding box center [585, 163] width 39 height 15
type input "2.05"
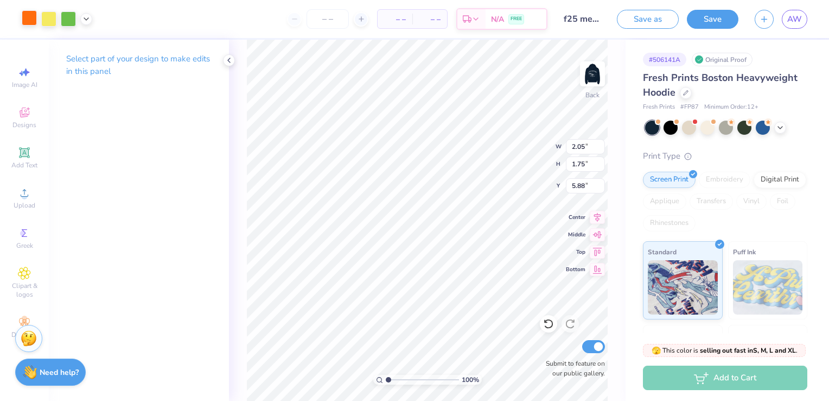
click at [26, 21] on div at bounding box center [29, 17] width 15 height 15
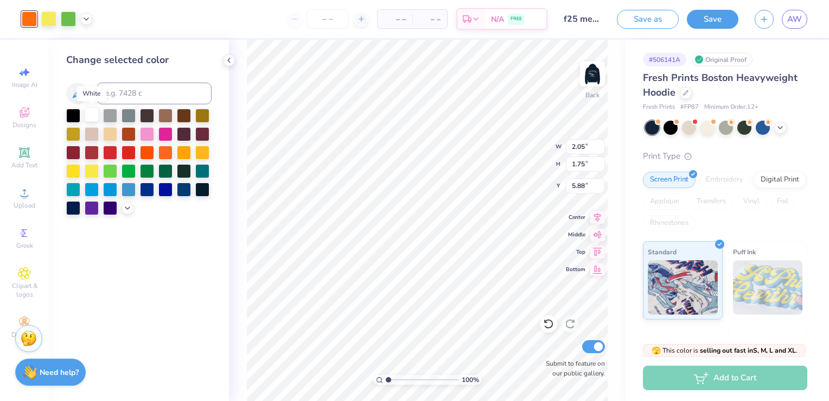
click at [91, 118] on div at bounding box center [92, 114] width 14 height 14
click at [49, 18] on div at bounding box center [48, 17] width 15 height 15
click at [89, 111] on div at bounding box center [92, 114] width 14 height 14
drag, startPoint x: 47, startPoint y: 19, endPoint x: 54, endPoint y: 27, distance: 11.1
click at [47, 18] on div at bounding box center [48, 18] width 15 height 15
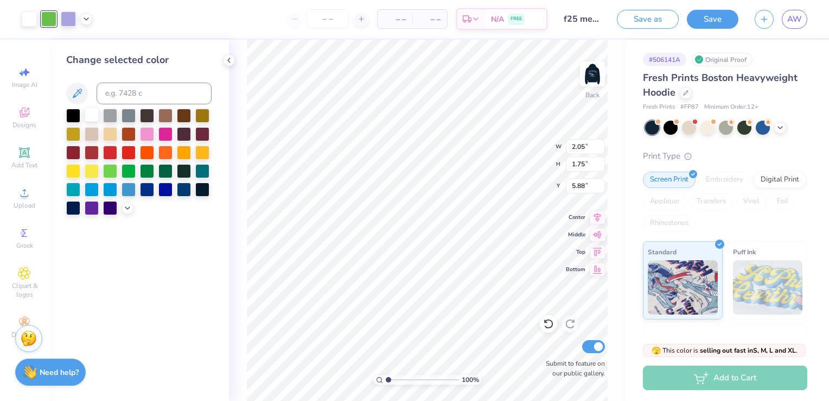
click at [93, 114] on div at bounding box center [92, 114] width 14 height 14
click at [50, 25] on div at bounding box center [48, 17] width 15 height 15
click at [94, 118] on div at bounding box center [92, 114] width 14 height 14
click at [50, 21] on div at bounding box center [48, 17] width 15 height 15
click at [88, 115] on div at bounding box center [92, 114] width 14 height 14
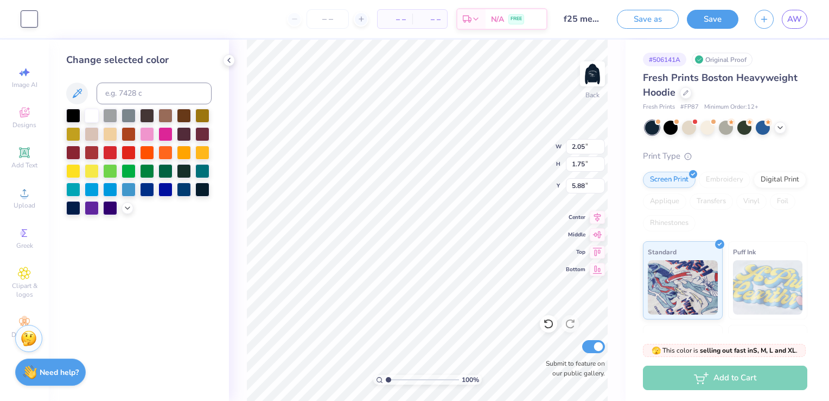
type input "5.00"
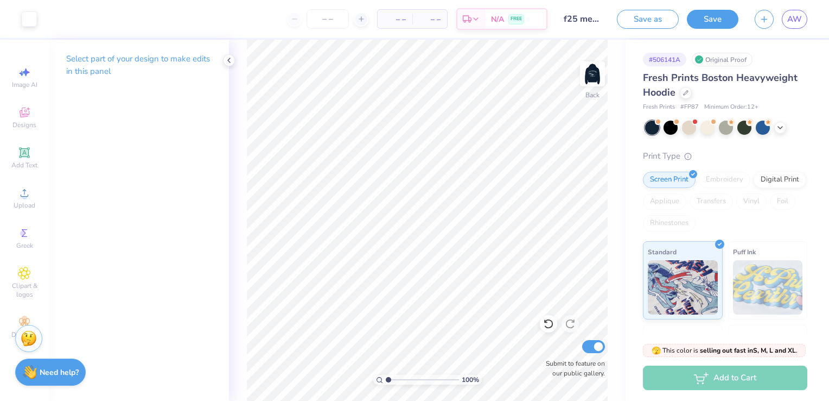
click at [387, 379] on div "100 %" at bounding box center [427, 220] width 361 height 361
drag, startPoint x: 391, startPoint y: 375, endPoint x: 401, endPoint y: 374, distance: 9.8
click at [401, 374] on input "range" at bounding box center [422, 379] width 73 height 10
click at [376, 379] on icon at bounding box center [379, 379] width 7 height 7
type input "1"
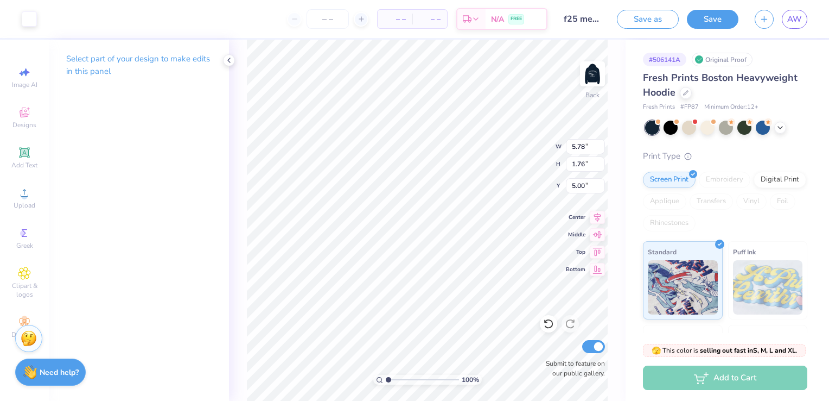
type input "3.48"
type input "3.84"
type input "1.17"
type input "4.07"
type input "4.37"
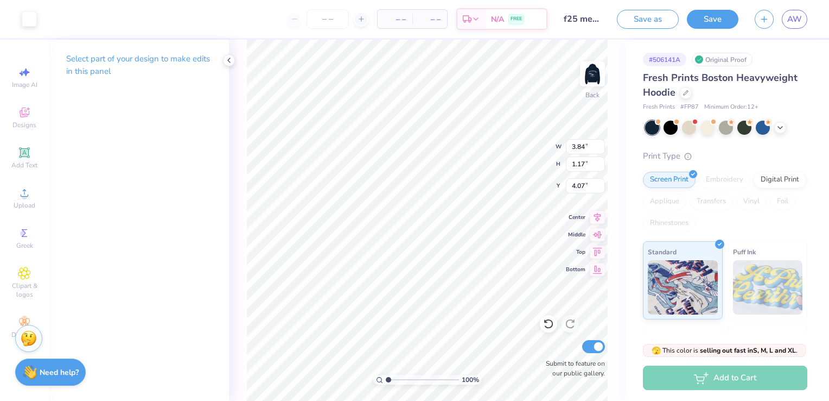
type input "1.33"
type input "3.91"
type input "3.36"
type input "3.73"
drag, startPoint x: 388, startPoint y: 379, endPoint x: 411, endPoint y: 381, distance: 22.9
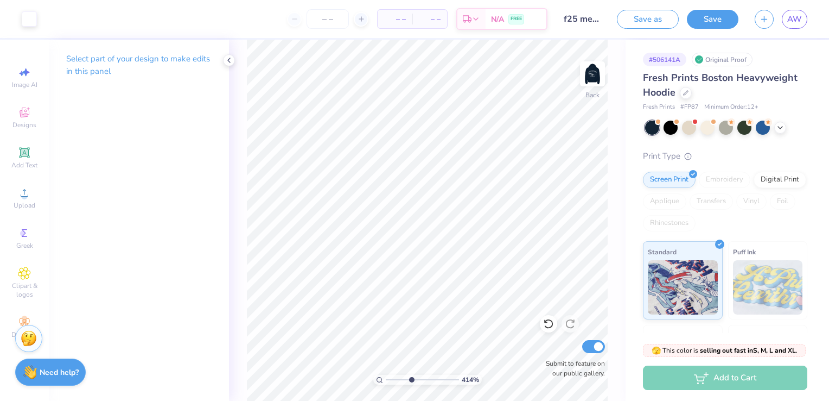
click at [411, 381] on input "range" at bounding box center [422, 379] width 73 height 10
drag, startPoint x: 409, startPoint y: 379, endPoint x: 392, endPoint y: 377, distance: 17.4
type input "1.51"
click at [392, 377] on input "range" at bounding box center [422, 379] width 73 height 10
type input "4.84"
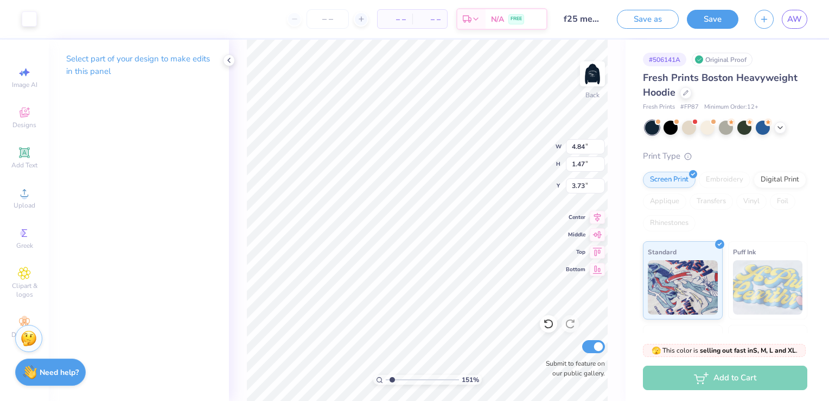
type input "1.47"
type input "3.67"
click at [602, 77] on img at bounding box center [592, 73] width 43 height 43
click at [597, 84] on img at bounding box center [592, 73] width 43 height 43
click at [585, 78] on img at bounding box center [592, 73] width 43 height 43
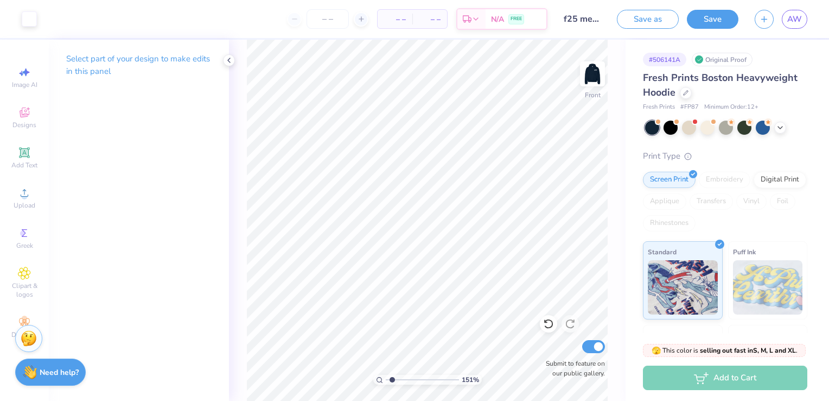
click at [585, 78] on img at bounding box center [593, 74] width 22 height 22
type input "6.01"
drag, startPoint x: 389, startPoint y: 377, endPoint x: 408, endPoint y: 372, distance: 19.6
type input "3.66"
click at [408, 374] on input "range" at bounding box center [422, 379] width 73 height 10
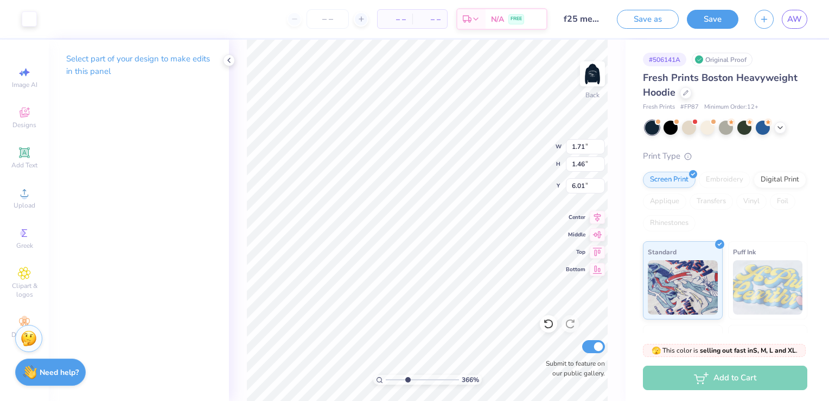
type input "6.02"
drag, startPoint x: 406, startPoint y: 380, endPoint x: 389, endPoint y: 379, distance: 16.9
type input "1.16"
click at [389, 379] on input "range" at bounding box center [422, 379] width 73 height 10
type input "3.63"
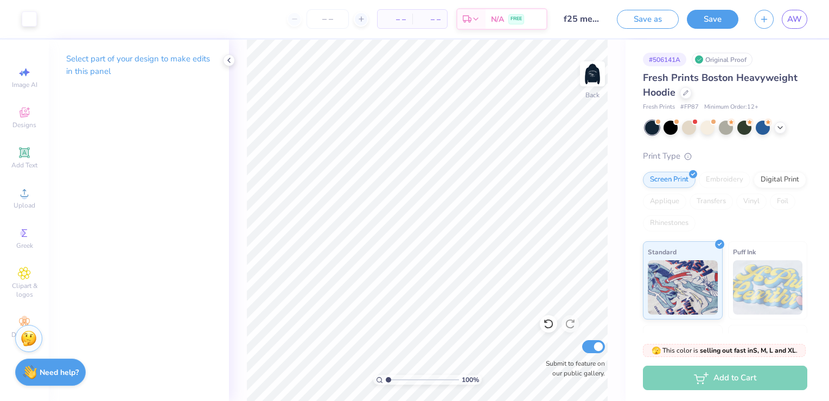
drag, startPoint x: 391, startPoint y: 380, endPoint x: 385, endPoint y: 379, distance: 5.7
click at [386, 379] on input "range" at bounding box center [422, 379] width 73 height 10
drag, startPoint x: 388, startPoint y: 377, endPoint x: 404, endPoint y: 382, distance: 17.0
click at [404, 382] on input "range" at bounding box center [422, 379] width 73 height 10
drag, startPoint x: 405, startPoint y: 381, endPoint x: 414, endPoint y: 380, distance: 8.2
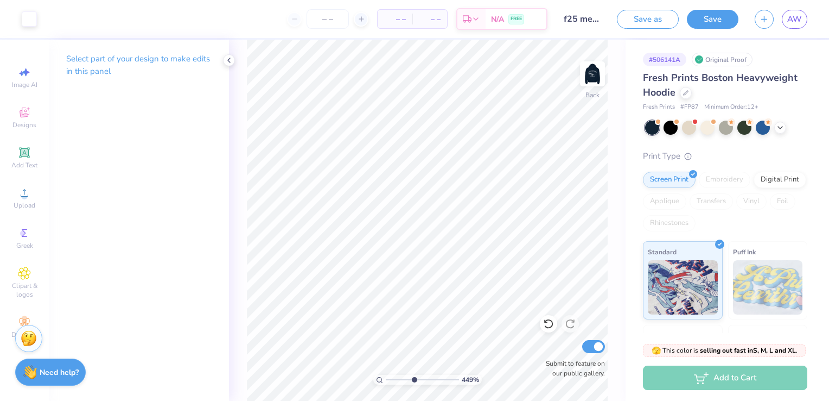
click at [414, 380] on input "range" at bounding box center [422, 379] width 73 height 10
drag, startPoint x: 412, startPoint y: 378, endPoint x: 398, endPoint y: 378, distance: 13.6
click at [398, 378] on input "range" at bounding box center [422, 379] width 73 height 10
drag, startPoint x: 397, startPoint y: 378, endPoint x: 388, endPoint y: 383, distance: 10.7
type input "1"
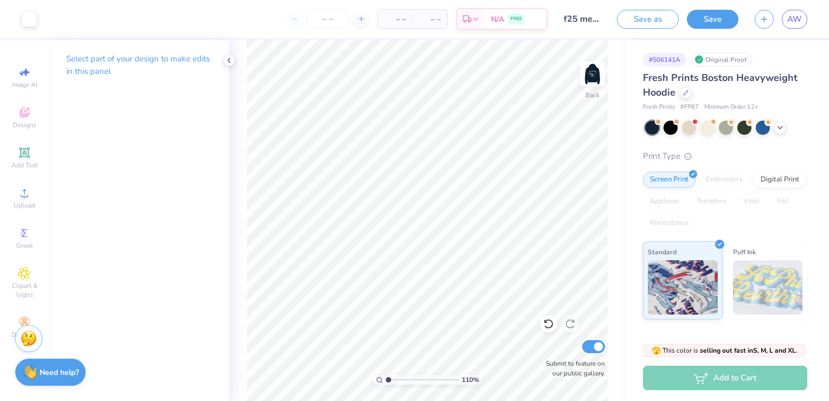
click at [388, 383] on input "range" at bounding box center [422, 379] width 73 height 10
click at [582, 71] on img at bounding box center [592, 73] width 43 height 43
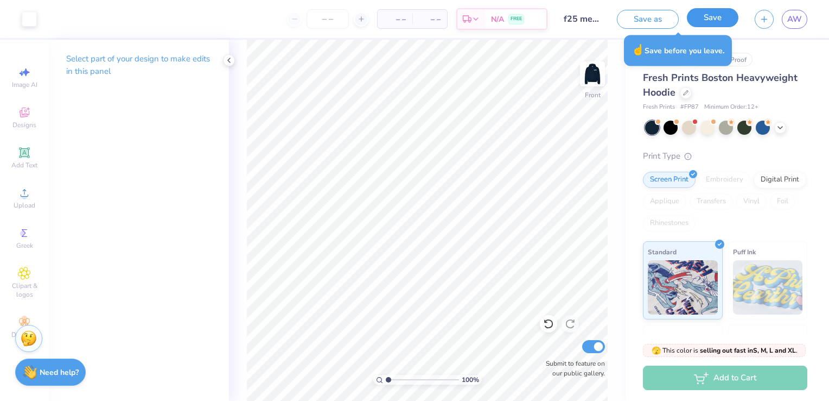
click at [712, 18] on button "Save" at bounding box center [713, 17] width 52 height 19
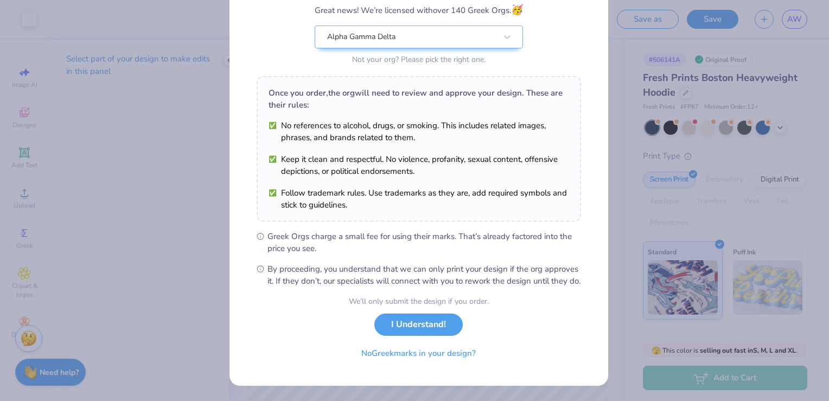
scroll to position [106, 0]
click at [408, 326] on button "I Understand!" at bounding box center [418, 321] width 88 height 22
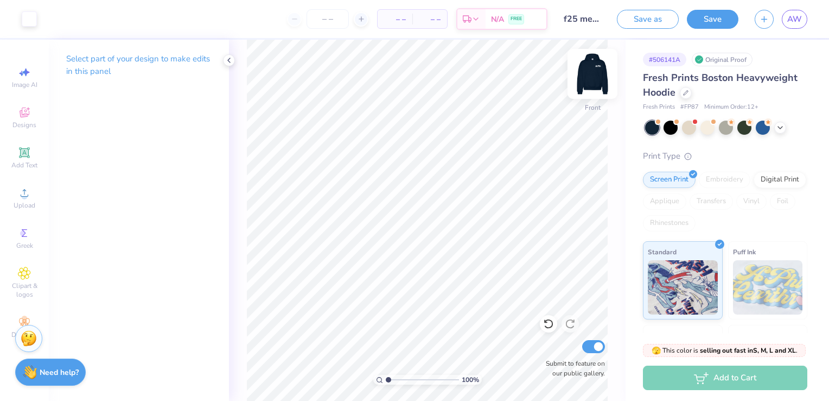
click at [592, 70] on img at bounding box center [592, 73] width 43 height 43
click at [17, 153] on div "Add Text" at bounding box center [24, 158] width 38 height 32
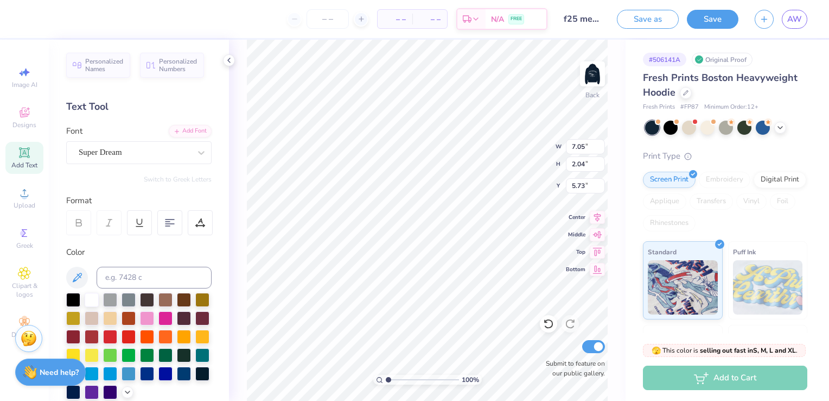
scroll to position [9, 1]
type textarea "T"
click at [24, 157] on icon at bounding box center [24, 152] width 13 height 13
type textarea "T"
type textarea "A"
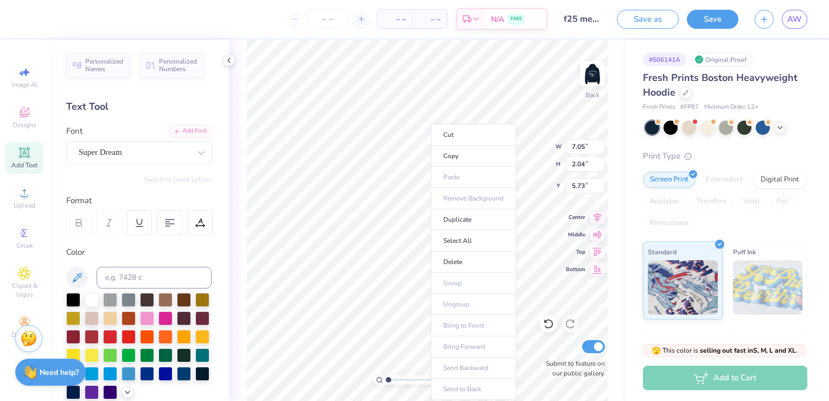
click at [460, 173] on ul "Cut Copy Paste Remove Background Duplicate Select All Delete Group Ungroup Brin…" at bounding box center [473, 262] width 85 height 276
click at [459, 176] on ul "Cut Copy Paste Remove Background Duplicate Select All Delete Group Ungroup Brin…" at bounding box center [473, 262] width 85 height 276
type input "1.77"
click at [459, 176] on ul "Cut Copy Paste Remove Background Duplicate Select All Delete Group Ungroup Brin…" at bounding box center [473, 262] width 85 height 276
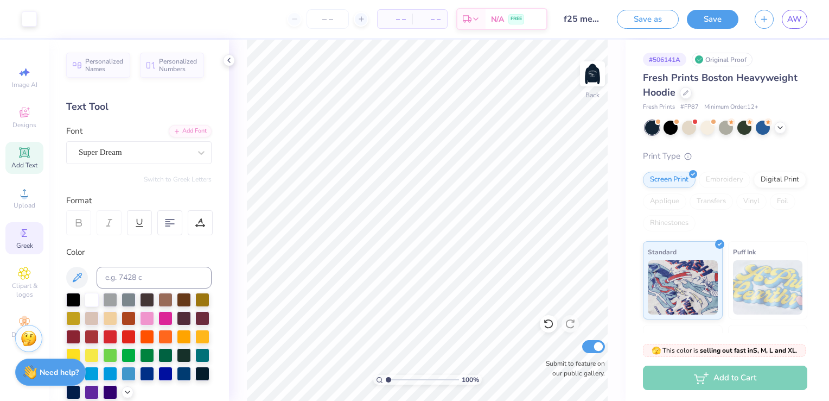
click at [23, 239] on div "Greek" at bounding box center [24, 238] width 38 height 32
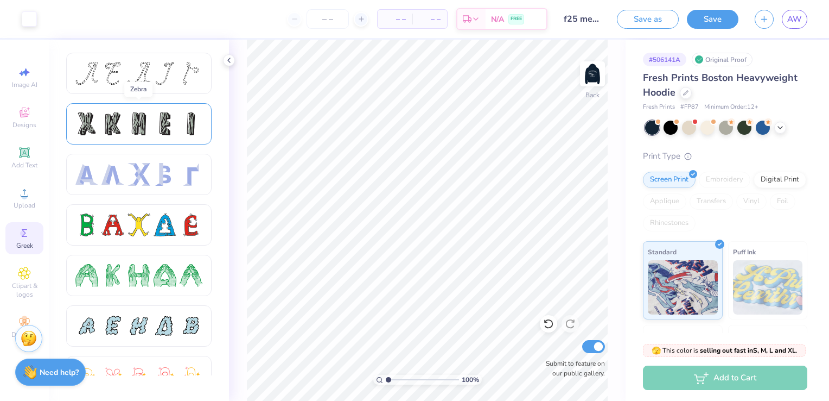
click at [160, 129] on div at bounding box center [165, 123] width 23 height 23
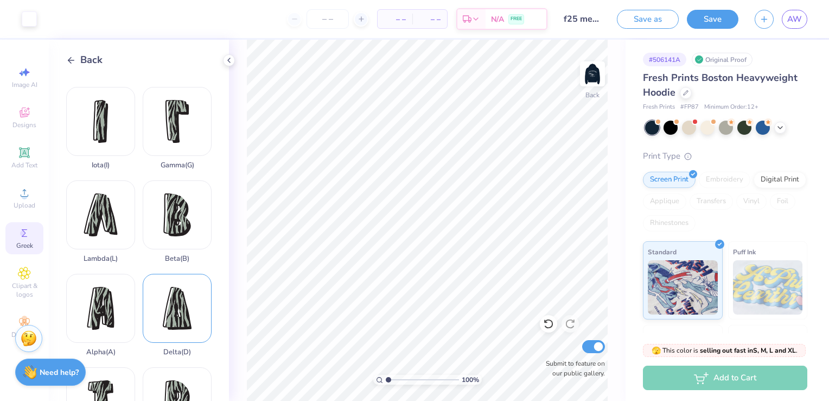
scroll to position [217, 0]
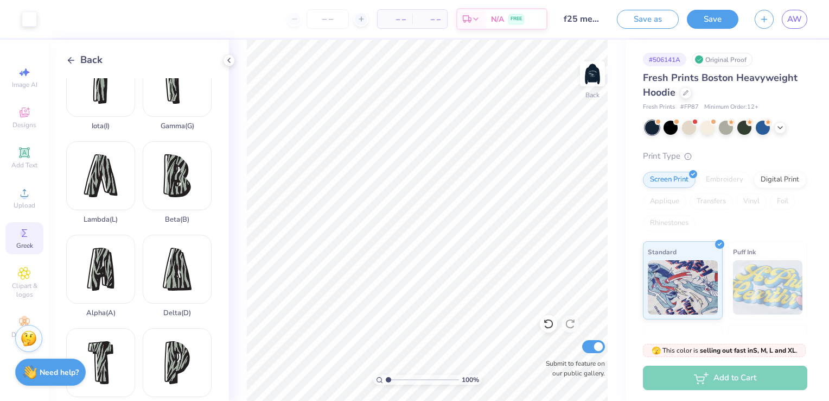
click at [72, 66] on div "Back" at bounding box center [84, 60] width 36 height 15
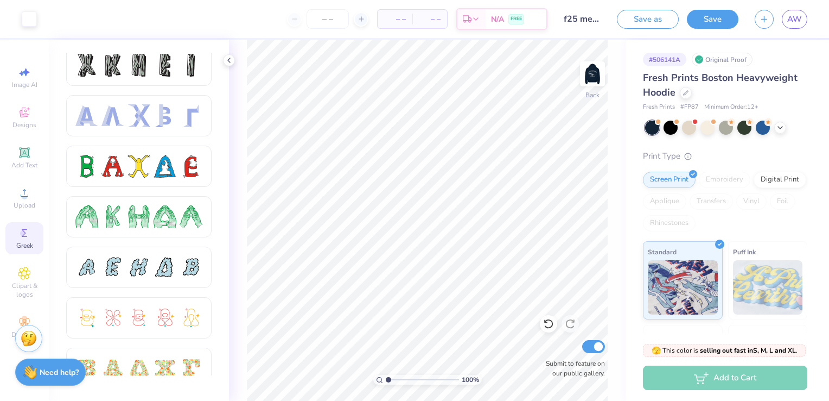
scroll to position [54, 0]
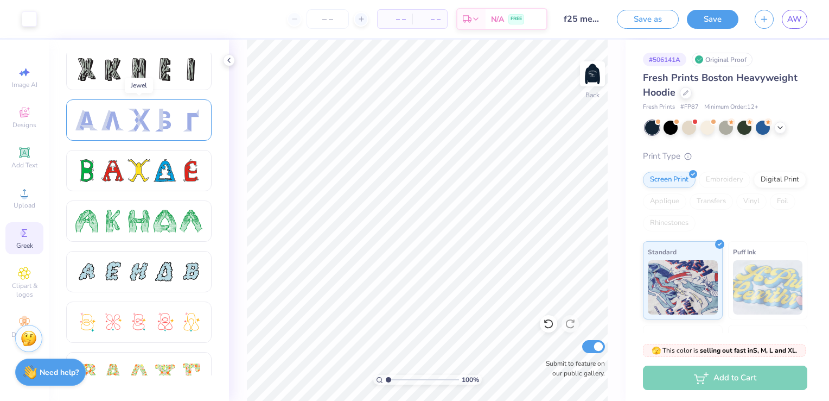
click at [172, 117] on div at bounding box center [165, 120] width 23 height 23
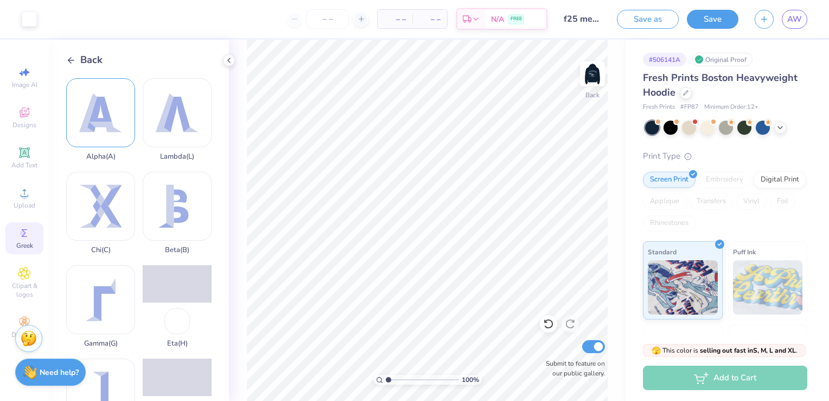
click at [115, 131] on div "Alpha ( A )" at bounding box center [100, 119] width 69 height 82
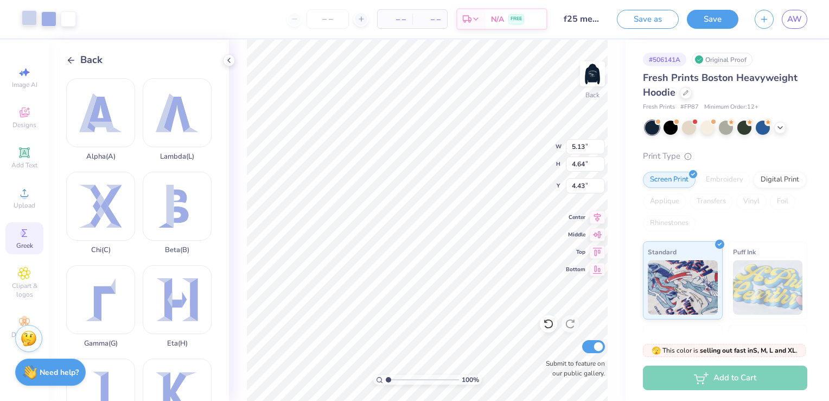
click at [26, 19] on div at bounding box center [29, 17] width 15 height 15
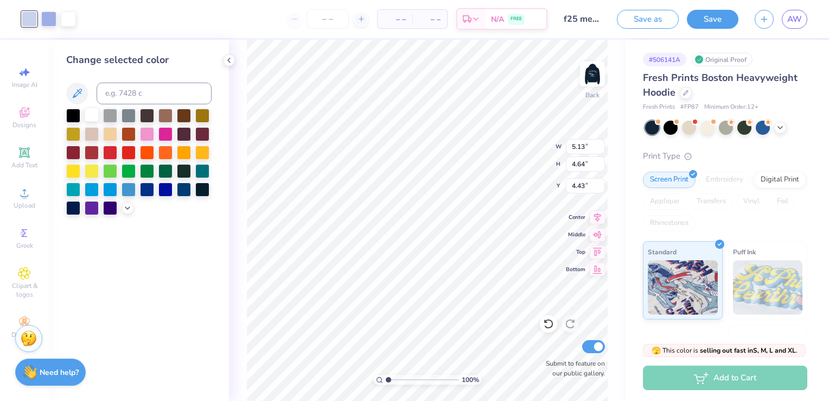
click at [90, 118] on div at bounding box center [92, 114] width 14 height 14
click at [47, 21] on div at bounding box center [48, 17] width 15 height 15
click at [87, 115] on div at bounding box center [92, 114] width 14 height 14
type input "1.56"
type input "1.41"
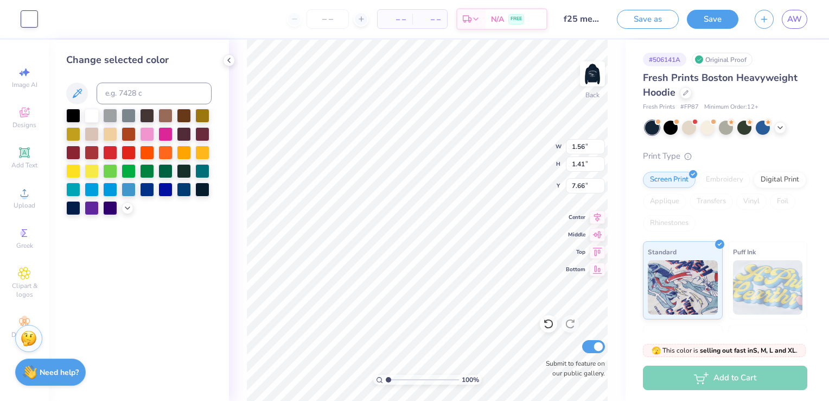
type input "7.66"
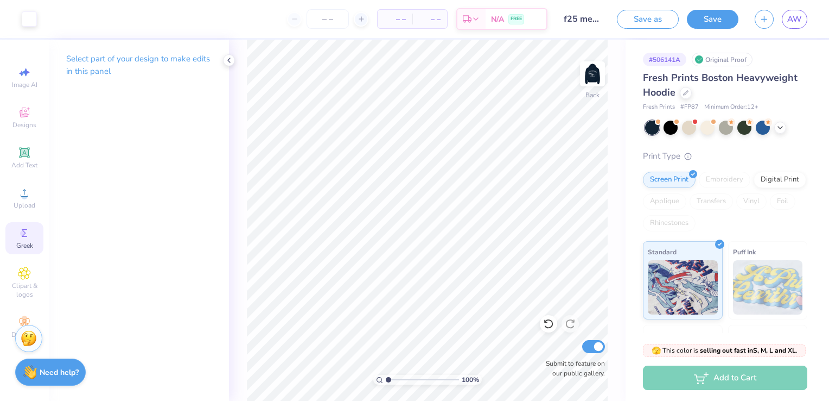
click at [27, 240] on div "Greek" at bounding box center [24, 238] width 38 height 32
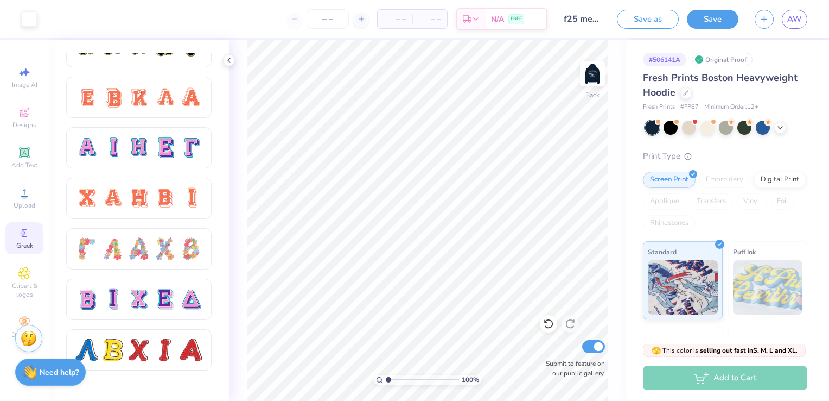
scroll to position [760, 0]
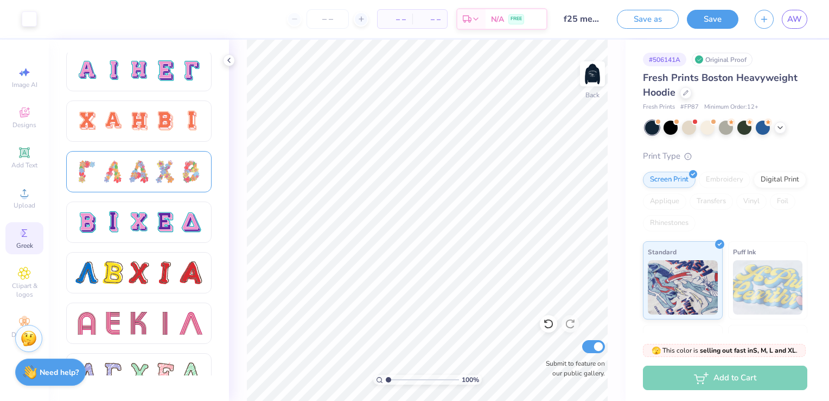
click at [143, 166] on div at bounding box center [139, 171] width 23 height 23
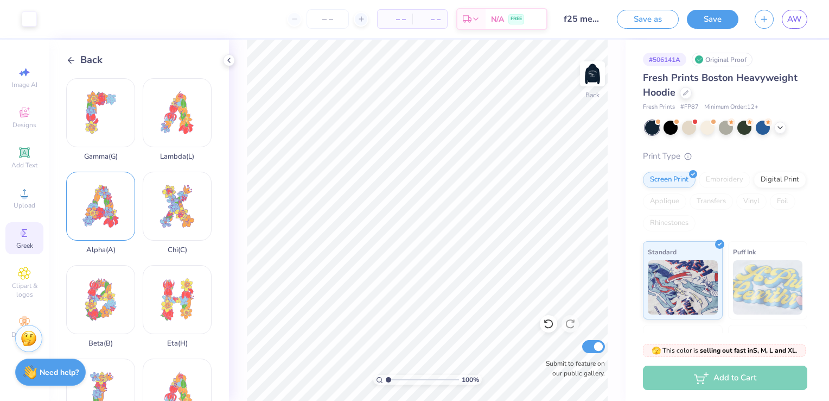
click at [113, 213] on div "Alpha ( A )" at bounding box center [100, 213] width 69 height 82
type input "6.14"
type input "6.81"
type input "8.08"
type input "2.50"
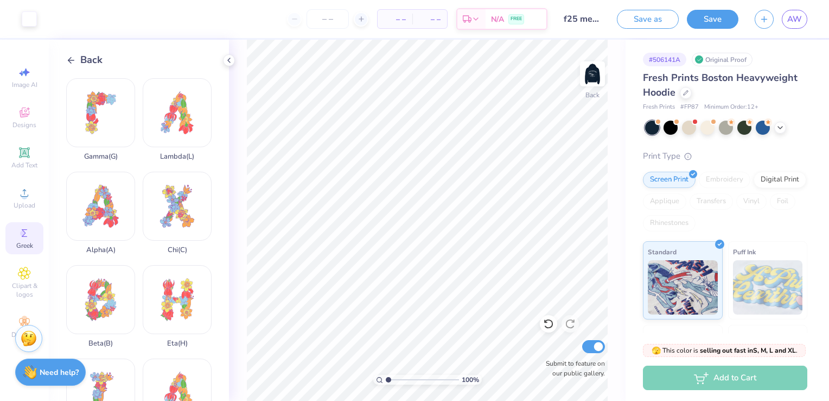
click at [72, 62] on icon at bounding box center [71, 60] width 10 height 10
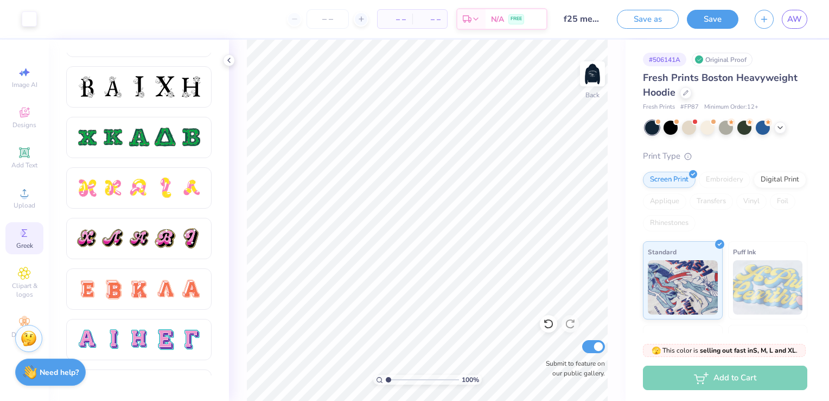
scroll to position [543, 0]
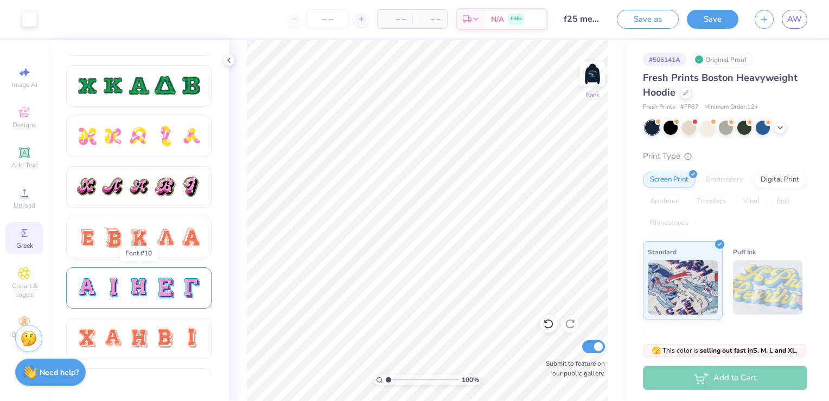
click at [129, 288] on div at bounding box center [139, 287] width 23 height 23
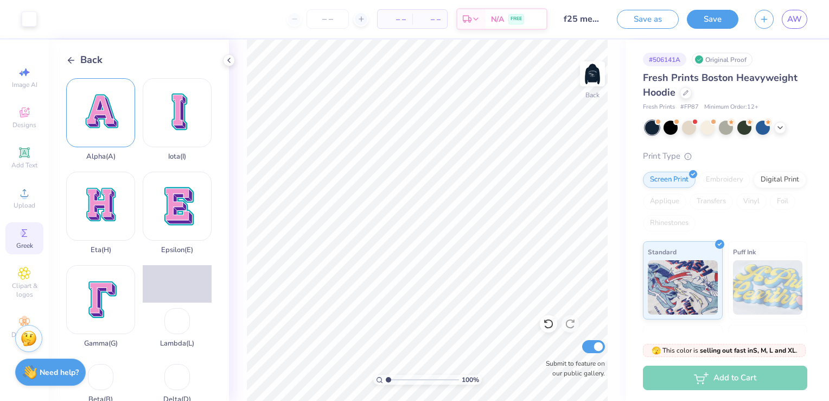
click at [88, 120] on div "Alpha ( A )" at bounding box center [100, 119] width 69 height 82
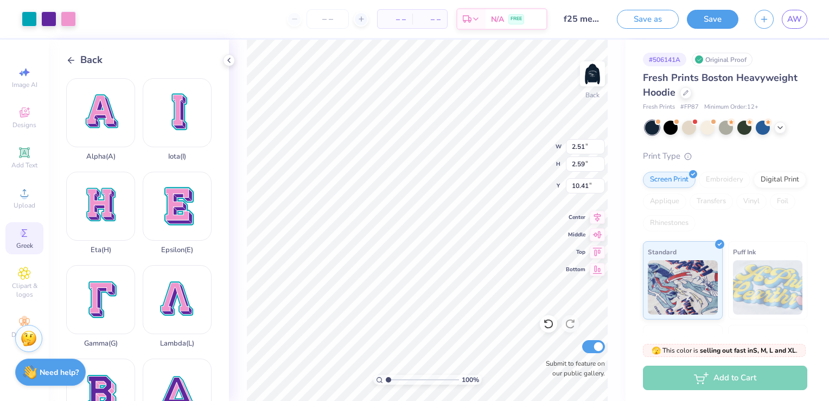
type input "2.51"
type input "2.59"
type input "7.07"
click at [32, 17] on div at bounding box center [29, 17] width 15 height 15
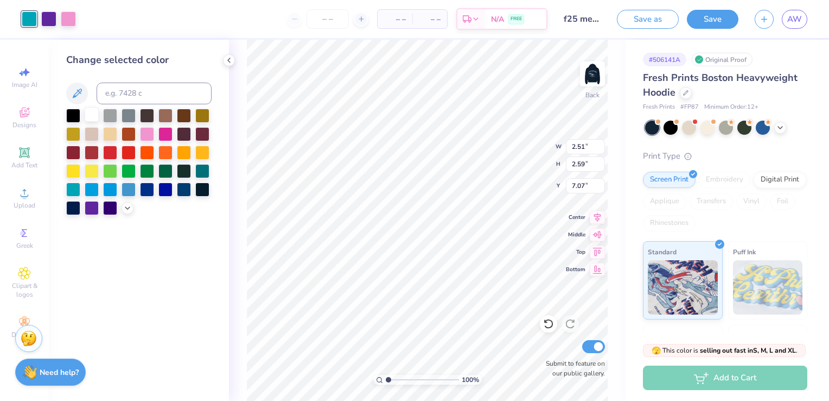
click at [93, 116] on div at bounding box center [92, 114] width 14 height 14
click at [49, 21] on div at bounding box center [48, 17] width 15 height 15
click at [87, 99] on div at bounding box center [138, 93] width 145 height 22
click at [90, 114] on div at bounding box center [92, 116] width 14 height 14
click at [50, 17] on div at bounding box center [48, 17] width 15 height 15
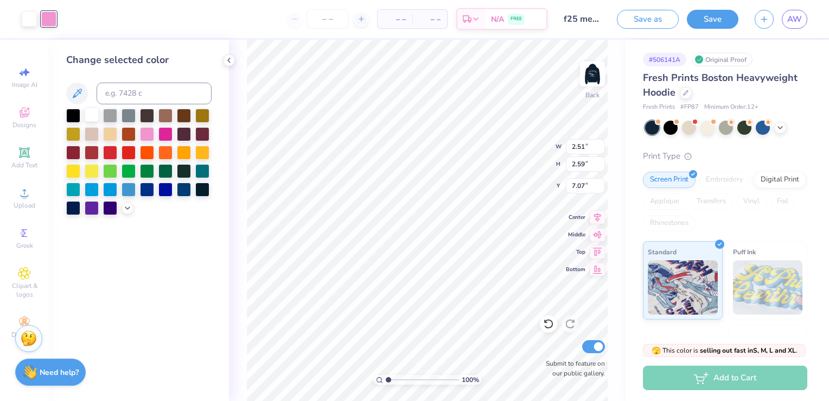
click at [93, 118] on div at bounding box center [92, 114] width 14 height 14
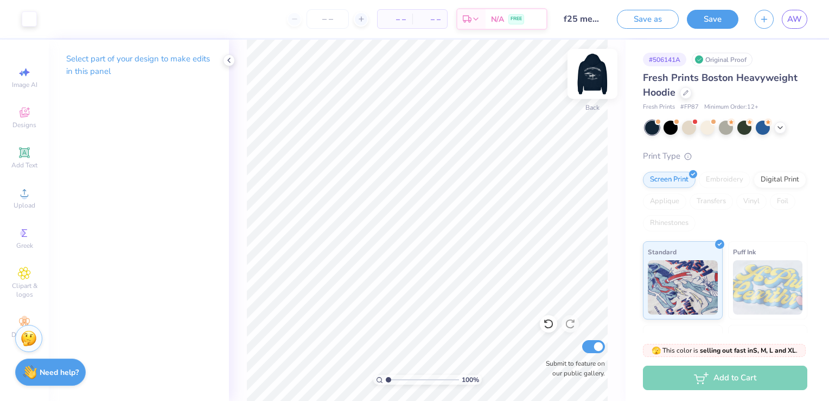
click at [598, 77] on img at bounding box center [592, 73] width 43 height 43
click at [596, 84] on img at bounding box center [592, 73] width 43 height 43
click at [10, 239] on div "Greek" at bounding box center [24, 238] width 38 height 32
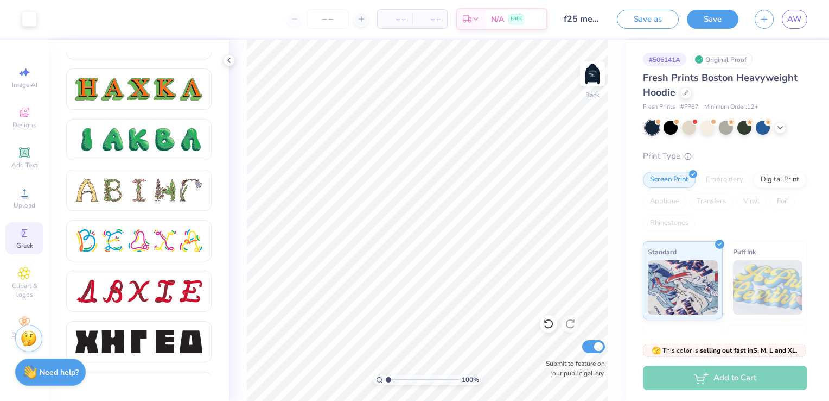
scroll to position [1248, 0]
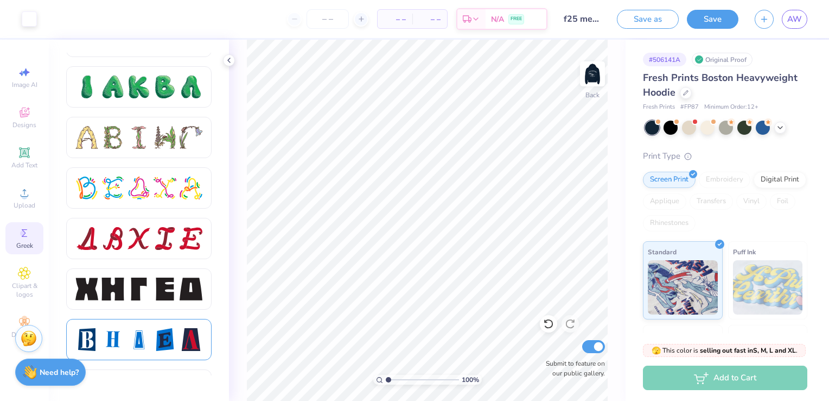
click at [154, 335] on div at bounding box center [165, 339] width 23 height 23
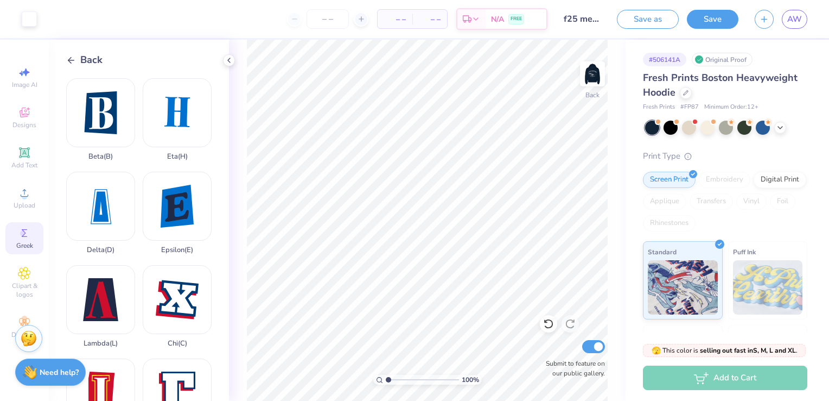
click at [90, 66] on span "Back" at bounding box center [91, 60] width 22 height 15
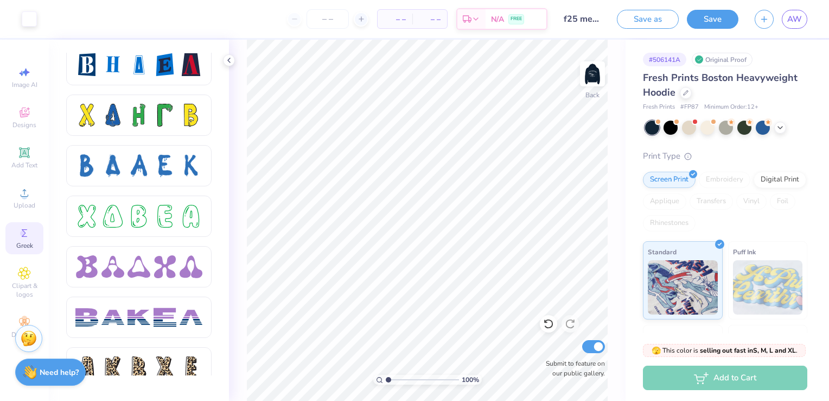
scroll to position [1522, 0]
click at [150, 211] on div at bounding box center [139, 217] width 23 height 23
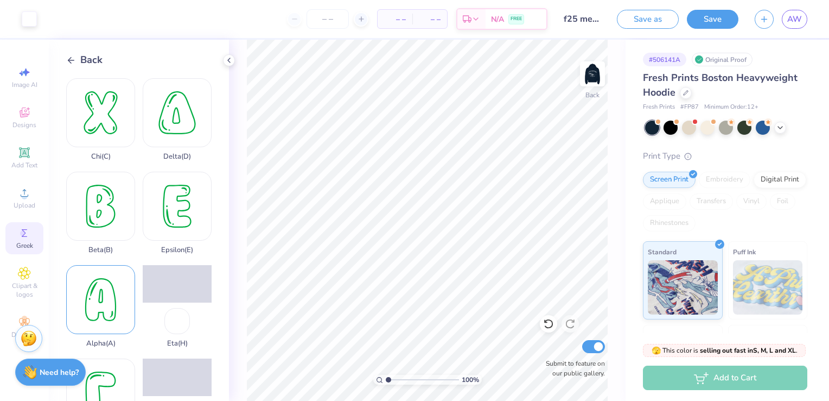
click at [106, 295] on div "Alpha ( A )" at bounding box center [100, 306] width 69 height 82
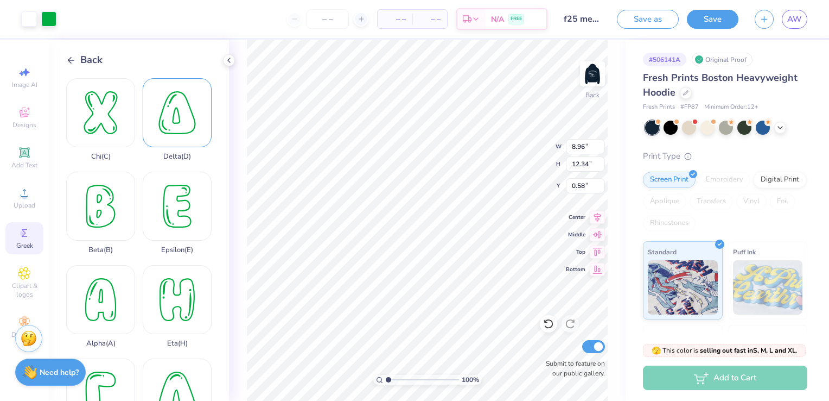
type input "1.42"
type input "1.96"
type input "10.96"
click at [46, 19] on div at bounding box center [48, 17] width 15 height 15
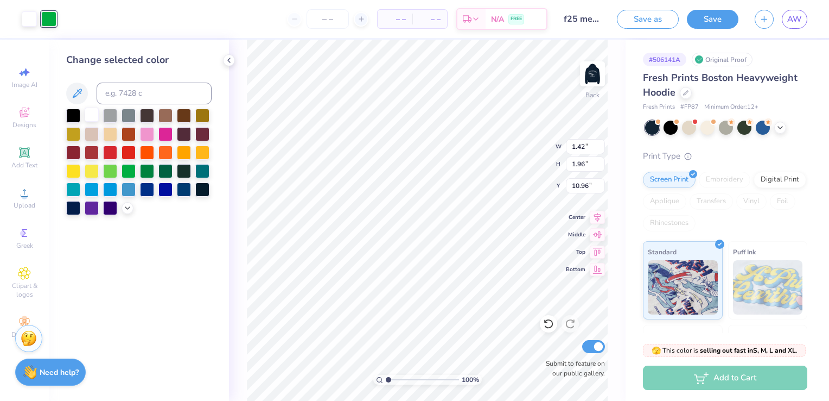
click at [93, 114] on div at bounding box center [92, 114] width 14 height 14
type input "1.95"
type input "2.68"
type input "7.07"
type input "1.56"
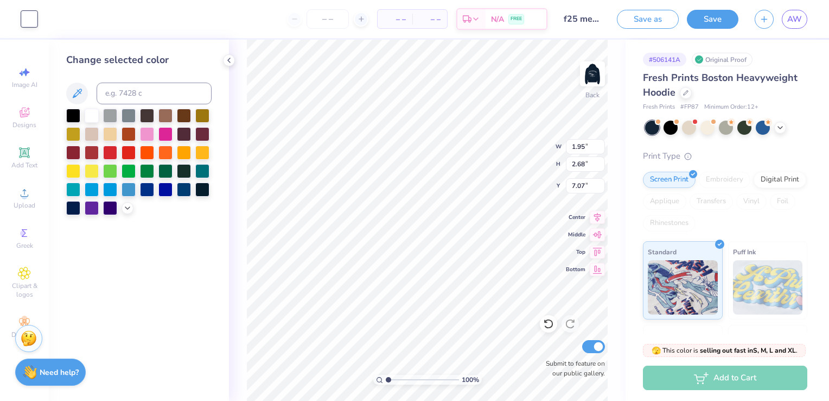
type input "1.41"
type input "7.66"
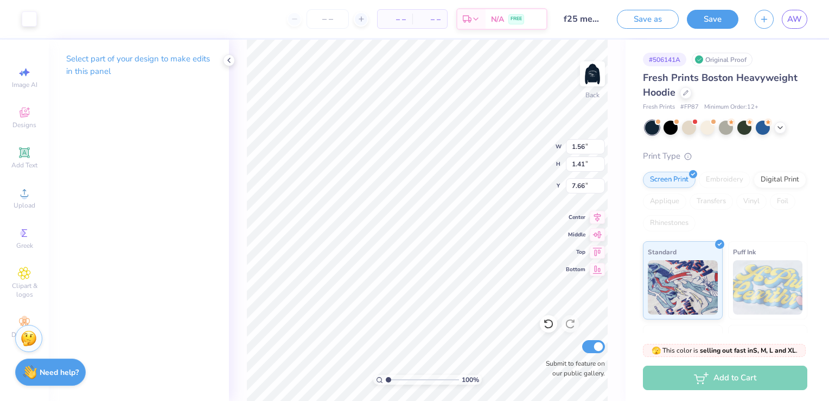
type input "3.07"
type input "2.77"
type input "6.75"
click at [26, 230] on icon at bounding box center [24, 232] width 13 height 13
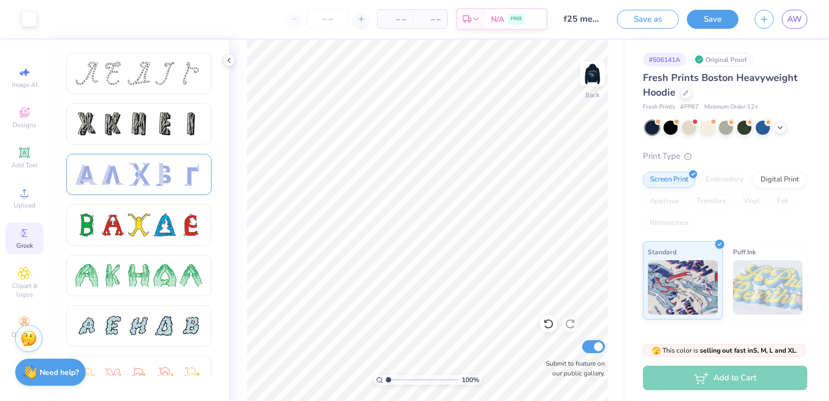
click at [167, 173] on div at bounding box center [165, 174] width 23 height 23
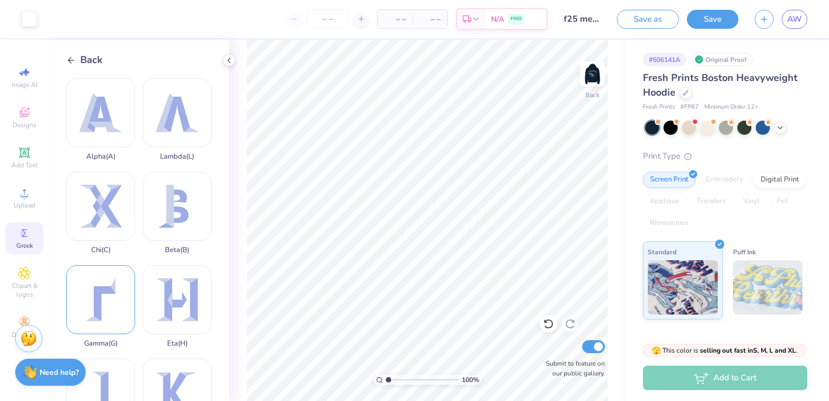
click at [113, 298] on div "Gamma ( G )" at bounding box center [100, 306] width 69 height 82
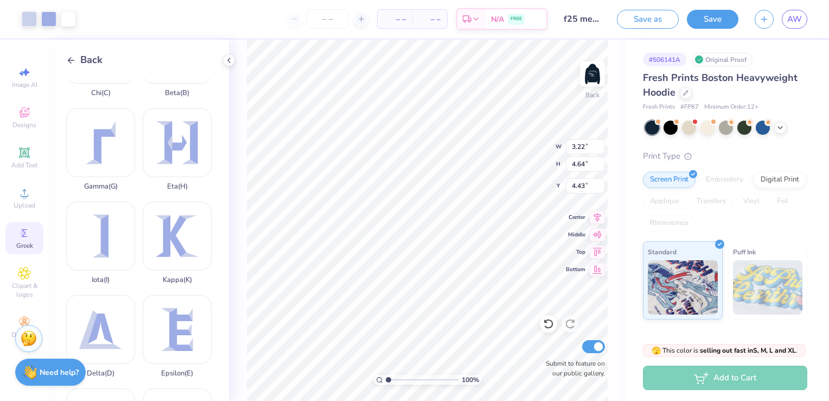
scroll to position [163, 0]
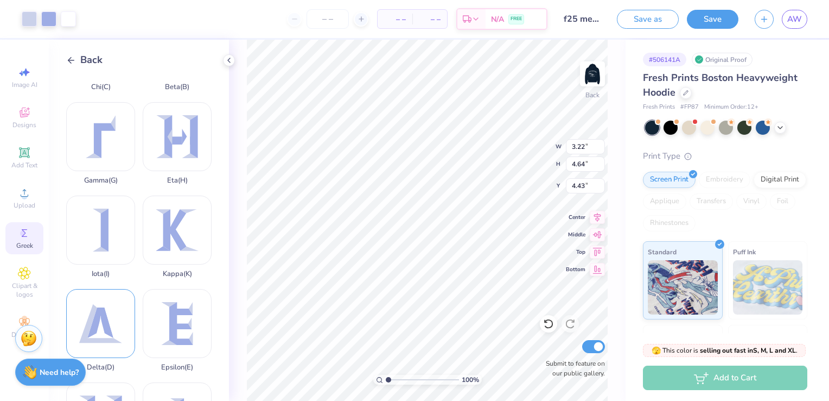
click at [118, 307] on div "Delta ( D )" at bounding box center [100, 330] width 69 height 82
type input "5.04"
type input "4.56"
type input "7.70"
type input "3.22"
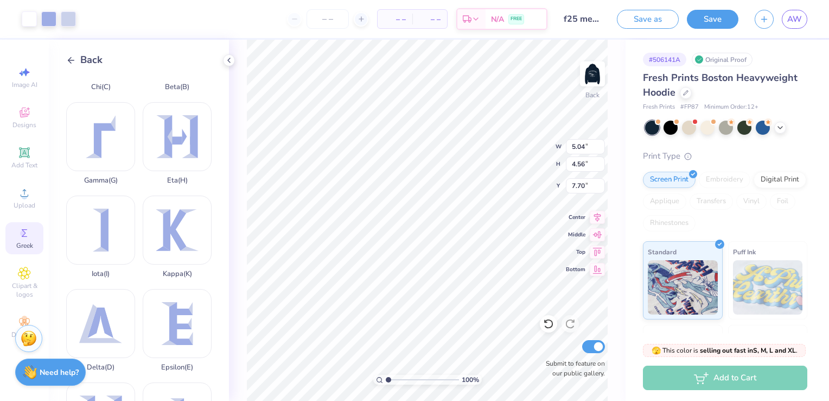
type input "4.64"
type input "2.11"
type input "3.07"
type input "2.77"
type input "8.91"
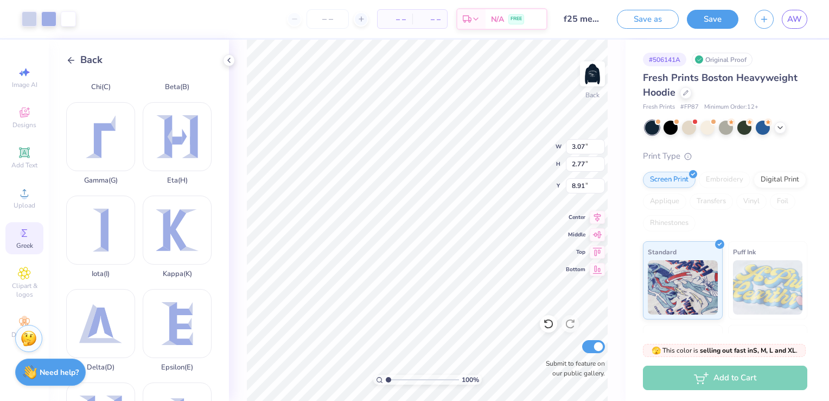
type input "3.22"
type input "4.64"
type input "2.11"
click at [30, 20] on div at bounding box center [29, 17] width 15 height 15
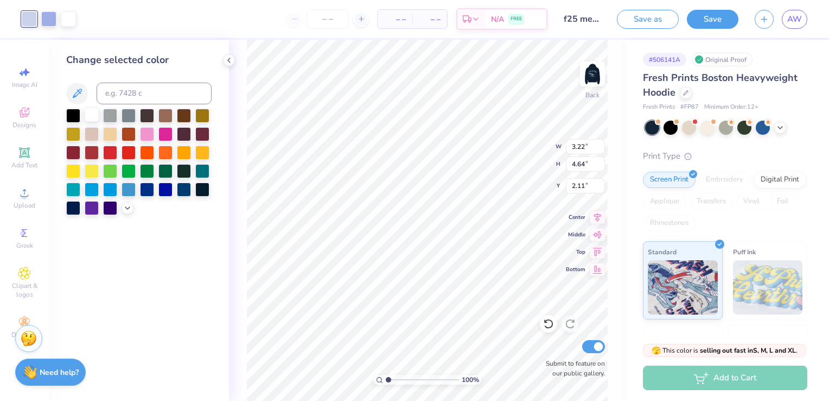
click at [96, 113] on div at bounding box center [92, 114] width 14 height 14
click at [49, 18] on div at bounding box center [48, 17] width 15 height 15
click at [92, 116] on div at bounding box center [92, 114] width 14 height 14
type input "3.07"
type input "2.77"
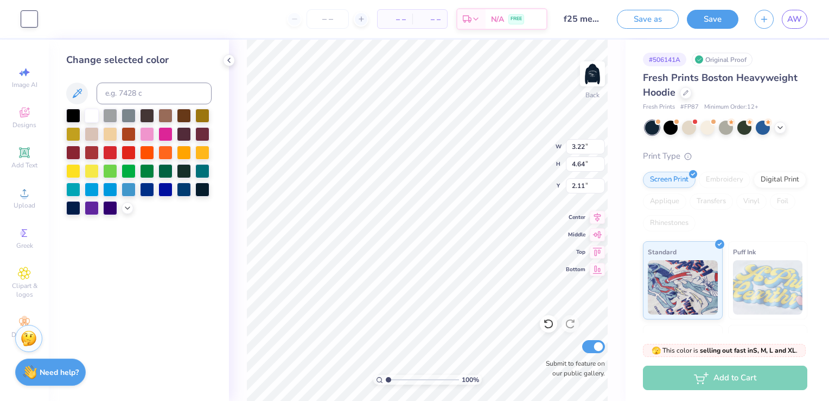
type input "8.91"
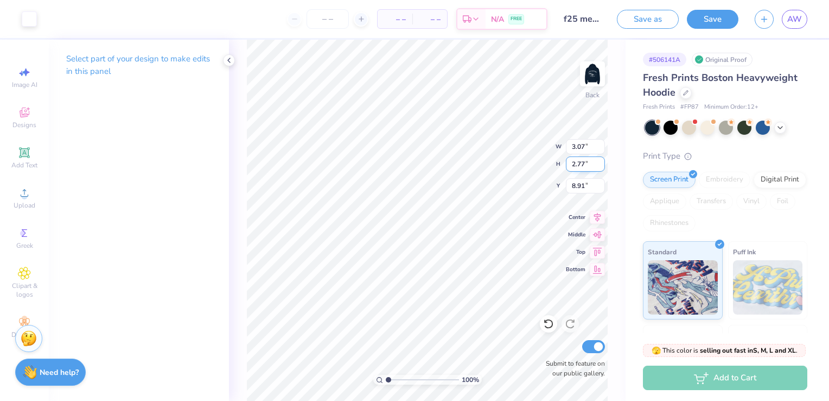
type input "3.22"
type input "4.64"
type input "2.11"
click at [581, 163] on input "4.64" at bounding box center [585, 163] width 39 height 15
type input "4"
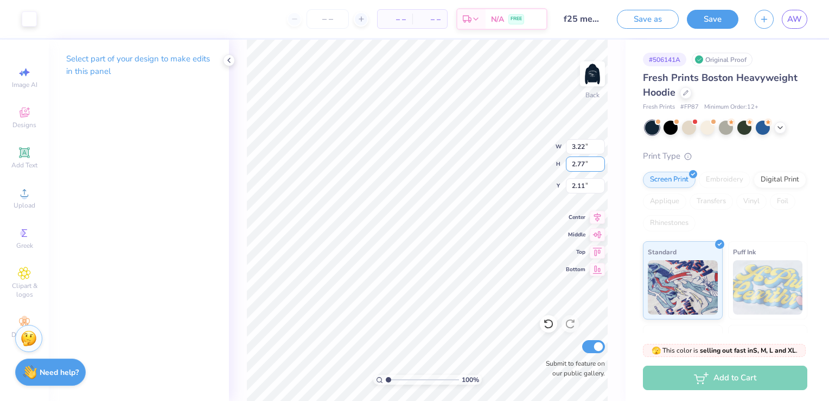
type input "2.77"
type input "1.92"
type input "8.92"
click at [580, 160] on input "4.56" at bounding box center [585, 163] width 39 height 15
type input "4"
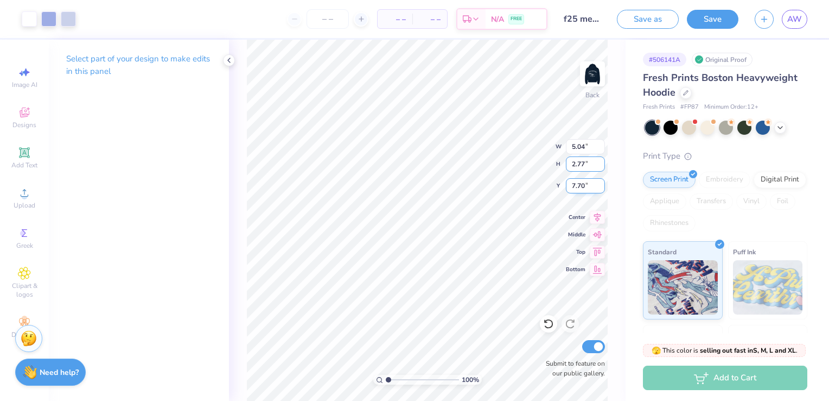
type input "2.77"
type input "3.07"
click at [52, 24] on div at bounding box center [48, 17] width 15 height 15
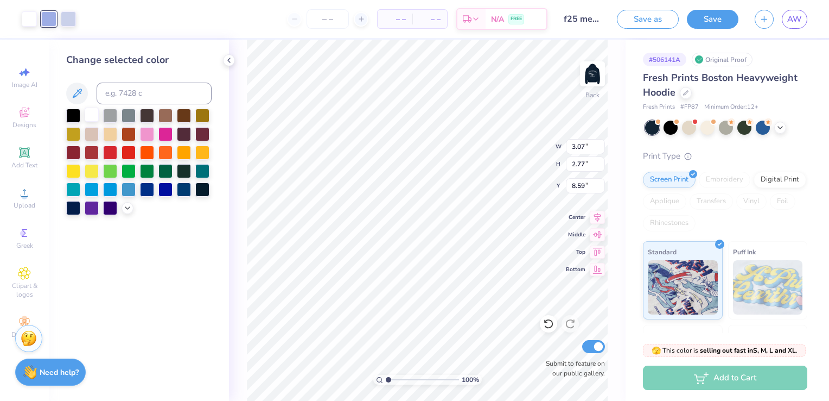
click at [94, 115] on div at bounding box center [92, 114] width 14 height 14
click at [52, 16] on div at bounding box center [48, 17] width 15 height 15
click at [91, 112] on div at bounding box center [92, 114] width 14 height 14
type input "8.92"
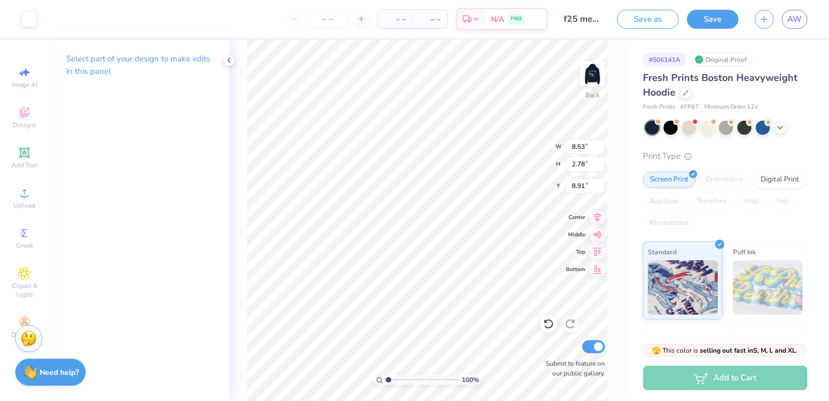
type input "4.86"
type input "1.58"
type input "5.50"
type input "4.09"
drag, startPoint x: 389, startPoint y: 380, endPoint x: 398, endPoint y: 380, distance: 9.2
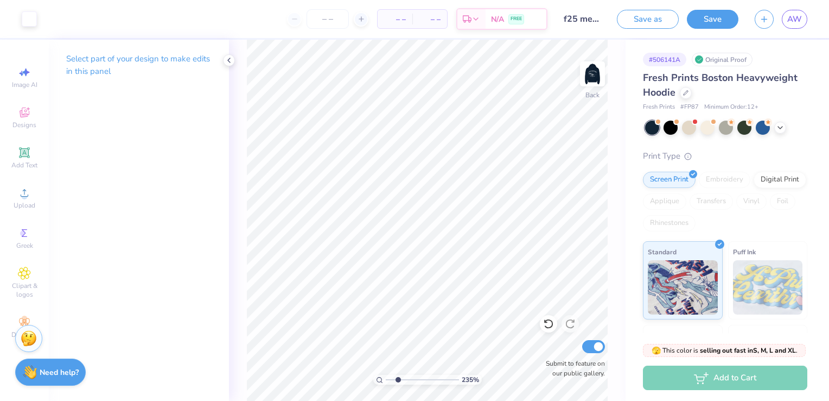
type input "2.35"
click at [398, 380] on input "range" at bounding box center [422, 379] width 73 height 10
click at [656, 16] on button "Save as" at bounding box center [648, 17] width 62 height 19
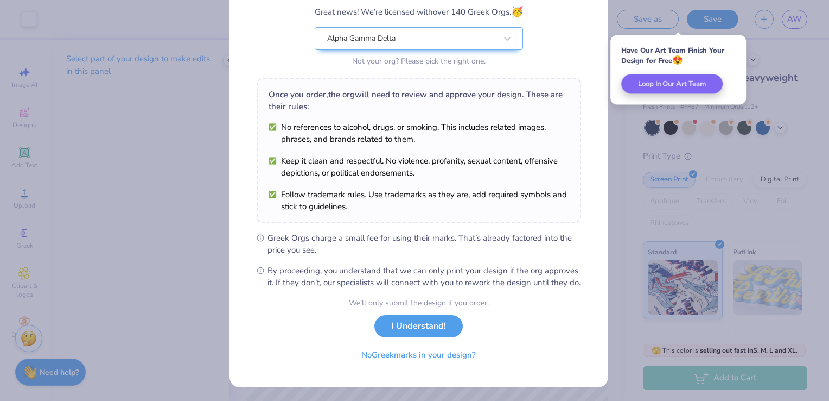
scroll to position [106, 0]
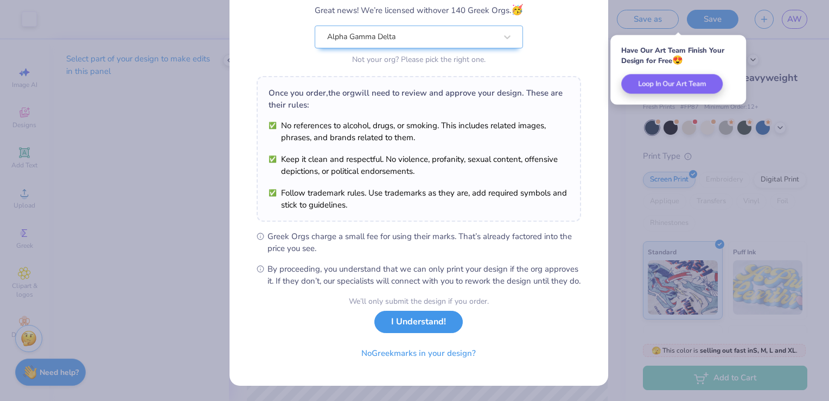
click at [393, 327] on button "I Understand!" at bounding box center [418, 321] width 88 height 22
